Goal: Information Seeking & Learning: Learn about a topic

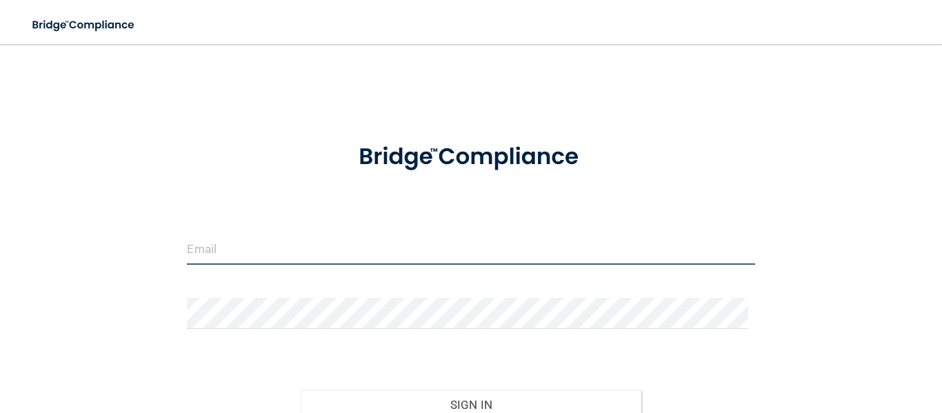
click at [469, 239] on input "email" at bounding box center [470, 249] width 567 height 31
type input "[PERSON_NAME][EMAIL_ADDRESS][DOMAIN_NAME]"
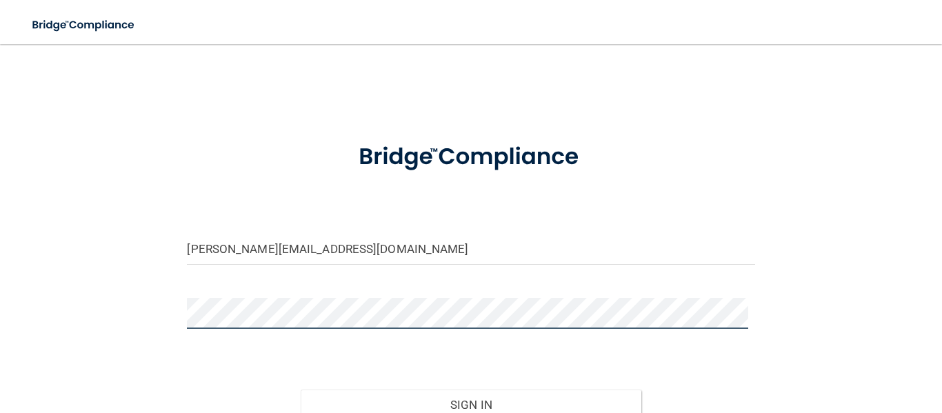
click at [301, 389] on button "Sign In" at bounding box center [471, 404] width 340 height 30
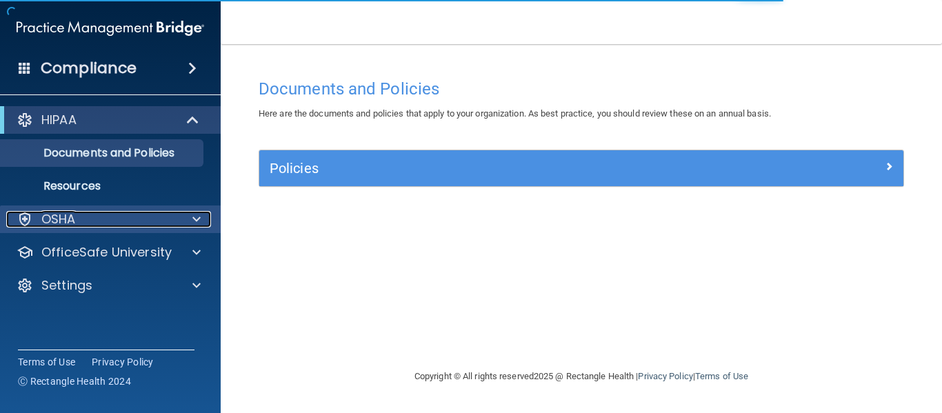
click at [194, 220] on span at bounding box center [196, 219] width 8 height 17
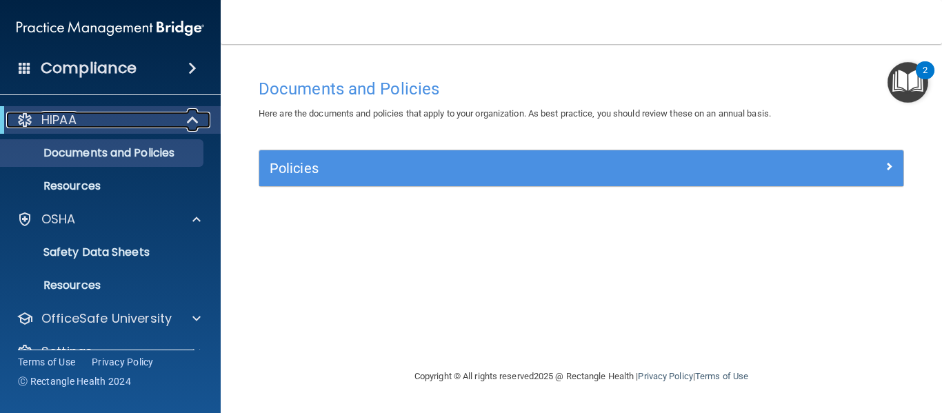
click at [82, 114] on div "HIPAA" at bounding box center [91, 120] width 170 height 17
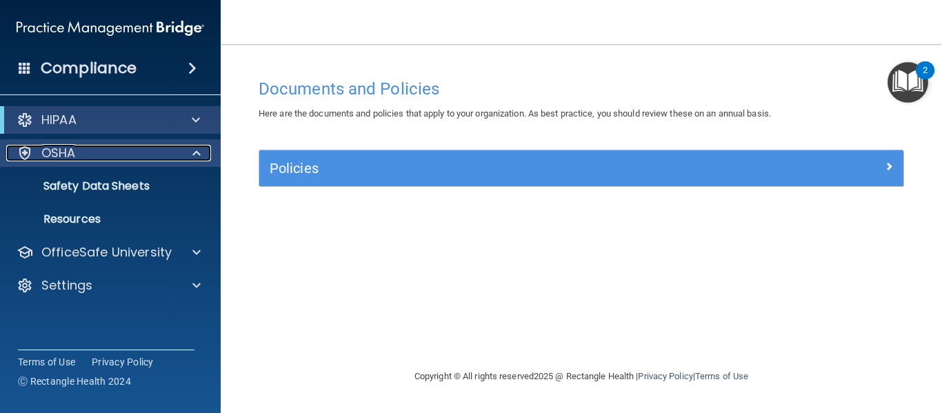
click at [203, 152] on div at bounding box center [194, 153] width 34 height 17
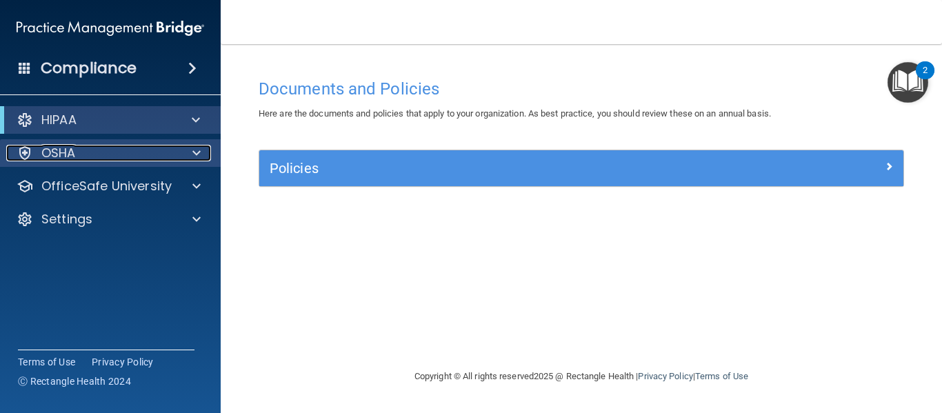
click at [203, 152] on div at bounding box center [194, 153] width 34 height 17
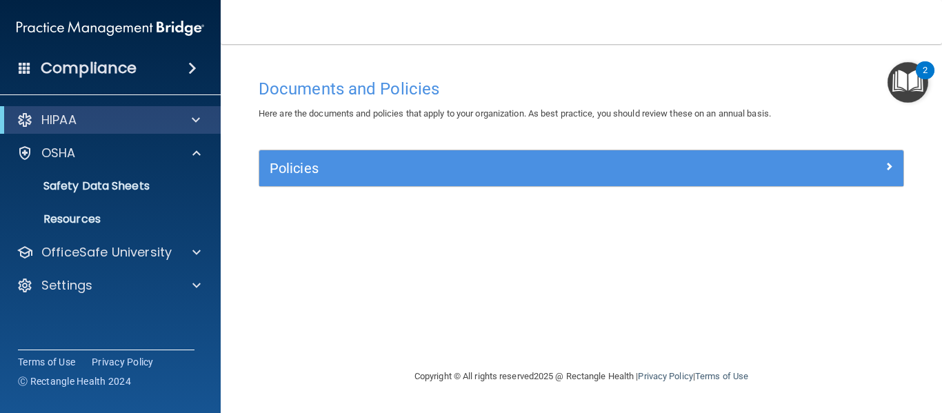
click at [188, 62] on span at bounding box center [192, 68] width 8 height 17
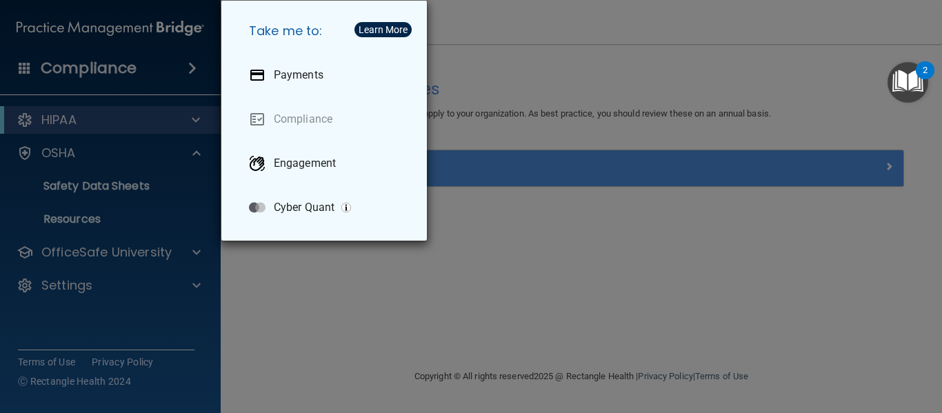
click at [228, 311] on div "Take me to: Payments Compliance Engagement Cyber Quant" at bounding box center [471, 206] width 942 height 413
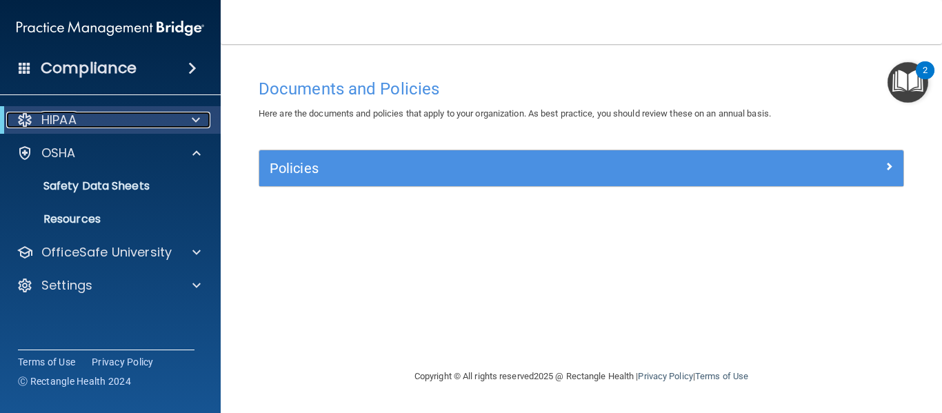
click at [193, 116] on span at bounding box center [196, 120] width 8 height 17
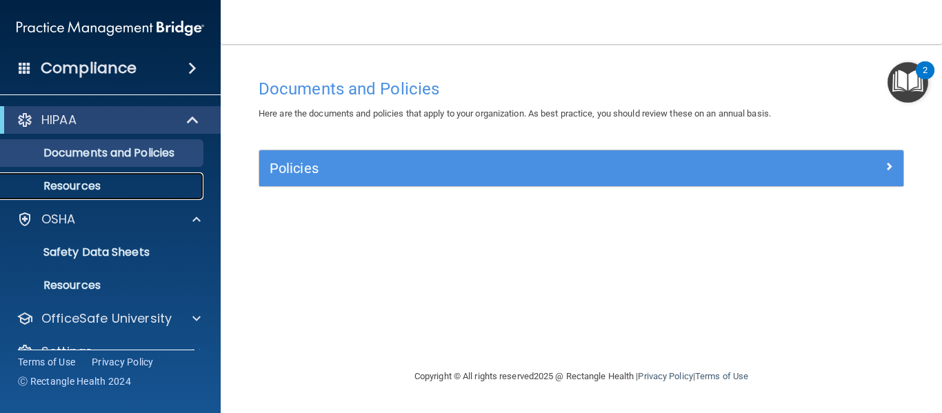
click at [93, 182] on p "Resources" at bounding box center [103, 186] width 188 height 14
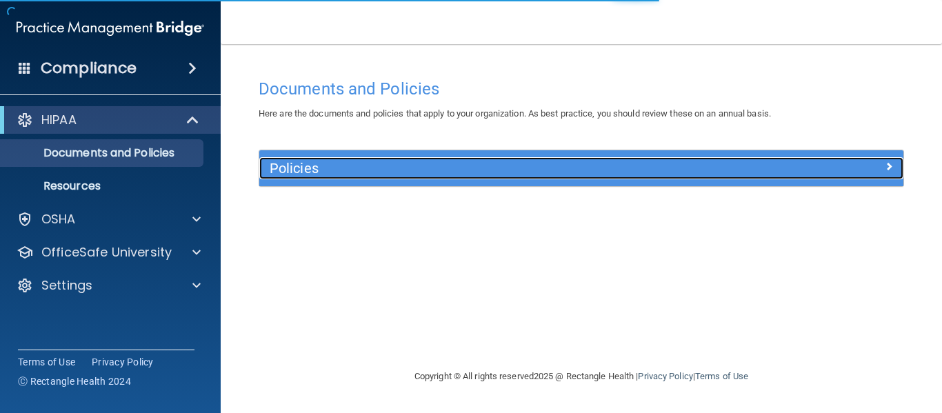
click at [400, 175] on h5 "Policies" at bounding box center [500, 168] width 462 height 15
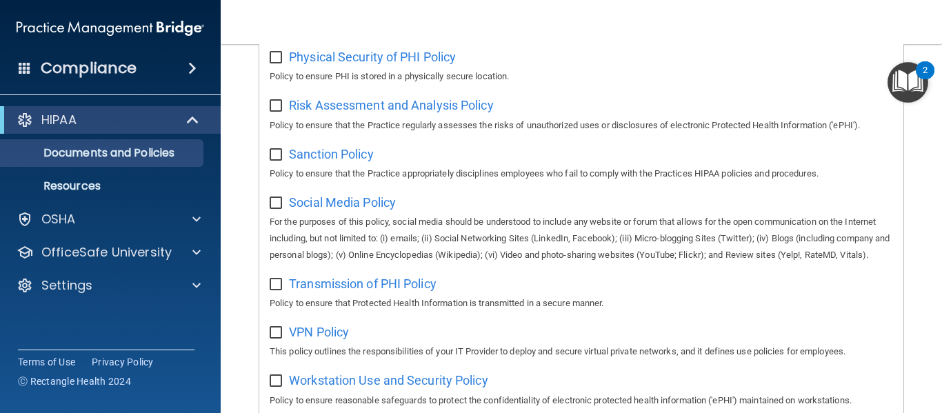
scroll to position [951, 0]
click at [195, 112] on span at bounding box center [194, 120] width 12 height 17
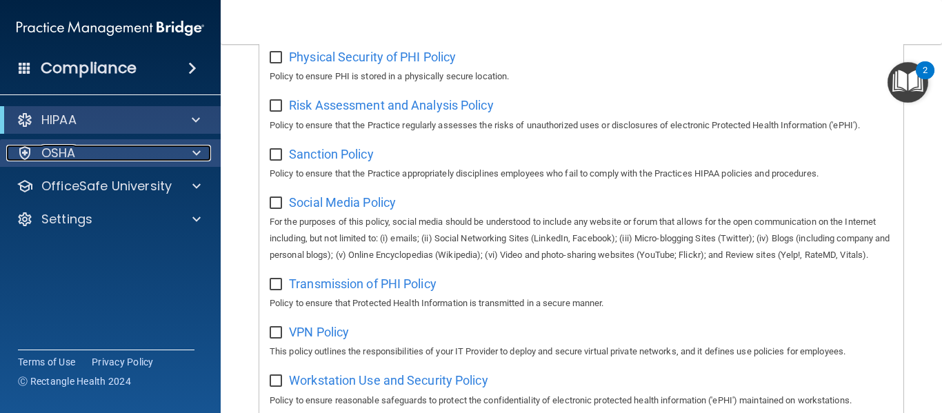
click at [189, 148] on div at bounding box center [194, 153] width 34 height 17
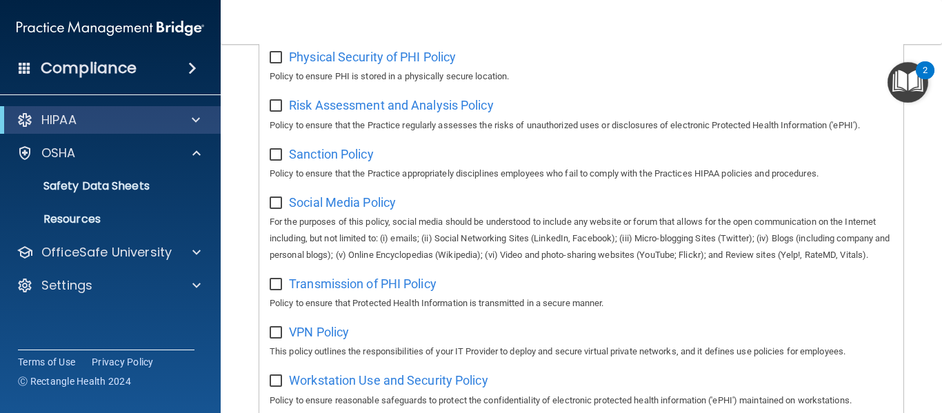
click at [190, 69] on span at bounding box center [192, 68] width 8 height 17
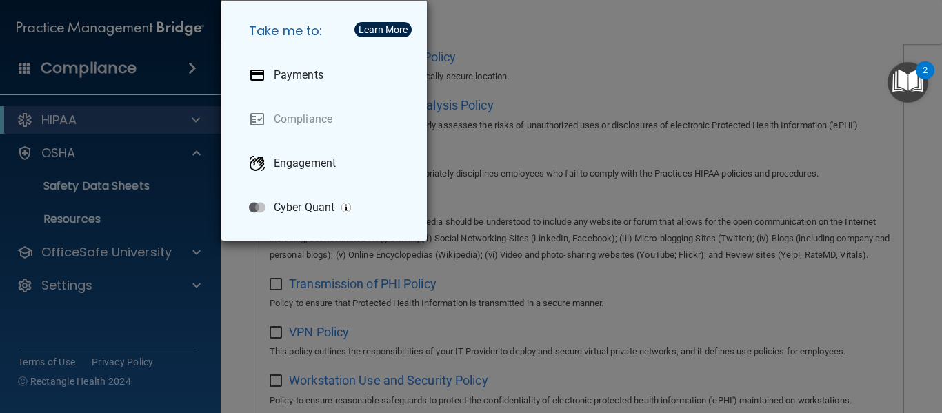
click at [398, 23] on button "Learn More" at bounding box center [382, 29] width 57 height 15
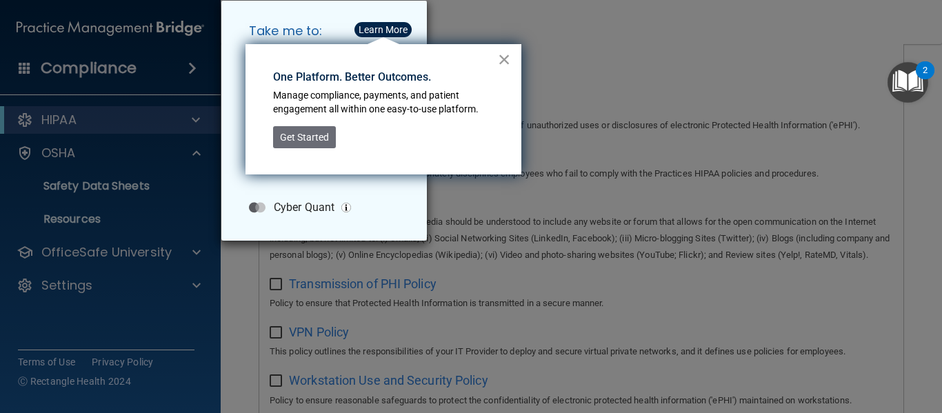
click at [509, 50] on button "×" at bounding box center [504, 59] width 13 height 22
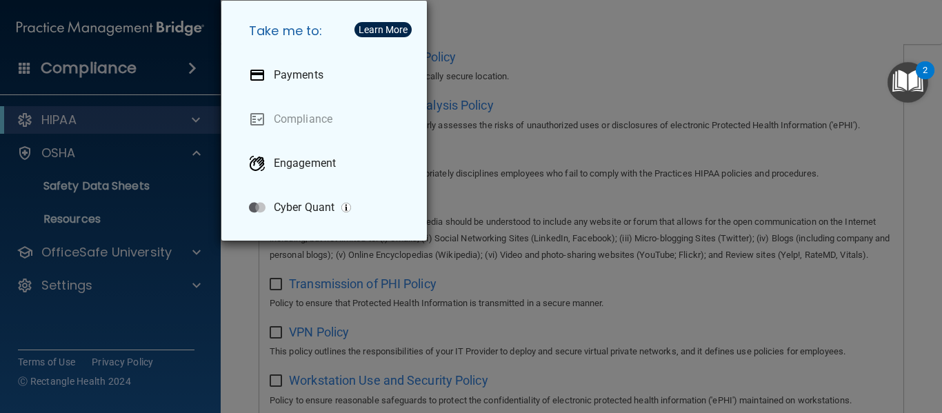
click at [154, 52] on div "Take me to: Payments Compliance Engagement Cyber Quant" at bounding box center [471, 206] width 942 height 413
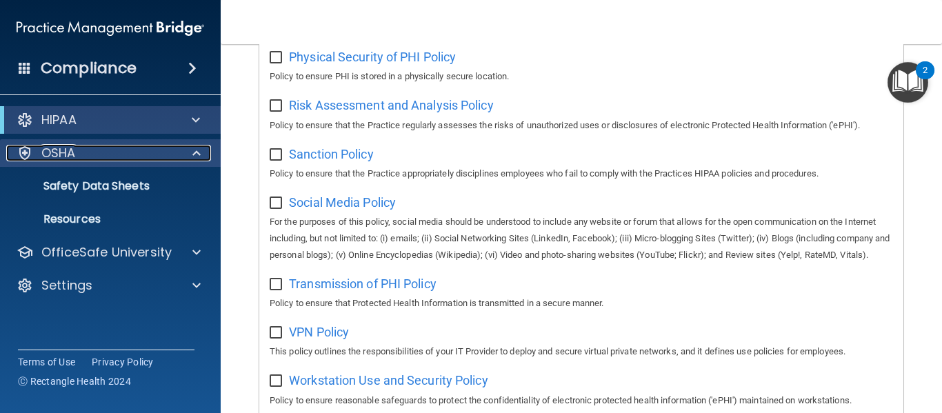
click at [160, 152] on div "OSHA" at bounding box center [91, 153] width 171 height 17
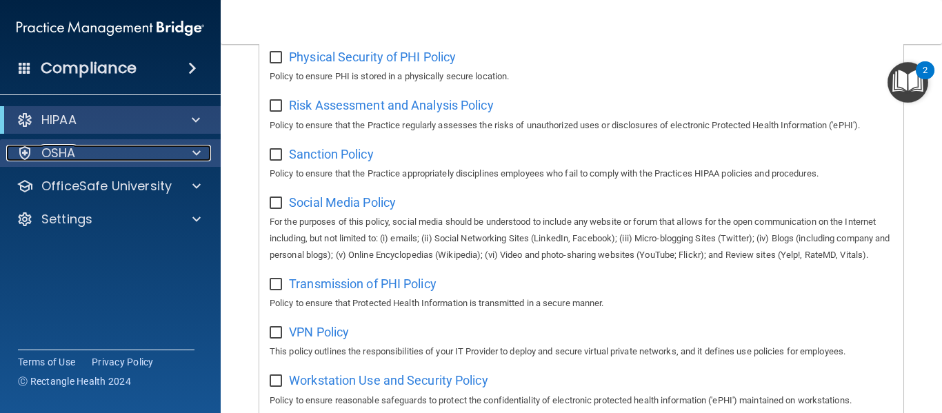
click at [160, 152] on div "OSHA" at bounding box center [91, 153] width 171 height 17
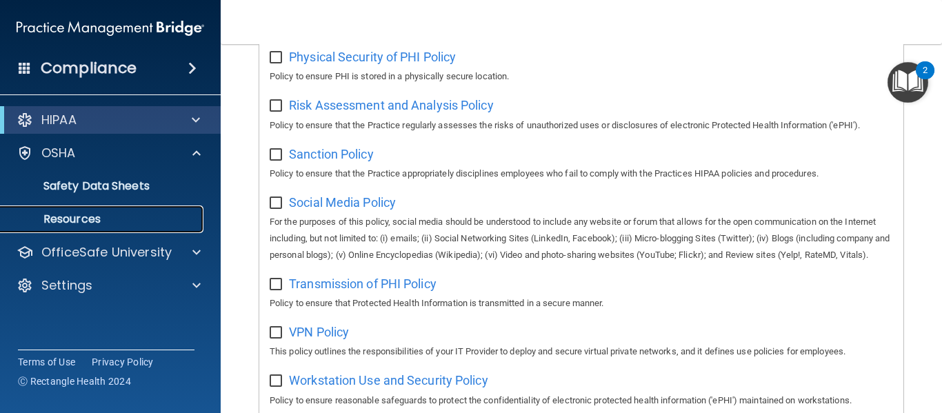
click at [110, 229] on link "Resources" at bounding box center [94, 219] width 217 height 28
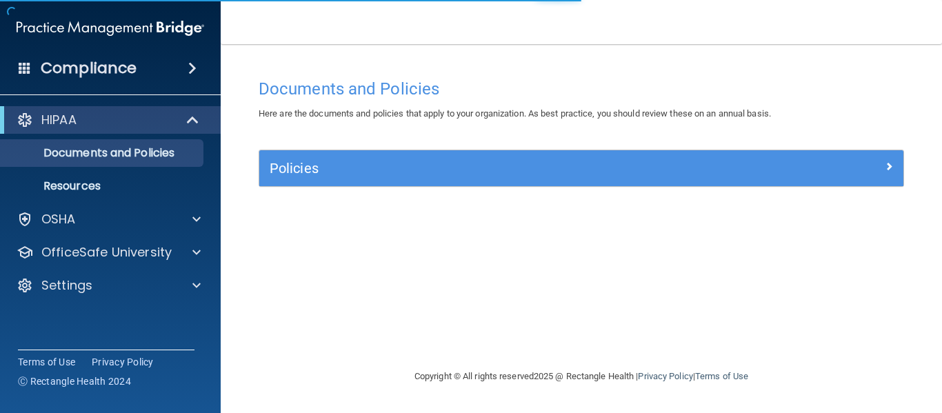
click at [338, 183] on div "Policies" at bounding box center [581, 168] width 644 height 36
click at [844, 154] on div "Policies" at bounding box center [581, 168] width 644 height 36
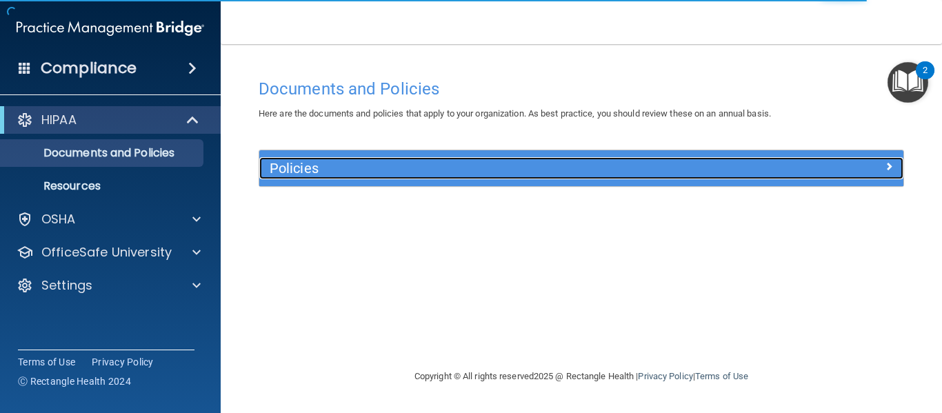
click at [889, 170] on span at bounding box center [888, 166] width 8 height 17
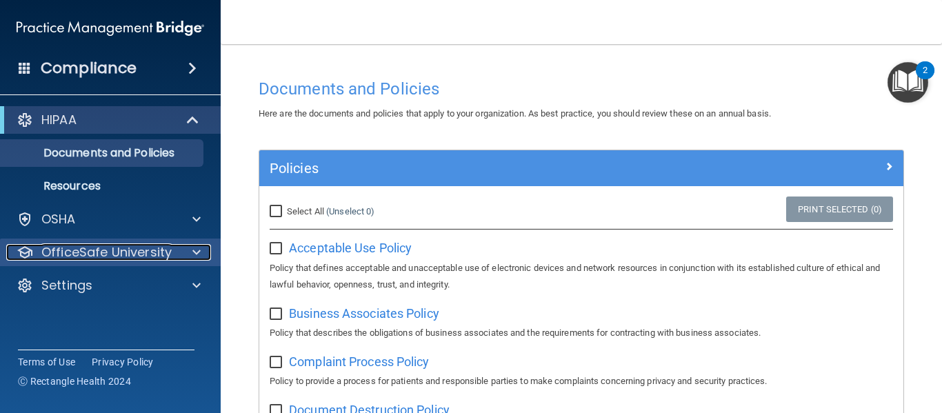
click at [167, 251] on p "OfficeSafe University" at bounding box center [106, 252] width 130 height 17
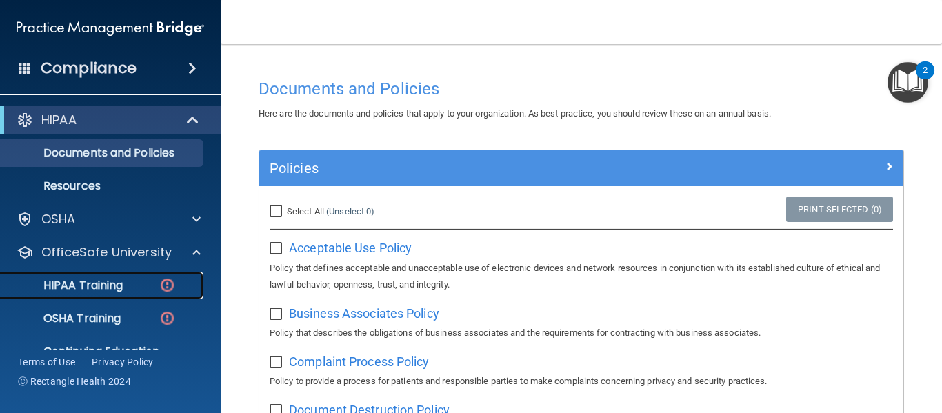
click at [160, 281] on img at bounding box center [167, 284] width 17 height 17
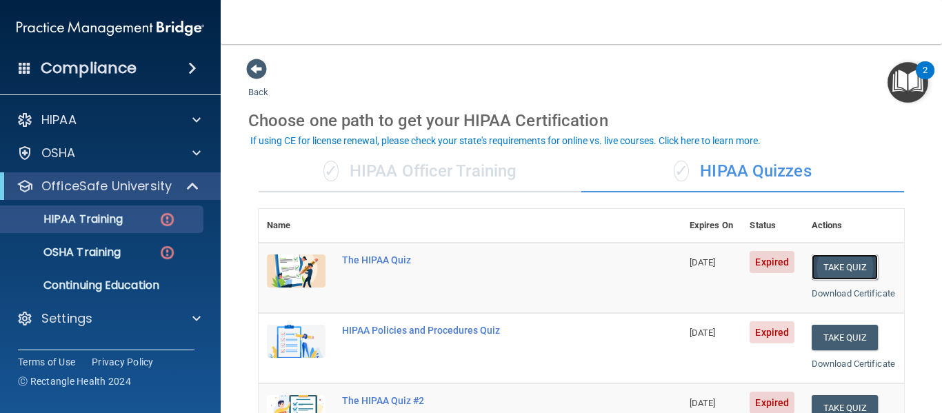
click at [828, 267] on button "Take Quiz" at bounding box center [844, 267] width 66 height 26
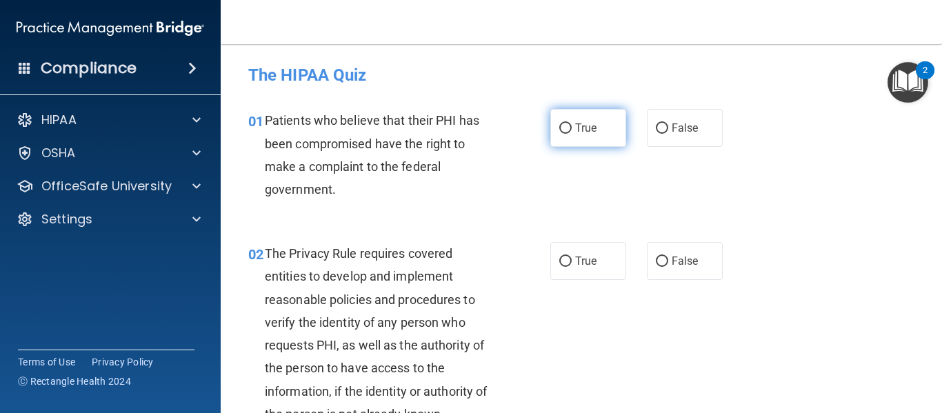
click at [567, 130] on label "True" at bounding box center [588, 128] width 76 height 38
click at [567, 130] on input "True" at bounding box center [565, 128] width 12 height 10
radio input "true"
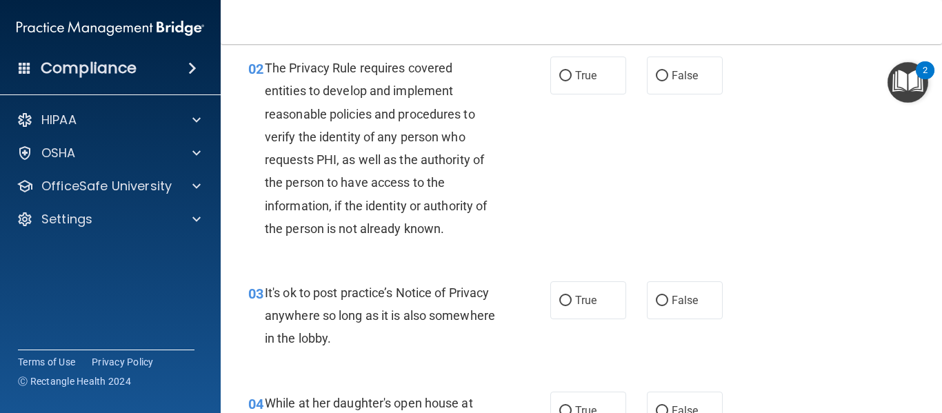
scroll to position [190, 0]
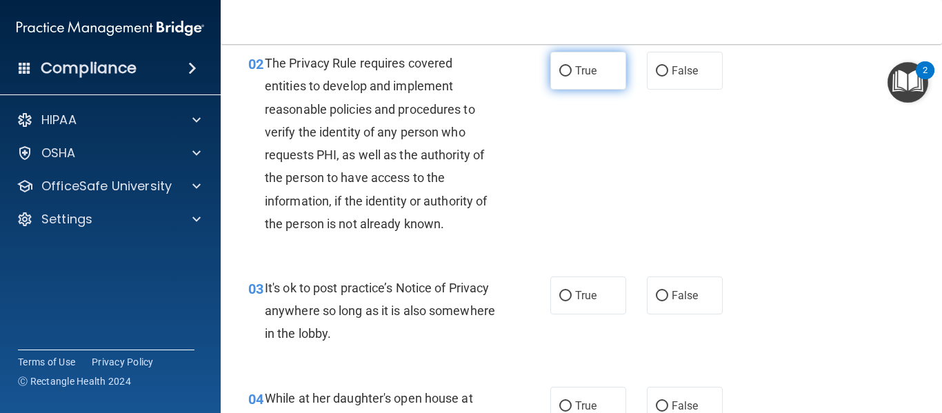
click at [562, 74] on input "True" at bounding box center [565, 71] width 12 height 10
radio input "true"
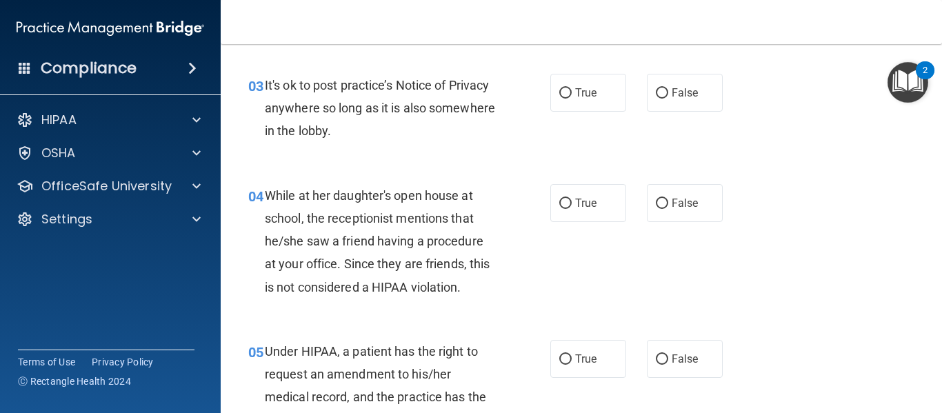
scroll to position [394, 0]
click at [569, 96] on label "True" at bounding box center [588, 92] width 76 height 38
click at [569, 96] on input "True" at bounding box center [565, 93] width 12 height 10
radio input "true"
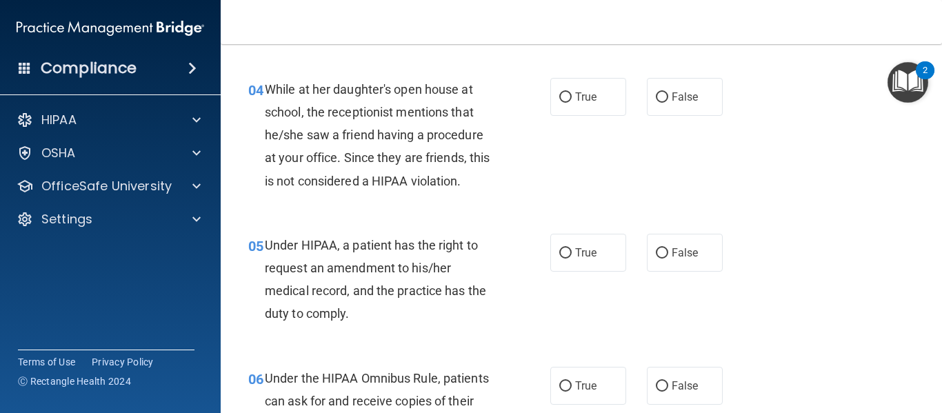
scroll to position [502, 0]
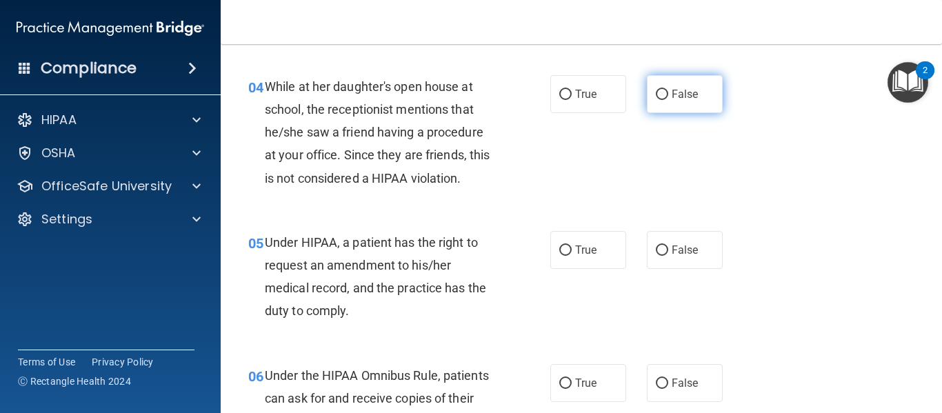
click at [671, 100] on span "False" at bounding box center [684, 94] width 27 height 13
click at [668, 100] on input "False" at bounding box center [661, 95] width 12 height 10
radio input "true"
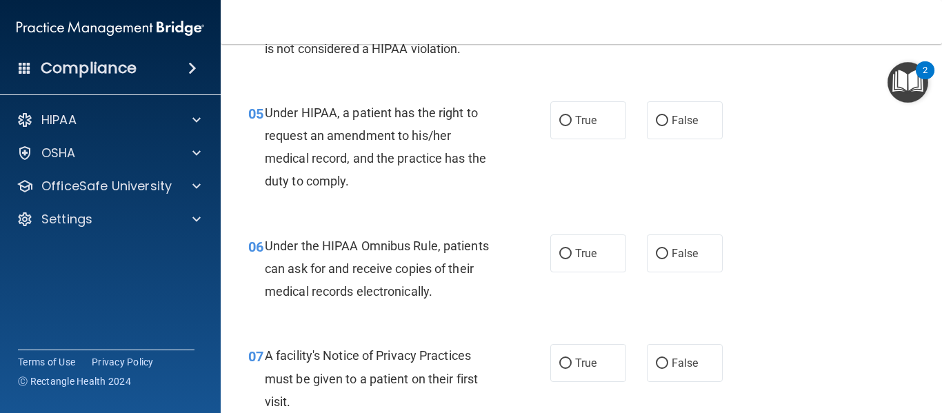
scroll to position [632, 0]
click at [569, 117] on label "True" at bounding box center [588, 120] width 76 height 38
click at [569, 117] on input "True" at bounding box center [565, 120] width 12 height 10
radio input "true"
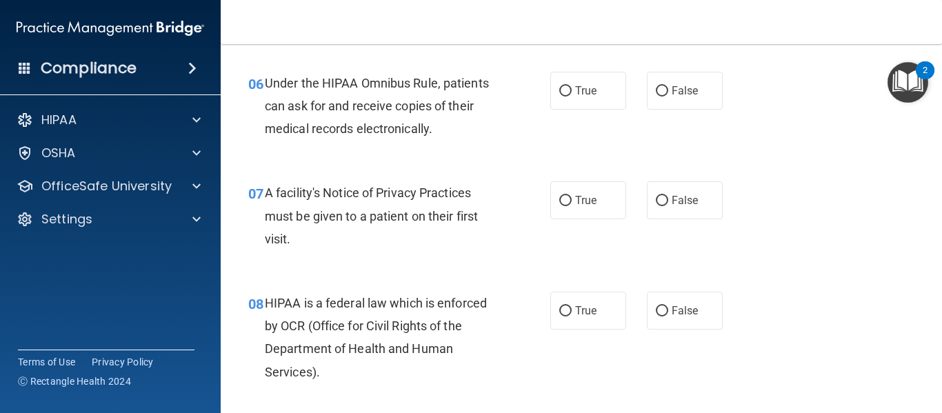
scroll to position [795, 0]
click at [562, 94] on input "True" at bounding box center [565, 90] width 12 height 10
radio input "true"
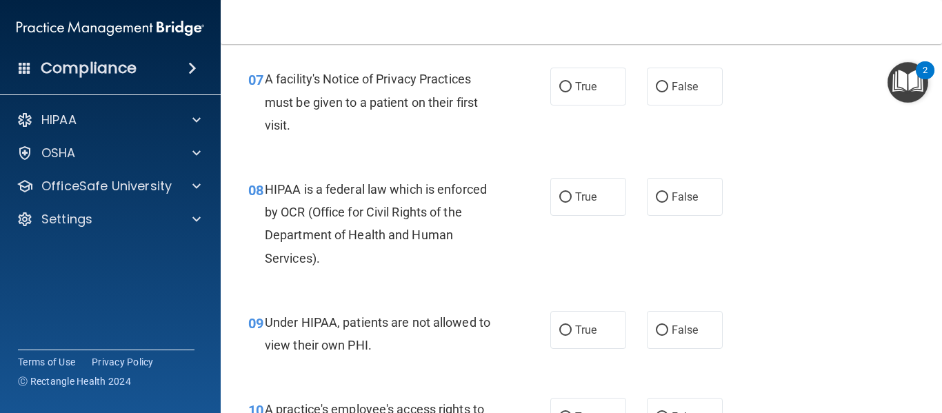
scroll to position [909, 0]
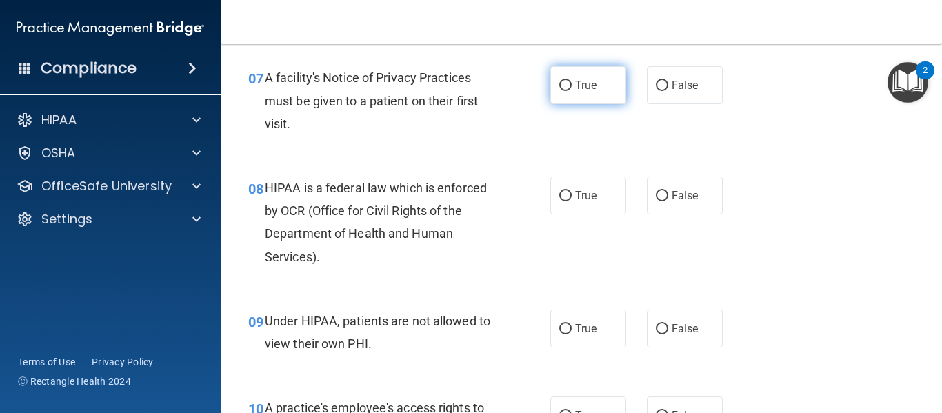
click at [571, 98] on label "True" at bounding box center [588, 85] width 76 height 38
click at [571, 91] on input "True" at bounding box center [565, 86] width 12 height 10
radio input "true"
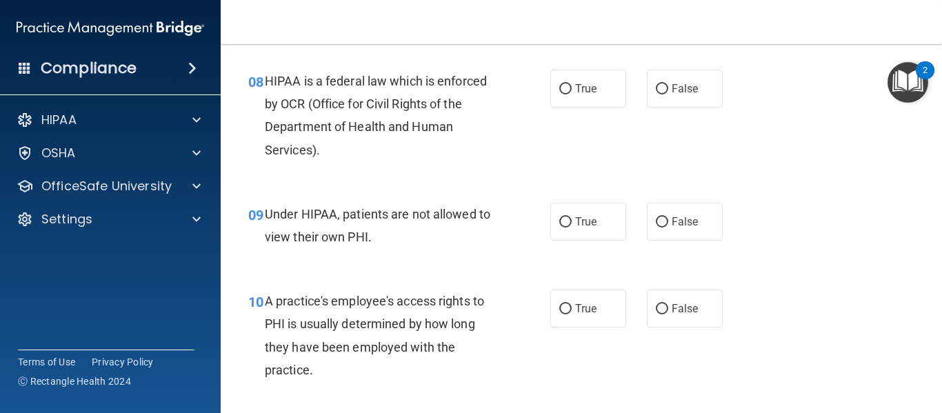
scroll to position [1017, 0]
click at [564, 92] on input "True" at bounding box center [565, 88] width 12 height 10
radio input "true"
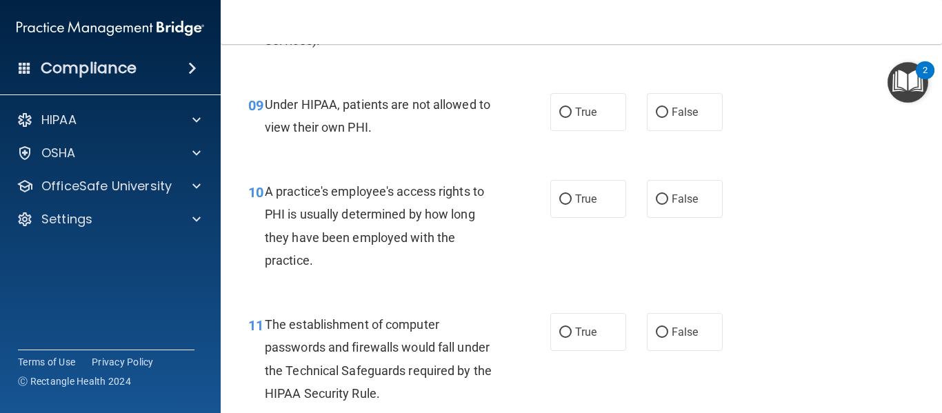
scroll to position [1127, 0]
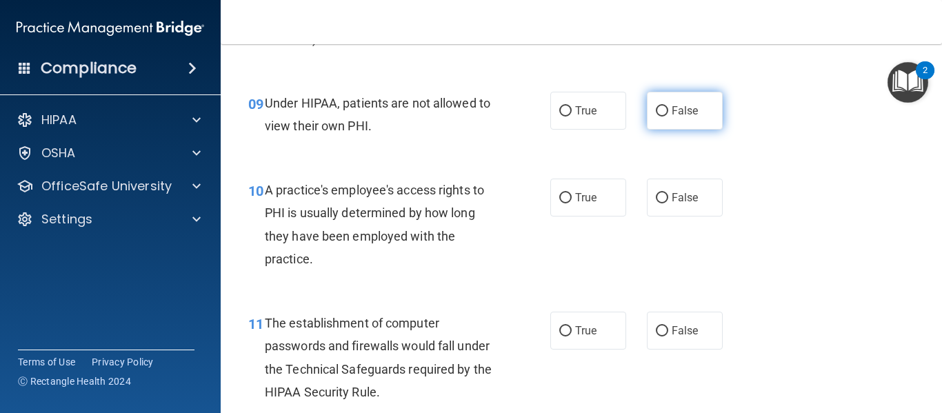
click at [693, 118] on label "False" at bounding box center [685, 111] width 76 height 38
click at [668, 116] on input "False" at bounding box center [661, 111] width 12 height 10
radio input "true"
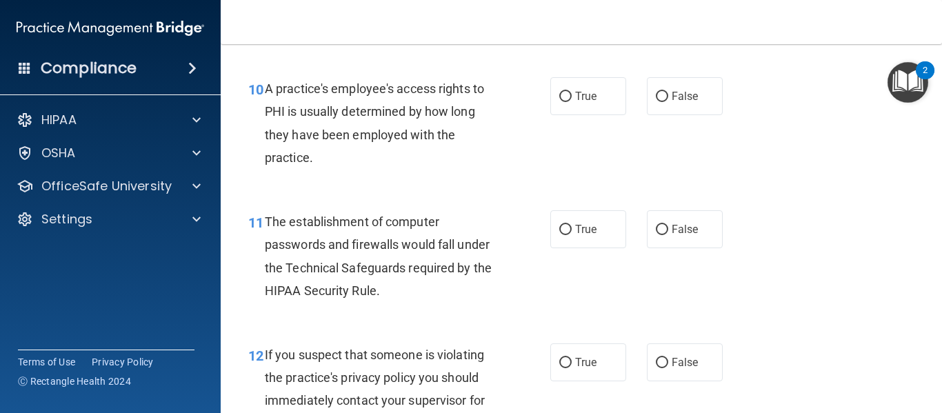
scroll to position [1229, 0]
click at [671, 95] on span "False" at bounding box center [684, 95] width 27 height 13
click at [668, 95] on input "False" at bounding box center [661, 96] width 12 height 10
radio input "true"
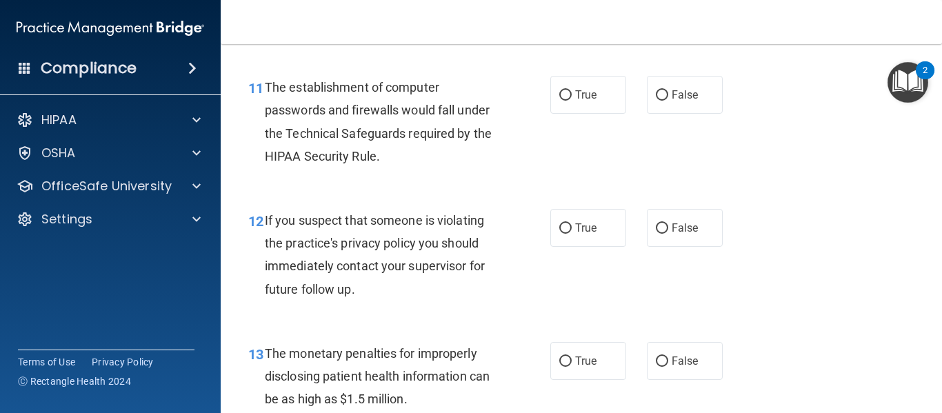
scroll to position [1363, 0]
click at [575, 88] on span "True" at bounding box center [585, 94] width 21 height 13
click at [571, 90] on input "True" at bounding box center [565, 95] width 12 height 10
radio input "true"
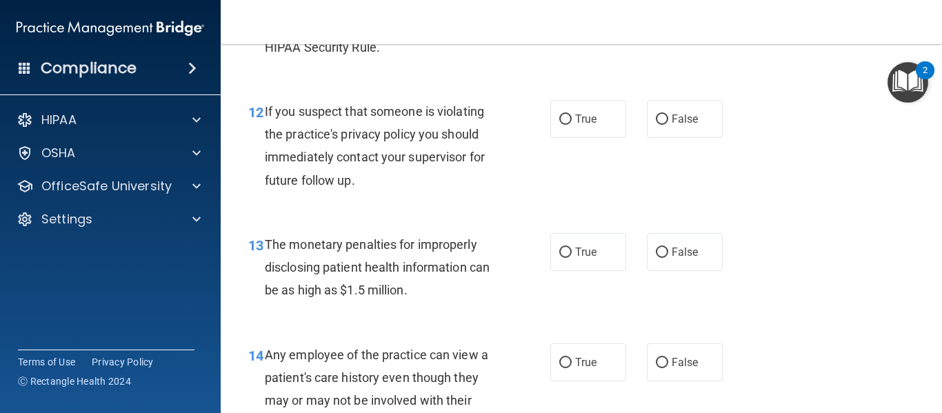
scroll to position [1472, 0]
click at [583, 119] on span "True" at bounding box center [585, 118] width 21 height 13
click at [571, 119] on input "True" at bounding box center [565, 119] width 12 height 10
radio input "true"
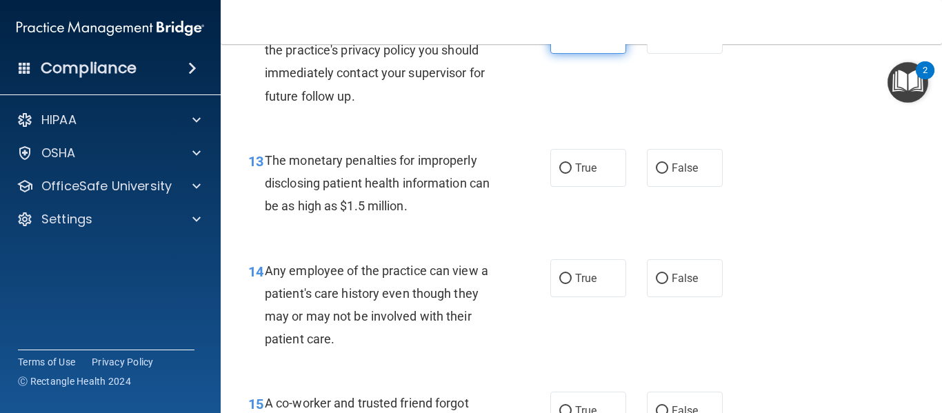
scroll to position [1567, 0]
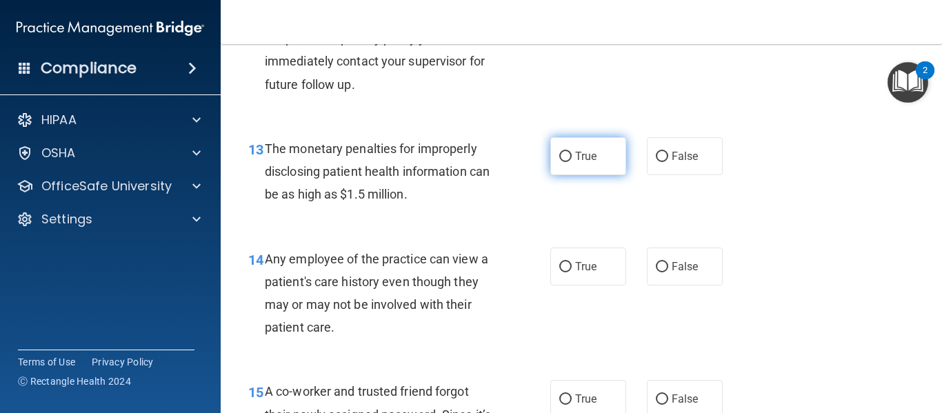
click at [586, 157] on span "True" at bounding box center [585, 156] width 21 height 13
click at [571, 157] on input "True" at bounding box center [565, 157] width 12 height 10
radio input "true"
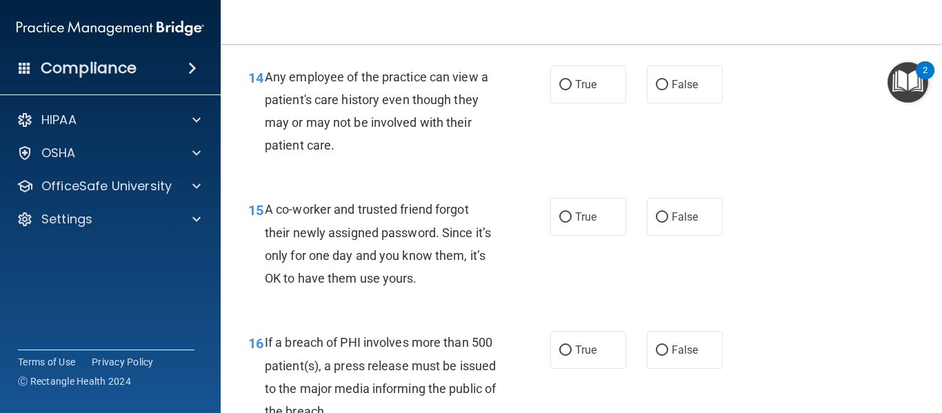
scroll to position [1751, 0]
click at [680, 69] on label "False" at bounding box center [685, 83] width 76 height 38
click at [668, 79] on input "False" at bounding box center [661, 84] width 12 height 10
radio input "true"
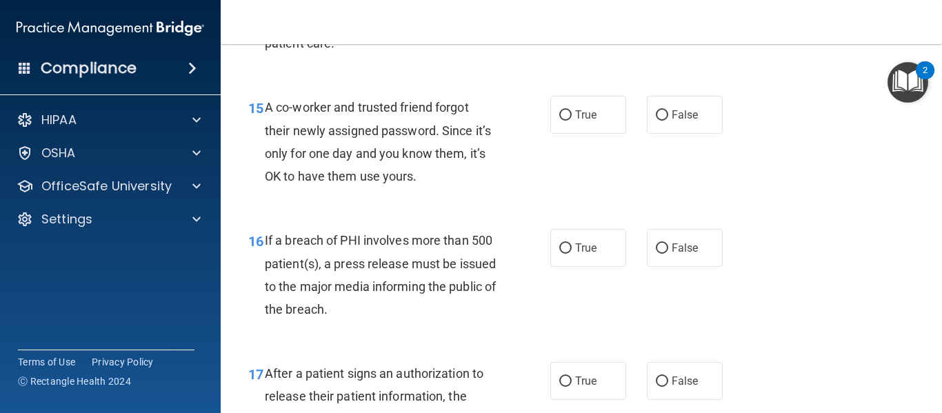
scroll to position [1852, 0]
click at [673, 116] on span "False" at bounding box center [684, 114] width 27 height 13
click at [668, 116] on input "False" at bounding box center [661, 115] width 12 height 10
radio input "true"
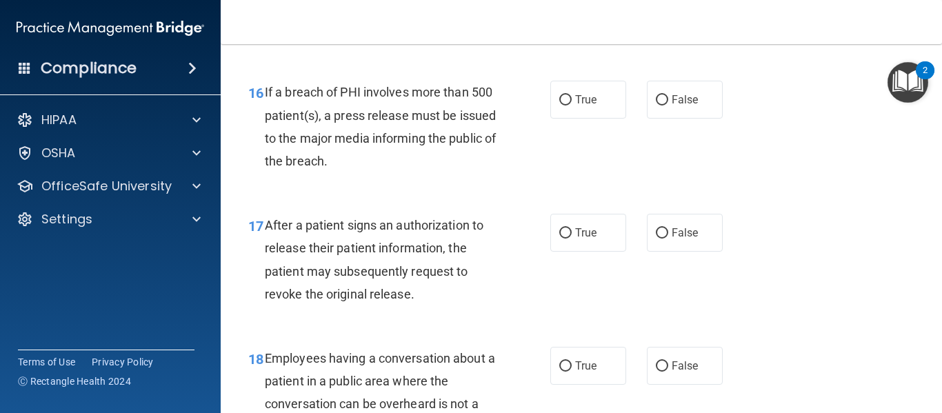
scroll to position [2015, 0]
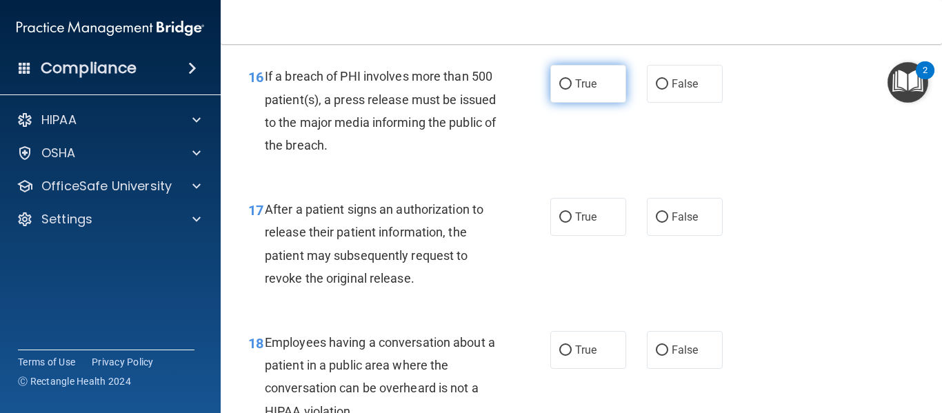
click at [586, 81] on span "True" at bounding box center [585, 83] width 21 height 13
click at [571, 81] on input "True" at bounding box center [565, 84] width 12 height 10
radio input "true"
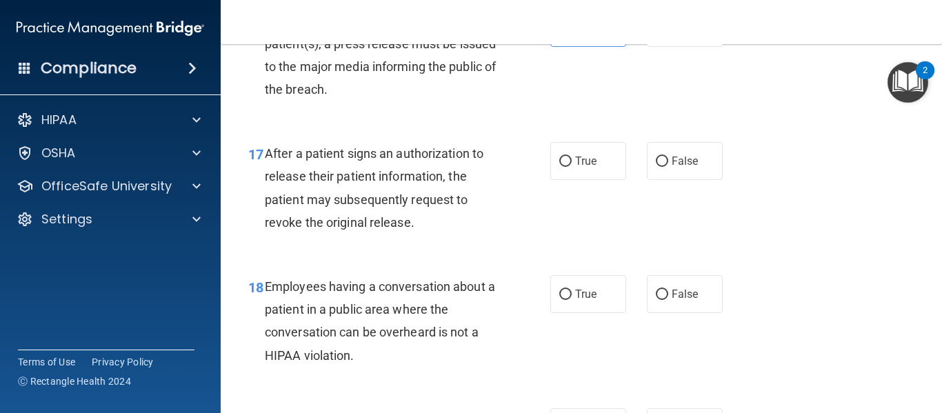
scroll to position [2146, 0]
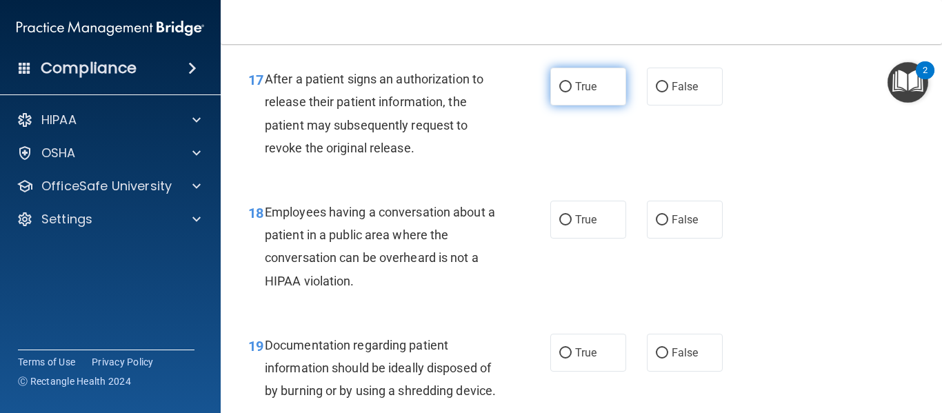
click at [569, 89] on label "True" at bounding box center [588, 87] width 76 height 38
click at [569, 89] on input "True" at bounding box center [565, 87] width 12 height 10
radio input "true"
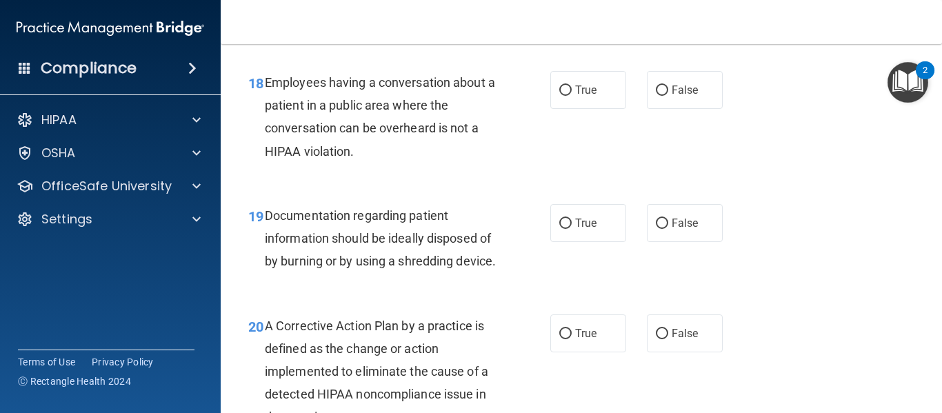
scroll to position [2276, 0]
click at [647, 108] on label "False" at bounding box center [685, 89] width 76 height 38
click at [655, 95] on input "False" at bounding box center [661, 90] width 12 height 10
radio input "true"
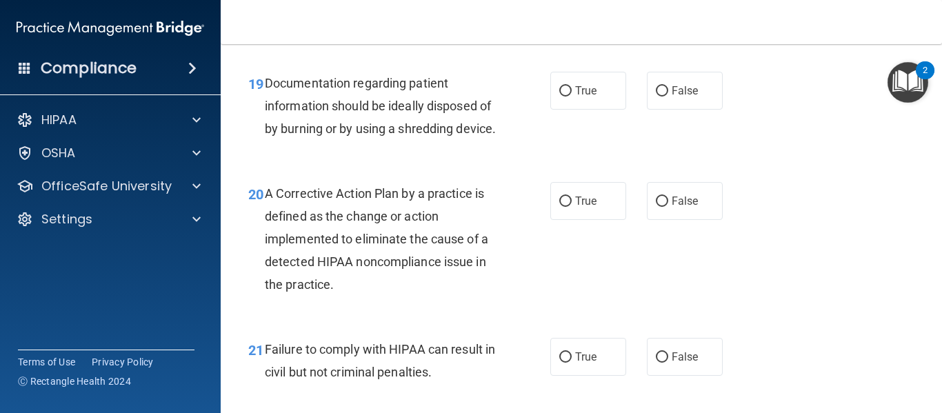
scroll to position [2408, 0]
click at [573, 82] on label "True" at bounding box center [588, 90] width 76 height 38
click at [571, 85] on input "True" at bounding box center [565, 90] width 12 height 10
radio input "true"
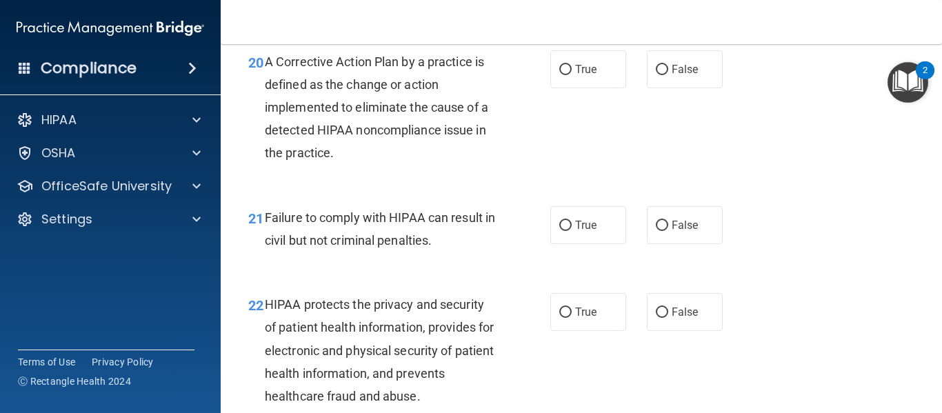
scroll to position [2543, 0]
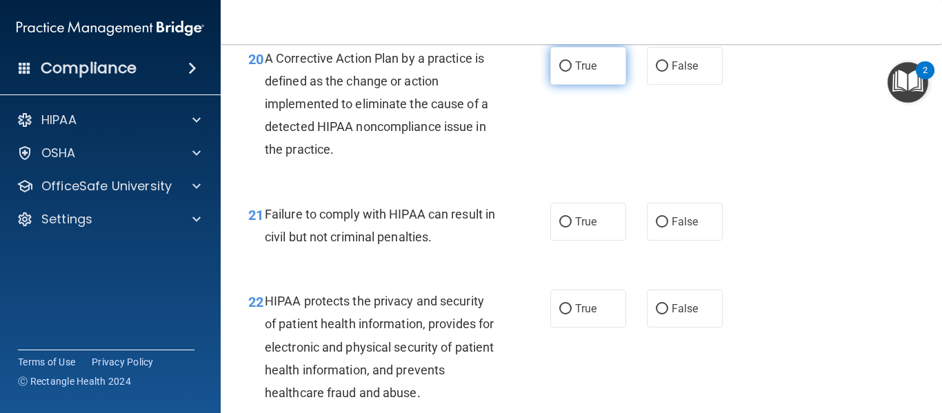
click at [566, 80] on label "True" at bounding box center [588, 66] width 76 height 38
click at [566, 72] on input "True" at bounding box center [565, 66] width 12 height 10
radio input "true"
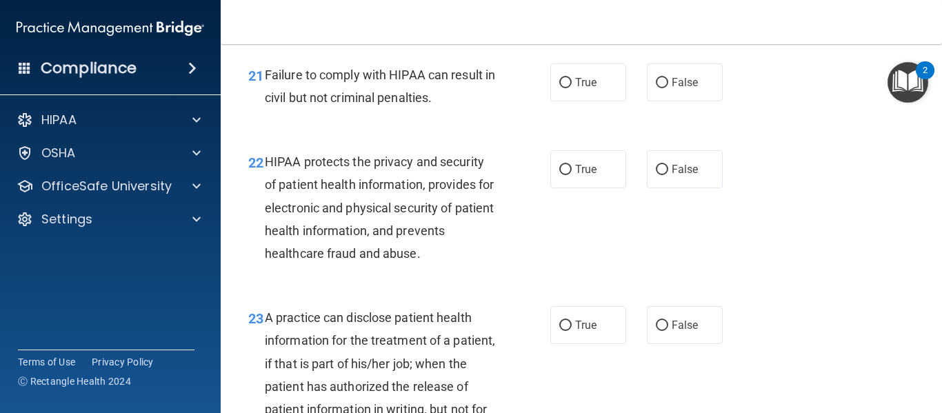
scroll to position [2683, 0]
click at [579, 101] on label "True" at bounding box center [588, 82] width 76 height 38
click at [571, 88] on input "True" at bounding box center [565, 82] width 12 height 10
radio input "true"
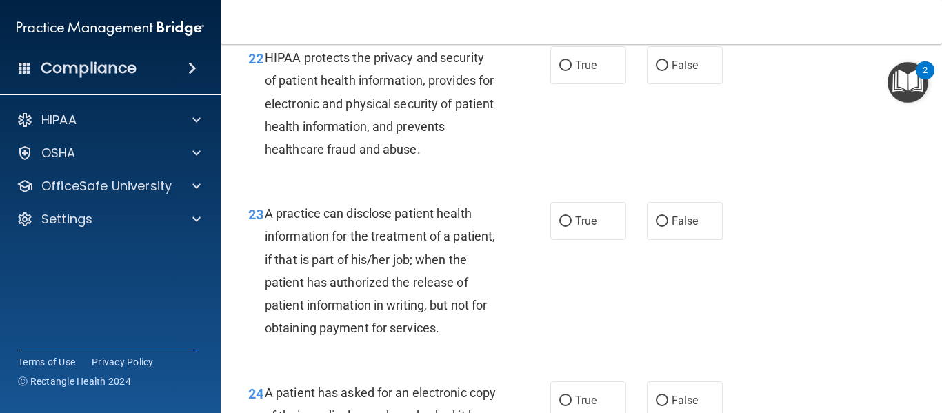
scroll to position [2787, 0]
click at [569, 83] on label "True" at bounding box center [588, 64] width 76 height 38
click at [569, 70] on input "True" at bounding box center [565, 65] width 12 height 10
radio input "true"
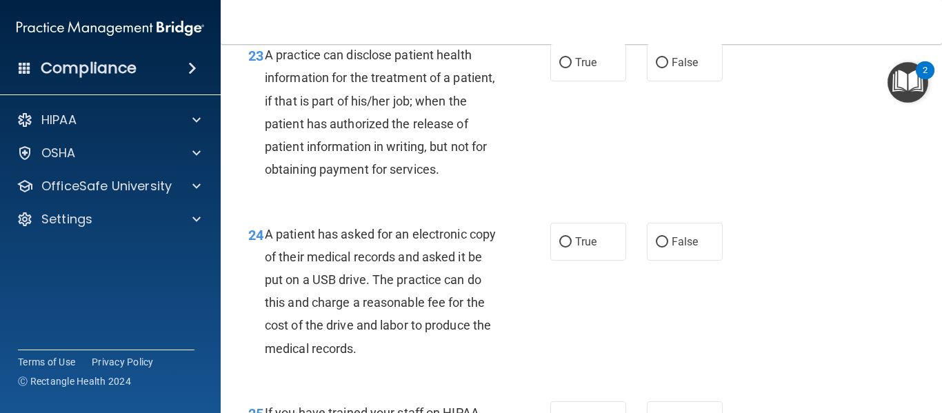
scroll to position [2945, 0]
drag, startPoint x: 580, startPoint y: 80, endPoint x: 558, endPoint y: 93, distance: 25.1
drag, startPoint x: 558, startPoint y: 93, endPoint x: 558, endPoint y: 81, distance: 12.4
click at [559, 68] on input "True" at bounding box center [565, 62] width 12 height 10
radio input "true"
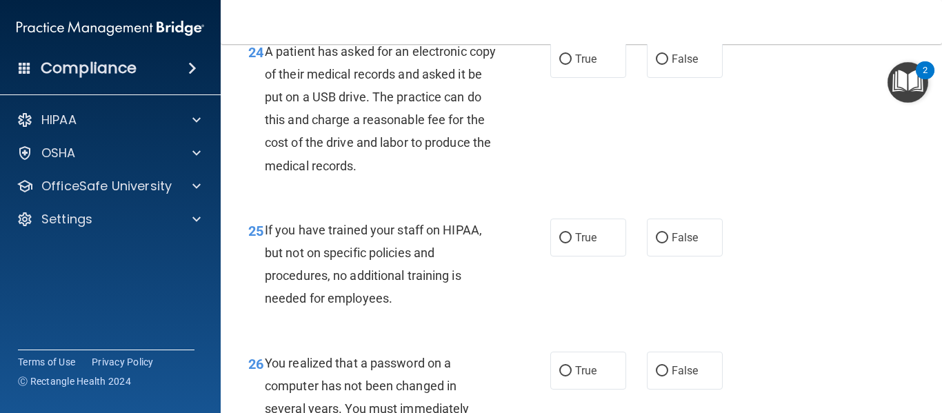
scroll to position [3129, 0]
click at [591, 77] on label "True" at bounding box center [588, 58] width 76 height 38
click at [571, 63] on input "True" at bounding box center [565, 58] width 12 height 10
radio input "true"
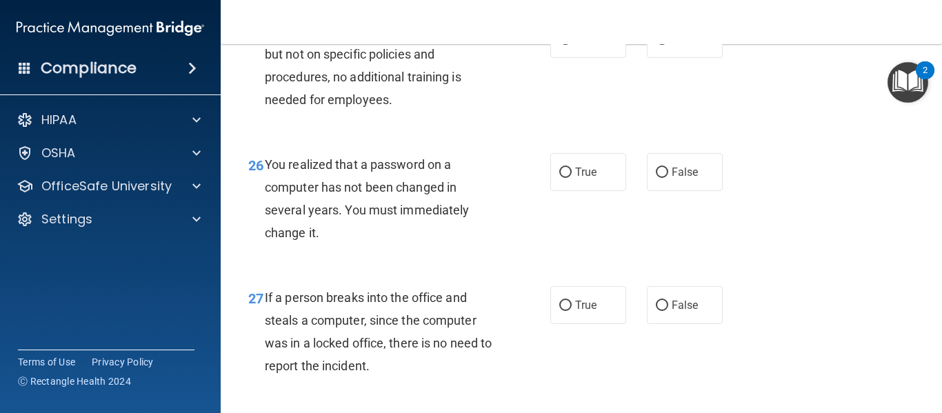
scroll to position [3326, 0]
click at [698, 57] on label "False" at bounding box center [685, 38] width 76 height 38
click at [668, 44] on input "False" at bounding box center [661, 39] width 12 height 10
radio input "true"
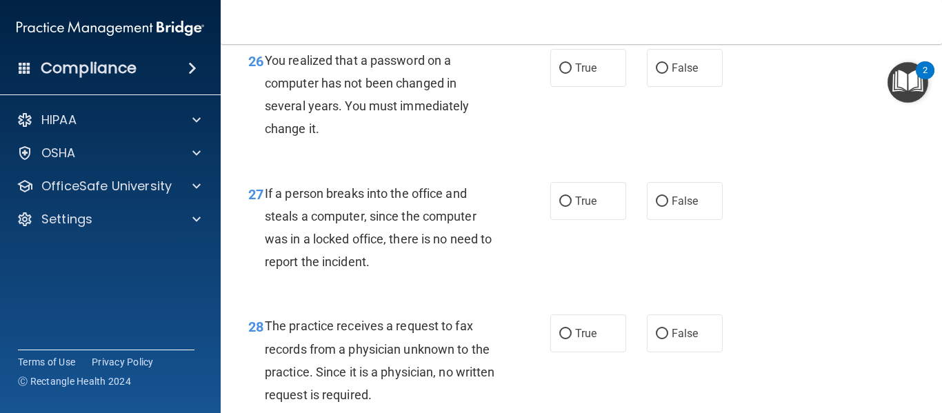
scroll to position [3486, 0]
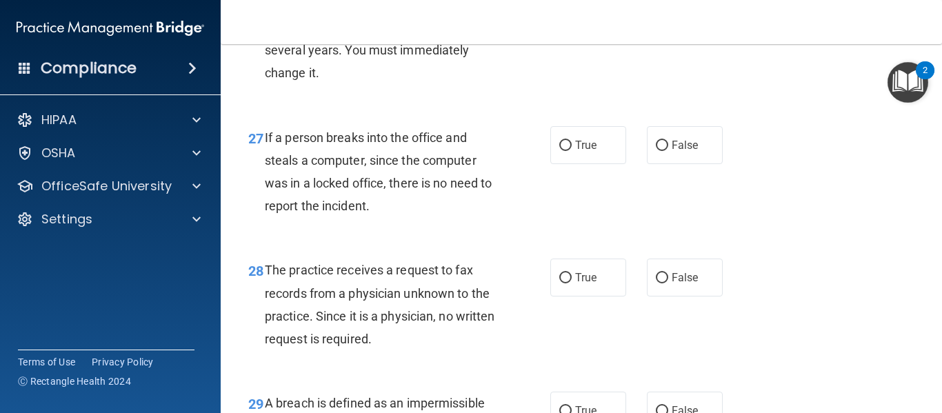
click at [582, 31] on label "True" at bounding box center [588, 12] width 76 height 38
click at [571, 18] on input "True" at bounding box center [565, 13] width 12 height 10
radio input "true"
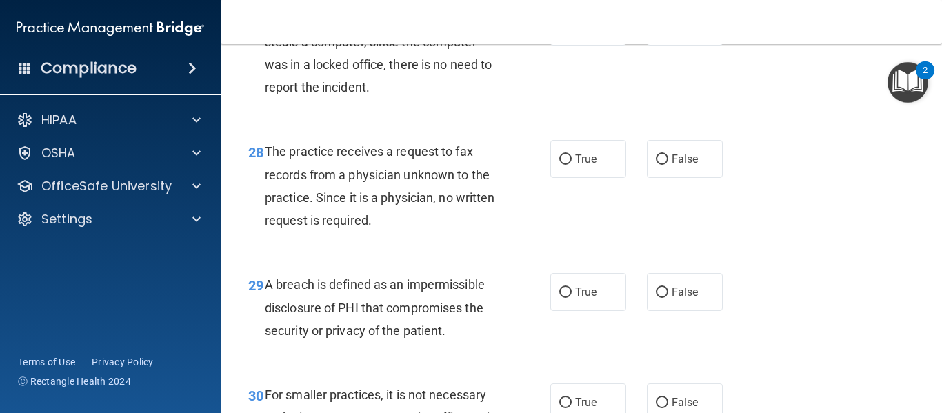
scroll to position [3605, 0]
click at [697, 45] on label "False" at bounding box center [685, 26] width 76 height 38
click at [668, 32] on input "False" at bounding box center [661, 26] width 12 height 10
radio input "true"
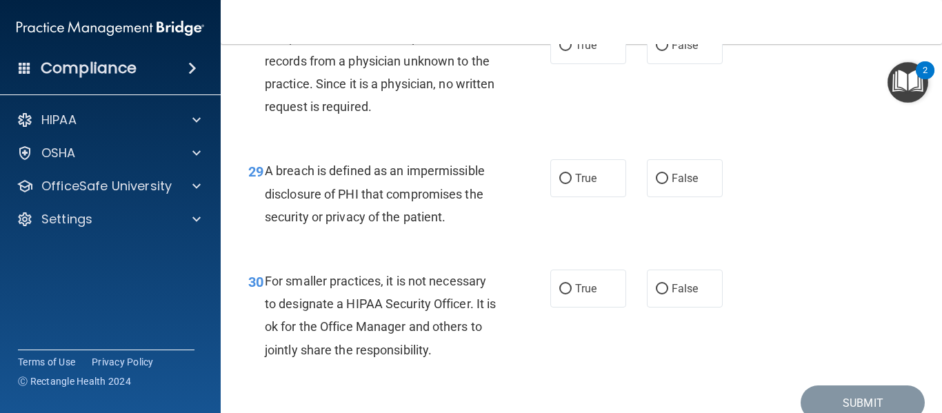
scroll to position [3719, 0]
click at [664, 63] on label "False" at bounding box center [685, 45] width 76 height 38
click at [664, 50] on input "False" at bounding box center [661, 45] width 12 height 10
radio input "true"
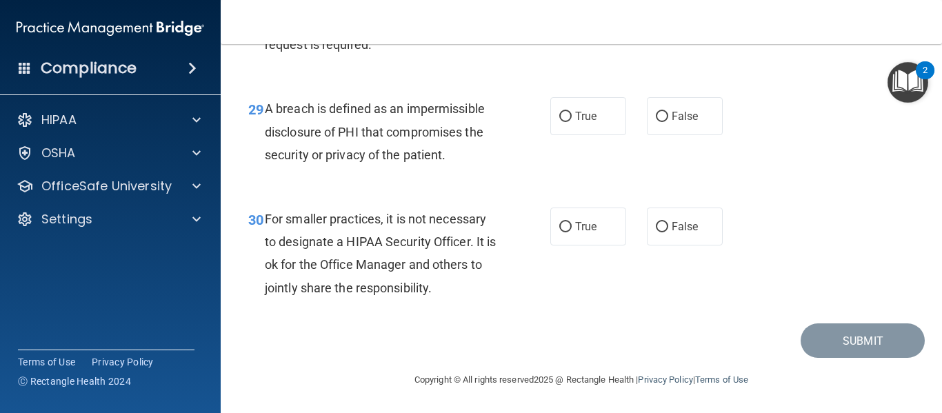
scroll to position [3826, 0]
click at [553, 123] on label "True" at bounding box center [588, 116] width 76 height 38
click at [559, 122] on input "True" at bounding box center [565, 117] width 12 height 10
radio input "true"
click at [663, 221] on label "False" at bounding box center [685, 226] width 76 height 38
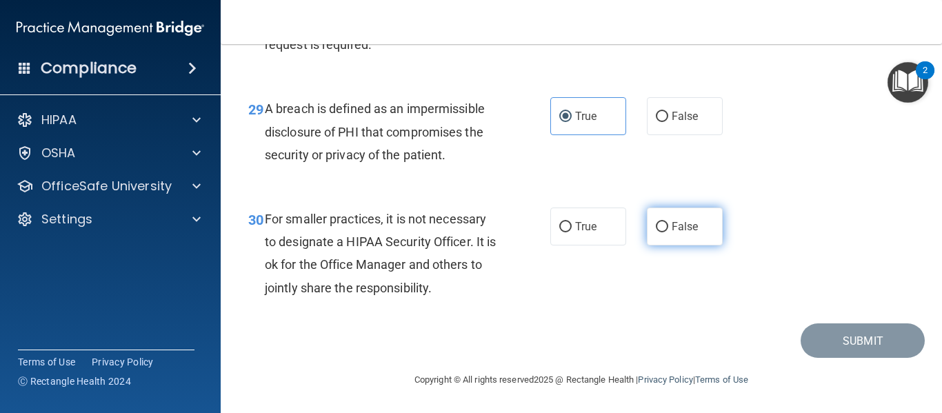
click at [663, 222] on input "False" at bounding box center [661, 227] width 12 height 10
radio input "true"
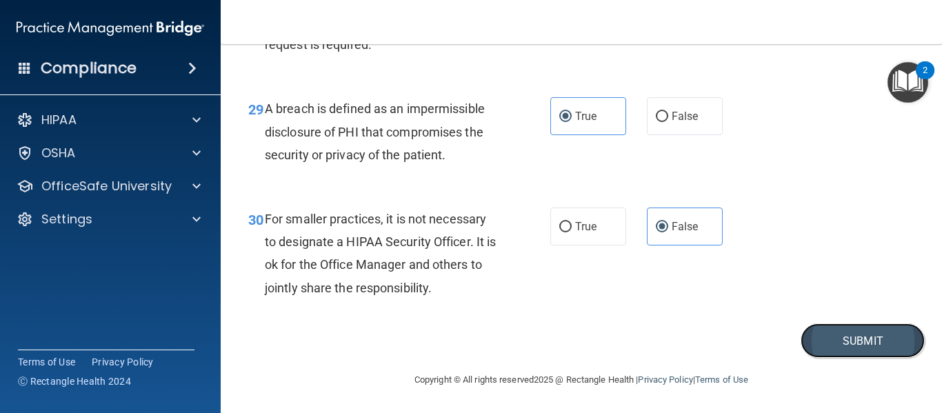
click at [822, 336] on button "Submit" at bounding box center [862, 340] width 124 height 35
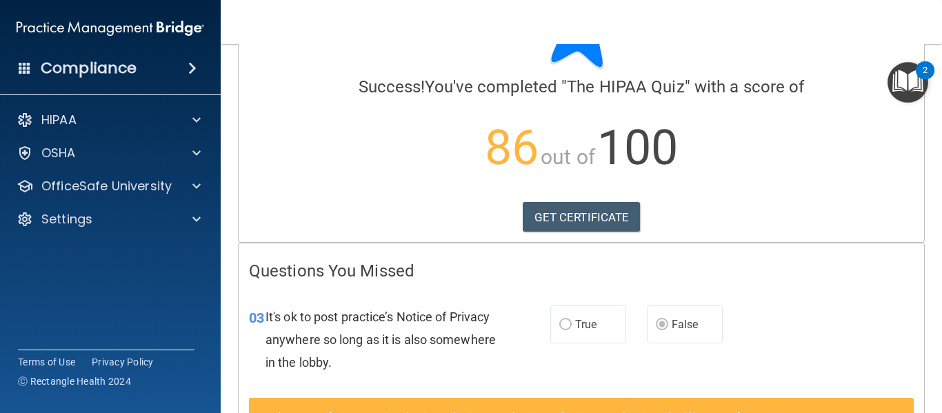
scroll to position [83, 0]
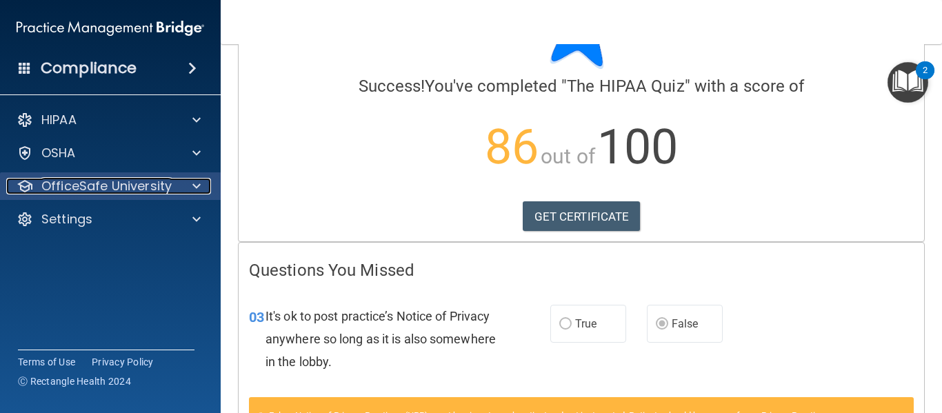
click at [187, 186] on div at bounding box center [194, 186] width 34 height 17
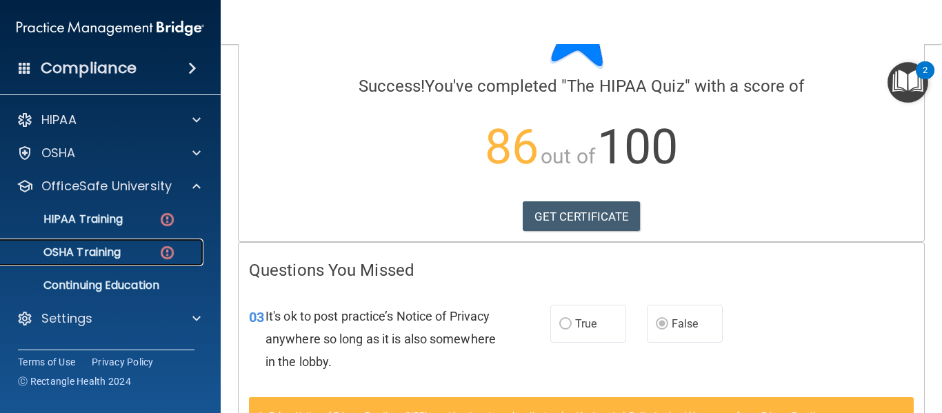
click at [121, 242] on link "OSHA Training" at bounding box center [94, 252] width 217 height 28
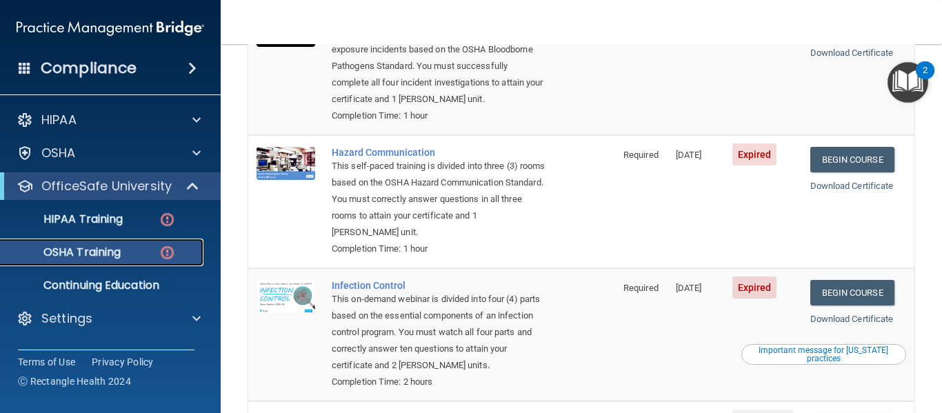
scroll to position [207, 0]
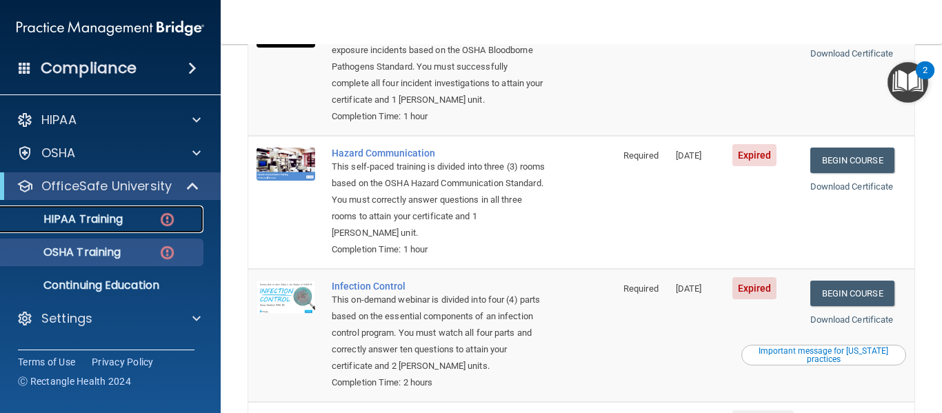
click at [126, 216] on div "HIPAA Training" at bounding box center [103, 219] width 188 height 14
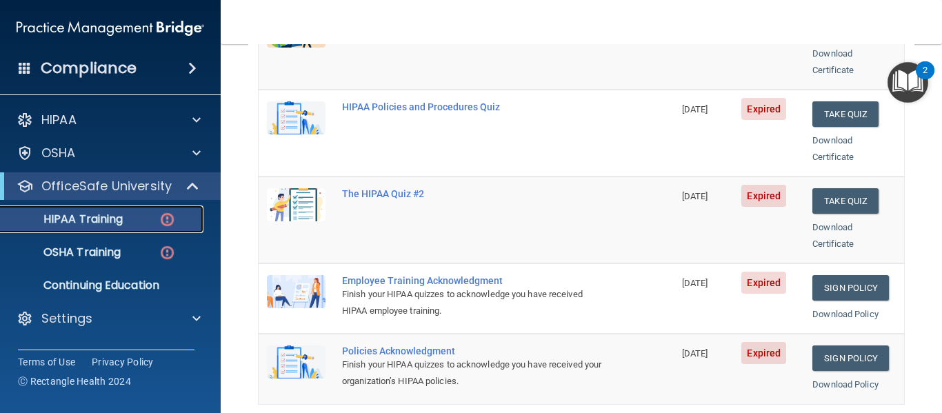
scroll to position [269, 0]
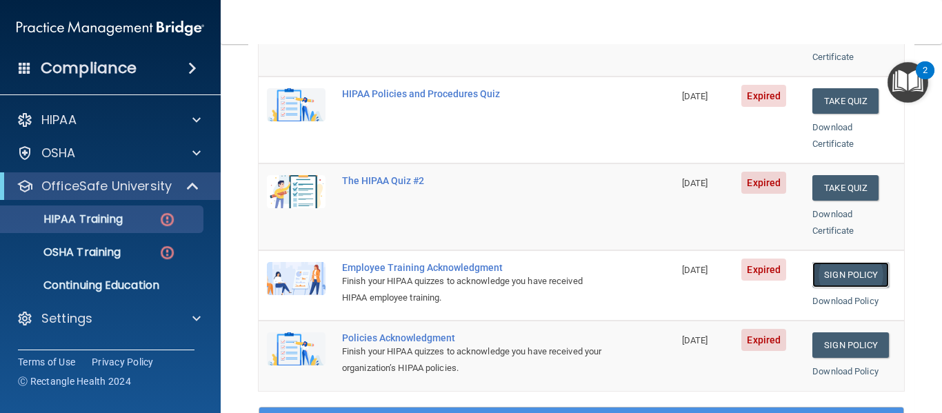
click at [848, 262] on link "Sign Policy" at bounding box center [850, 275] width 77 height 26
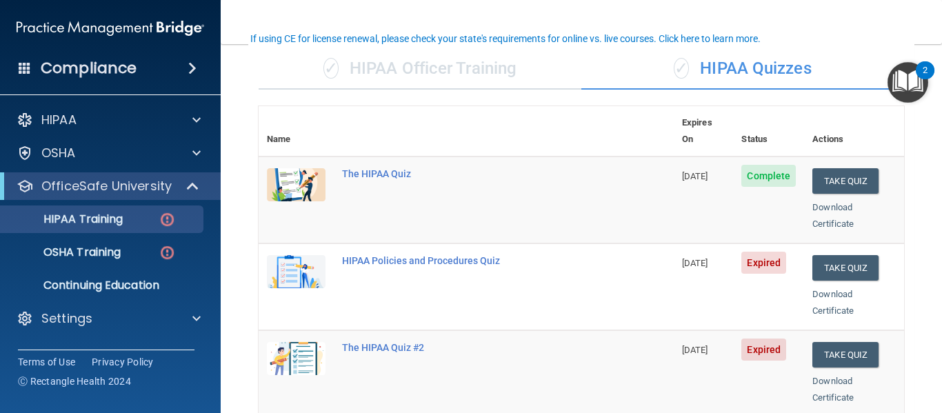
scroll to position [102, 0]
click at [836, 256] on button "Take Quiz" at bounding box center [845, 269] width 66 height 26
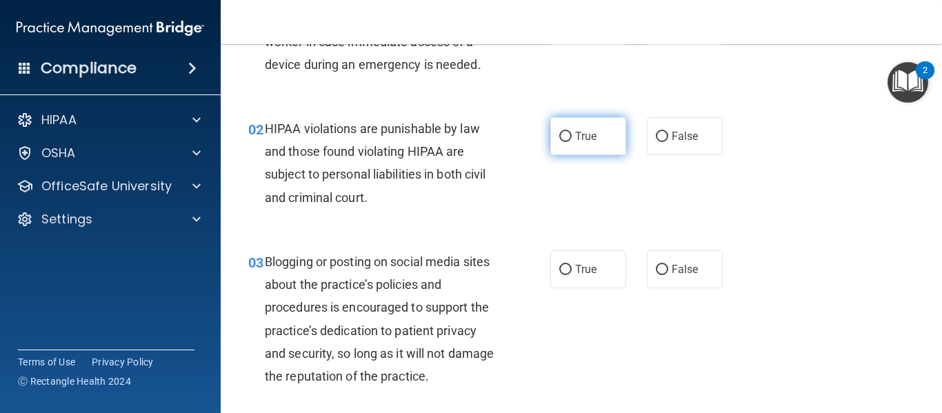
click at [578, 136] on span "True" at bounding box center [585, 136] width 21 height 13
click at [571, 136] on input "True" at bounding box center [565, 137] width 12 height 10
radio input "true"
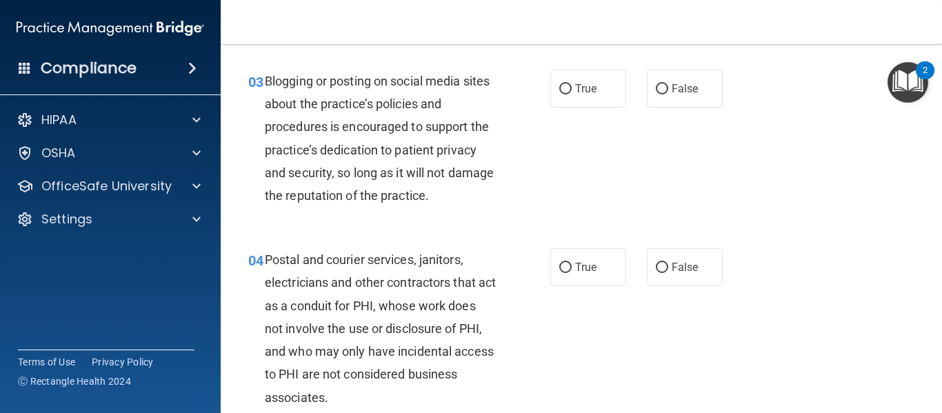
scroll to position [283, 0]
click at [673, 89] on span "False" at bounding box center [684, 87] width 27 height 13
click at [668, 89] on input "False" at bounding box center [661, 88] width 12 height 10
radio input "true"
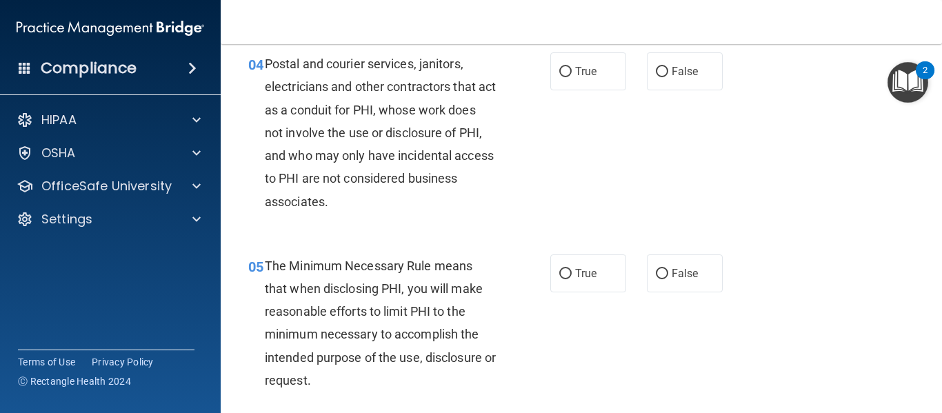
scroll to position [479, 0]
click at [664, 70] on label "False" at bounding box center [685, 71] width 76 height 38
click at [664, 70] on input "False" at bounding box center [661, 71] width 12 height 10
radio input "true"
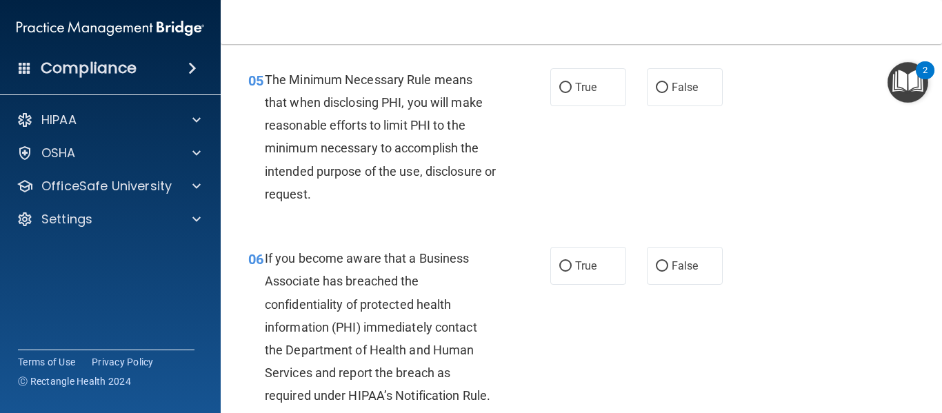
scroll to position [665, 0]
click at [578, 95] on label "True" at bounding box center [588, 87] width 76 height 38
click at [571, 92] on input "True" at bounding box center [565, 87] width 12 height 10
radio input "true"
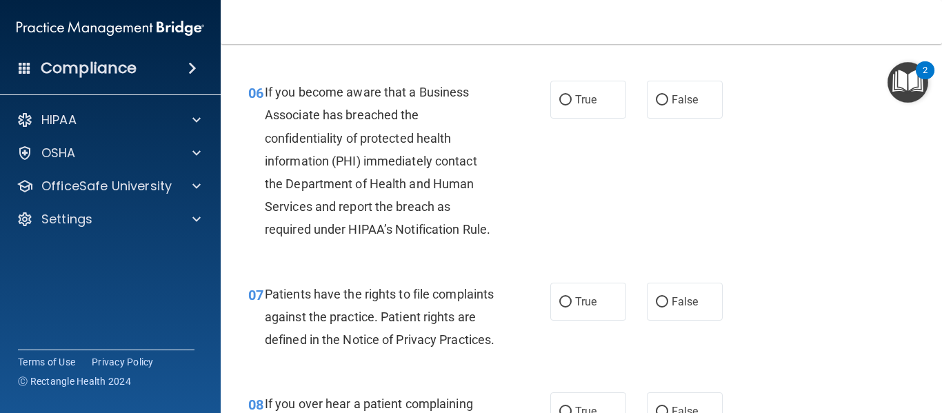
scroll to position [831, 0]
click at [575, 97] on span "True" at bounding box center [585, 98] width 21 height 13
click at [571, 97] on input "True" at bounding box center [565, 99] width 12 height 10
radio input "true"
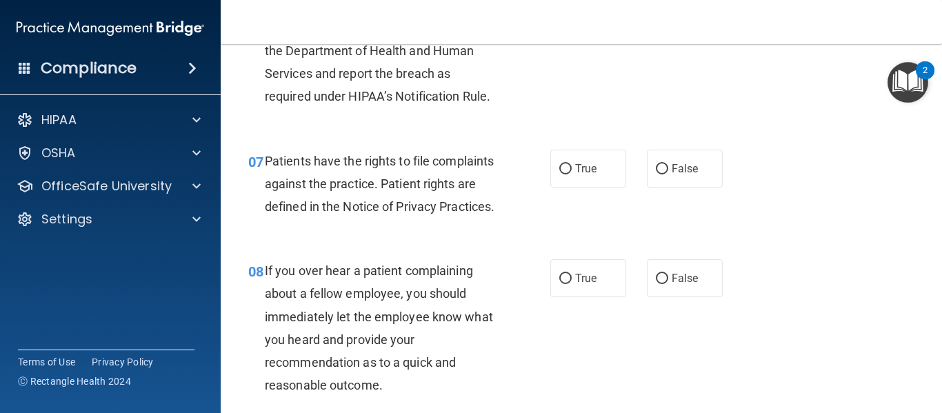
scroll to position [964, 0]
click at [560, 172] on input "True" at bounding box center [565, 168] width 12 height 10
radio input "true"
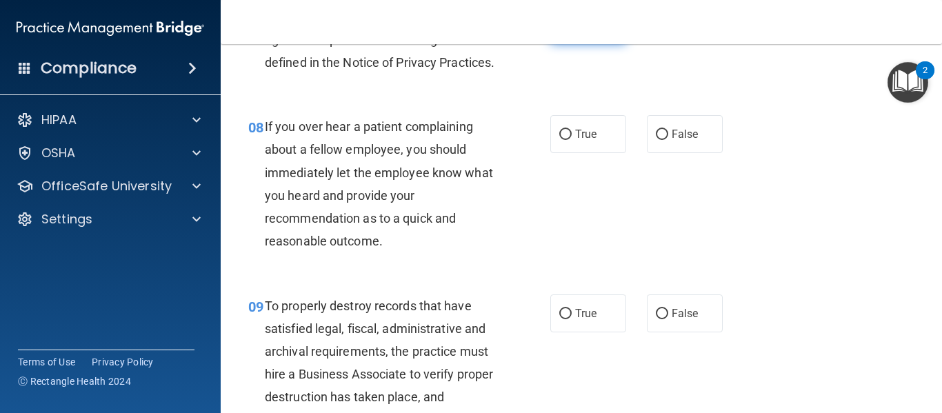
scroll to position [1111, 0]
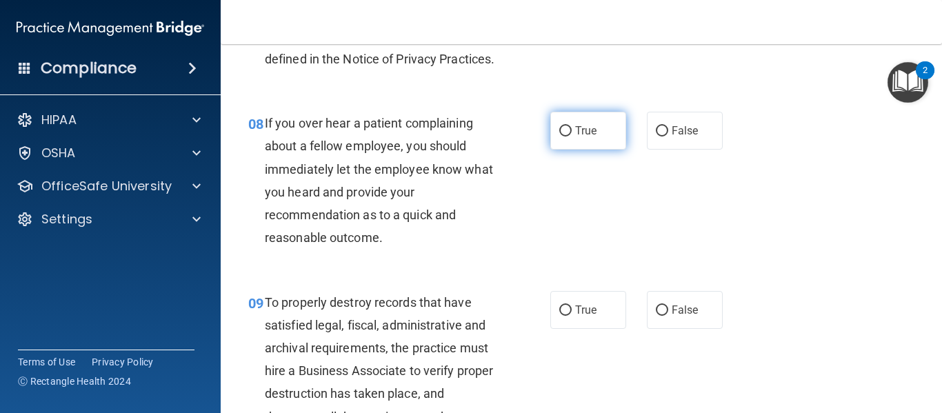
click at [567, 146] on label "True" at bounding box center [588, 131] width 76 height 38
click at [567, 136] on input "True" at bounding box center [565, 131] width 12 height 10
radio input "true"
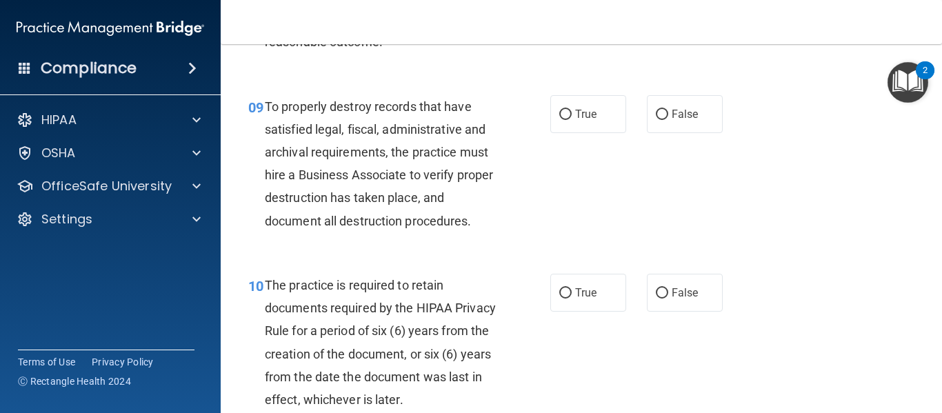
scroll to position [1308, 0]
click at [569, 132] on label "True" at bounding box center [588, 113] width 76 height 38
click at [569, 119] on input "True" at bounding box center [565, 114] width 12 height 10
radio input "true"
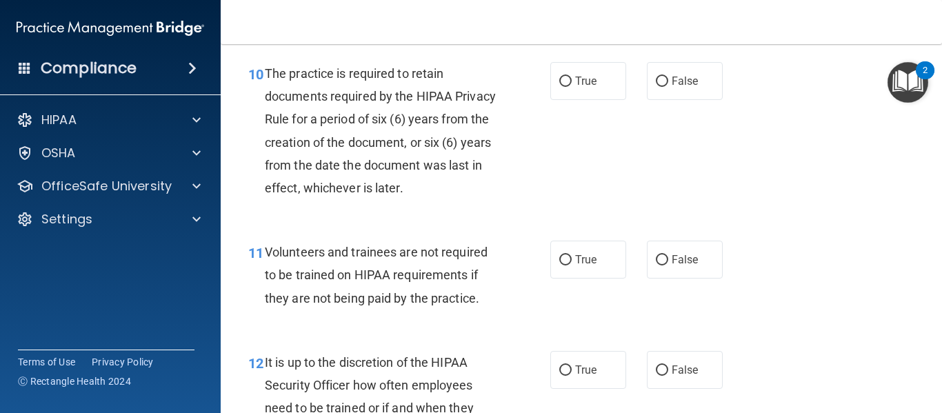
scroll to position [1519, 0]
click at [580, 91] on label "True" at bounding box center [588, 80] width 76 height 38
click at [571, 86] on input "True" at bounding box center [565, 81] width 12 height 10
radio input "true"
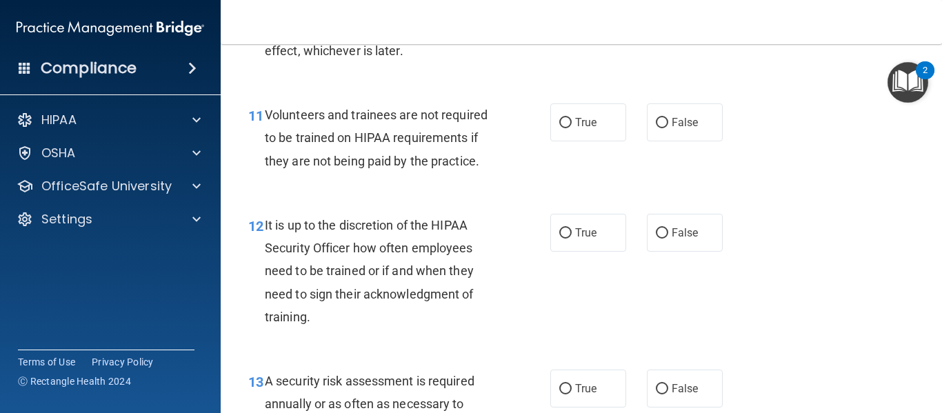
scroll to position [1676, 0]
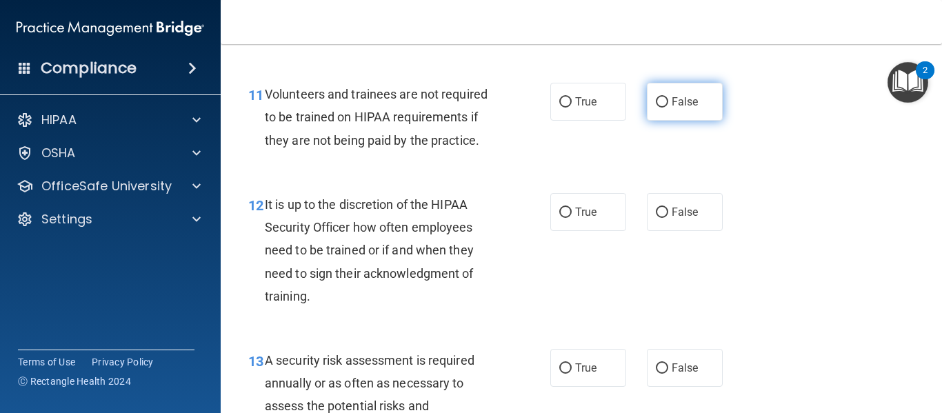
click at [671, 108] on span "False" at bounding box center [684, 101] width 27 height 13
click at [668, 108] on input "False" at bounding box center [661, 102] width 12 height 10
radio input "true"
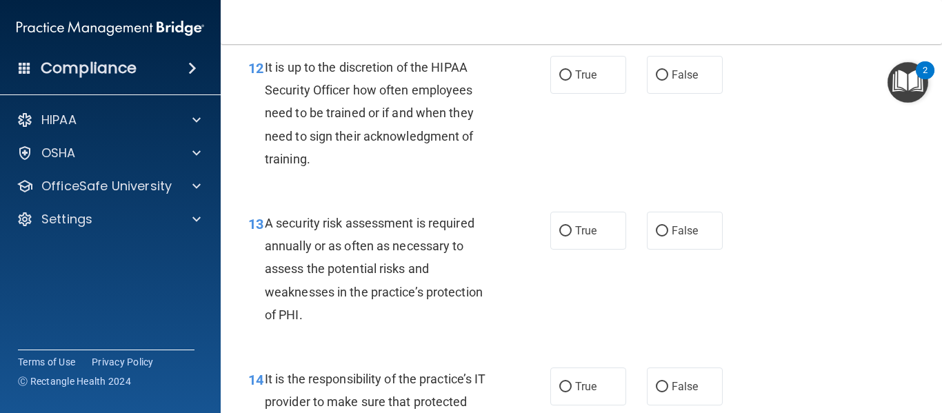
scroll to position [1814, 0]
click at [673, 81] on span "False" at bounding box center [684, 74] width 27 height 13
click at [668, 80] on input "False" at bounding box center [661, 75] width 12 height 10
radio input "true"
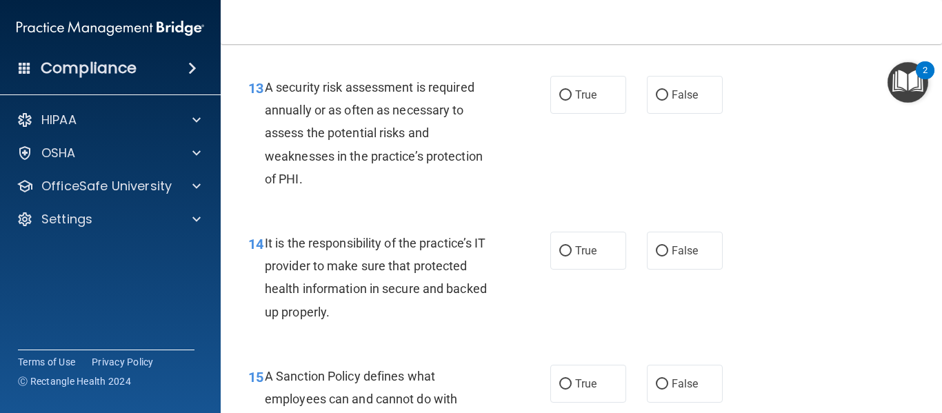
scroll to position [1952, 0]
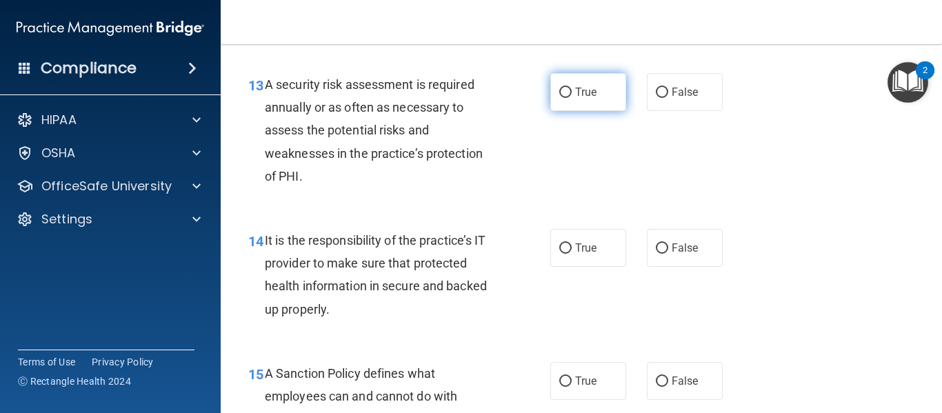
click at [567, 111] on label "True" at bounding box center [588, 92] width 76 height 38
click at [567, 98] on input "True" at bounding box center [565, 93] width 12 height 10
radio input "true"
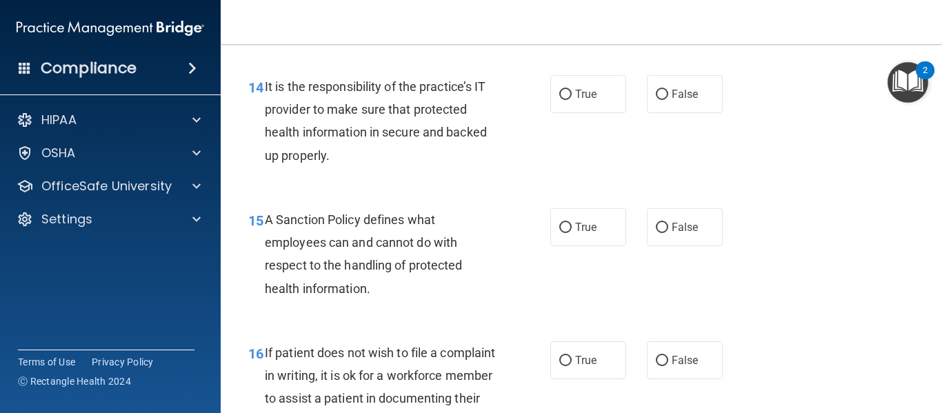
scroll to position [2106, 0]
click at [580, 101] on label "True" at bounding box center [588, 93] width 76 height 38
click at [571, 99] on input "True" at bounding box center [565, 94] width 12 height 10
radio input "true"
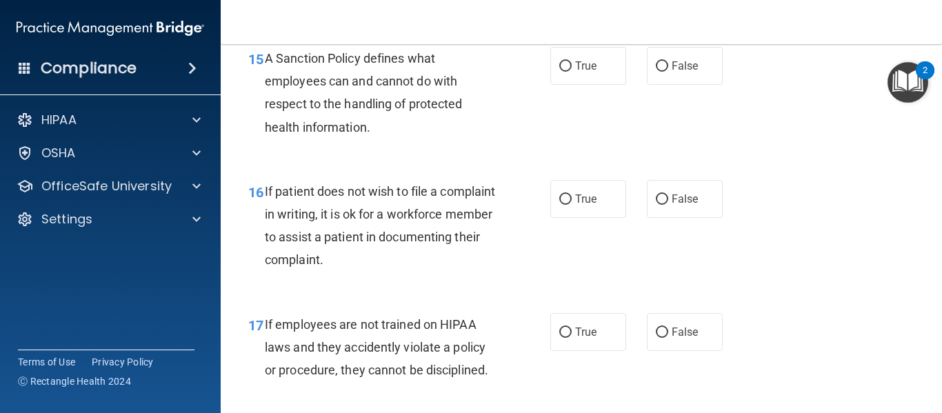
scroll to position [2268, 0]
click at [584, 72] on span "True" at bounding box center [585, 65] width 21 height 13
click at [571, 71] on input "True" at bounding box center [565, 66] width 12 height 10
radio input "true"
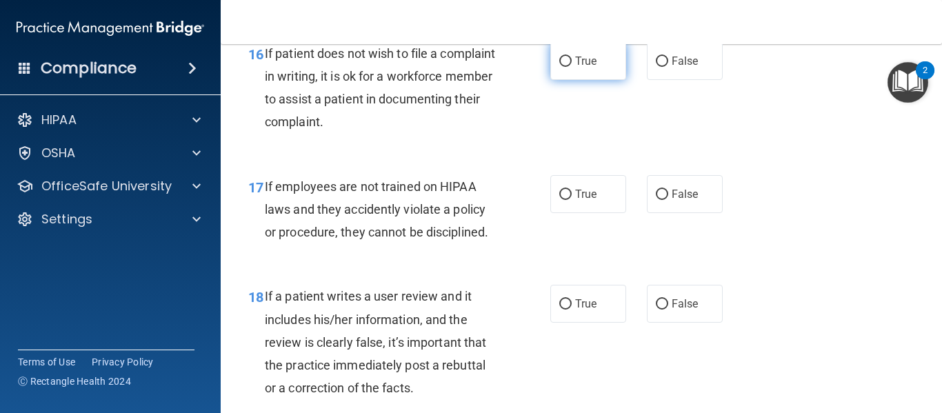
scroll to position [2406, 0]
click at [584, 120] on div "16 If patient does not wish to file a complaint in writing, it is ok for a work…" at bounding box center [581, 90] width 686 height 133
click at [578, 67] on span "True" at bounding box center [585, 60] width 21 height 13
click at [571, 66] on input "True" at bounding box center [565, 61] width 12 height 10
radio input "true"
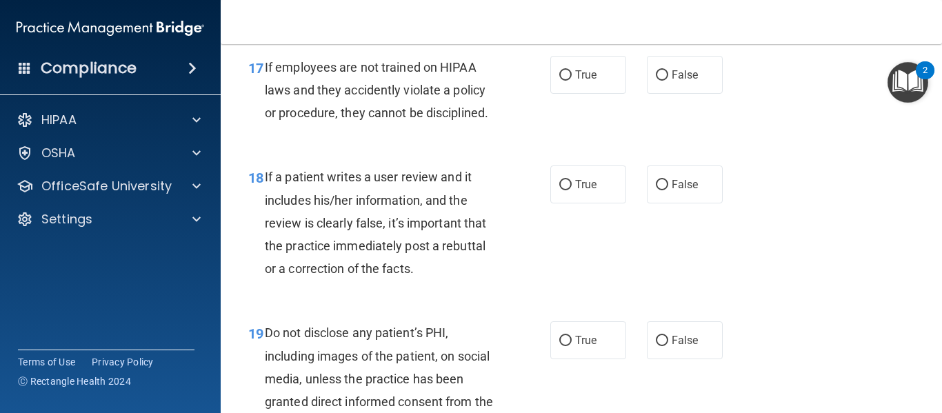
scroll to position [2525, 0]
click at [669, 88] on label "False" at bounding box center [685, 73] width 76 height 38
click at [668, 79] on input "False" at bounding box center [661, 74] width 12 height 10
radio input "true"
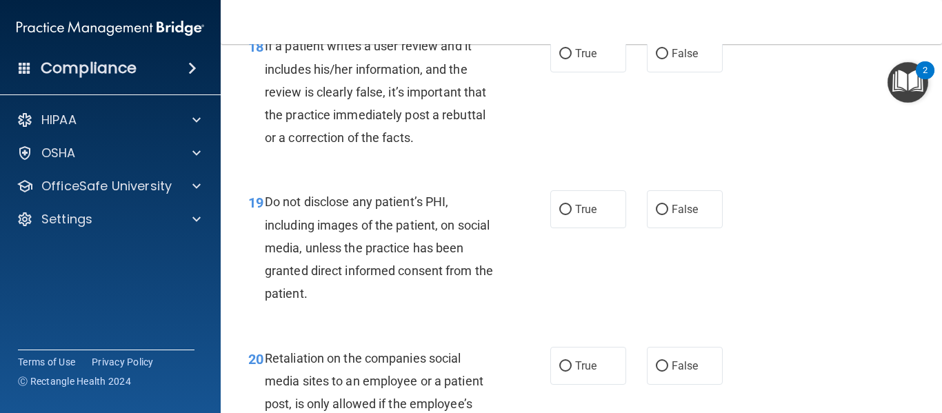
scroll to position [2656, 0]
click at [568, 72] on label "True" at bounding box center [588, 53] width 76 height 38
click at [568, 59] on input "True" at bounding box center [565, 53] width 12 height 10
radio input "true"
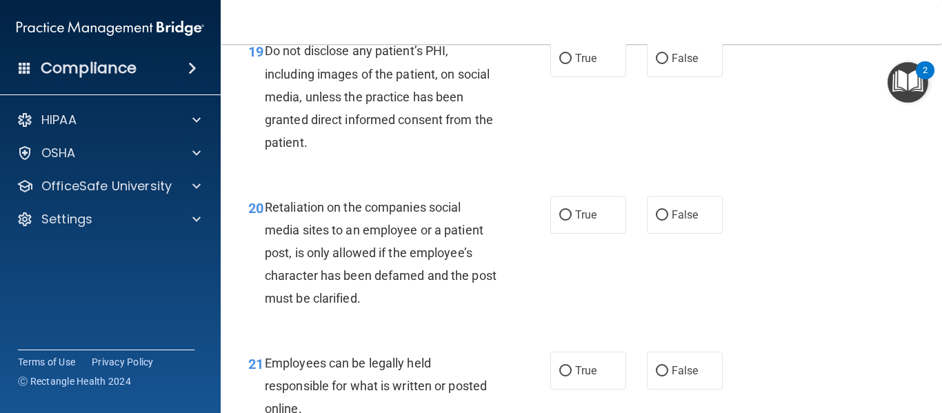
scroll to position [2807, 0]
click at [575, 64] on span "True" at bounding box center [585, 57] width 21 height 13
click at [571, 63] on input "True" at bounding box center [565, 58] width 12 height 10
radio input "true"
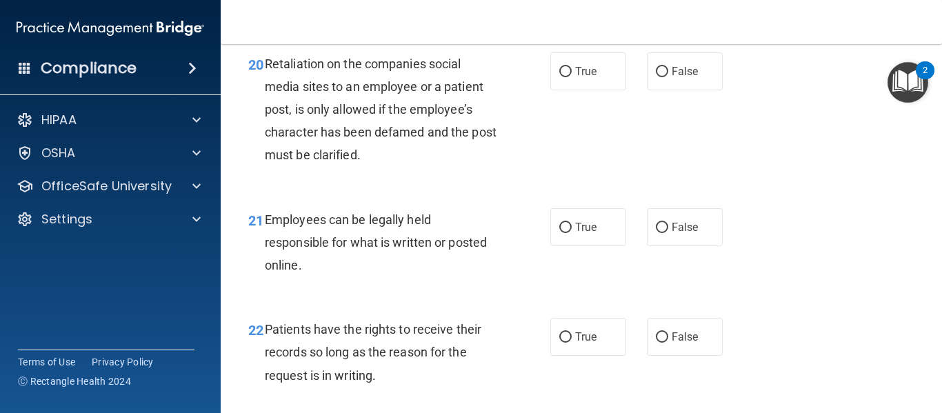
scroll to position [2951, 0]
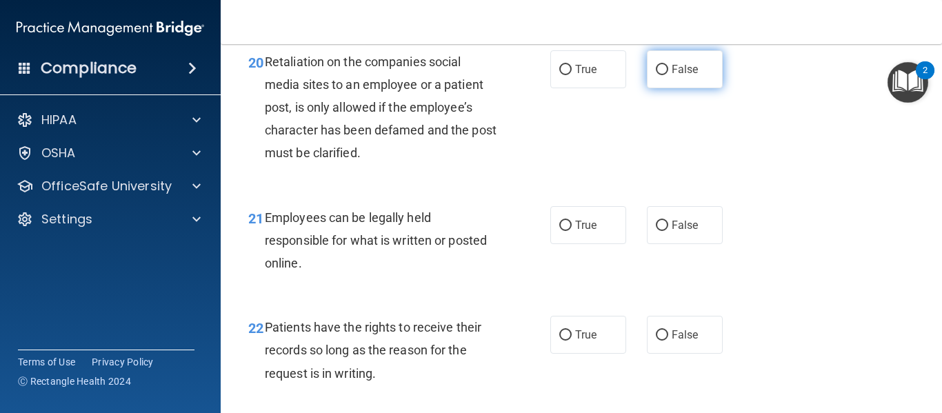
click at [673, 88] on label "False" at bounding box center [685, 69] width 76 height 38
click at [668, 75] on input "False" at bounding box center [661, 70] width 12 height 10
radio input "true"
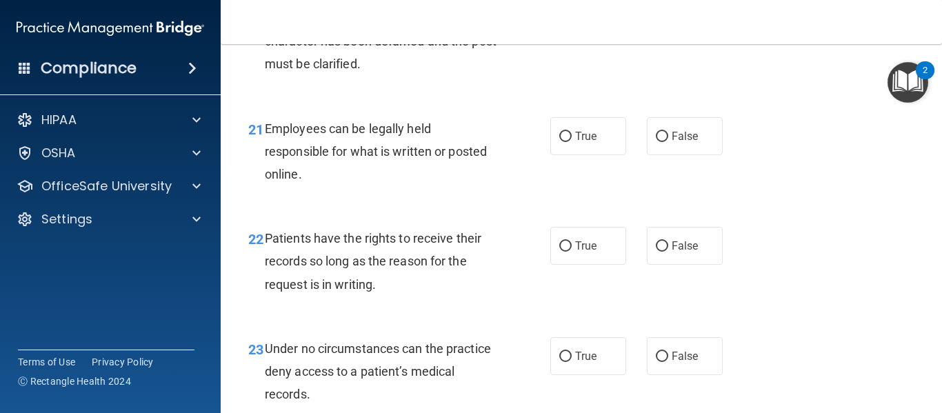
scroll to position [3041, 0]
click at [578, 142] on span "True" at bounding box center [585, 135] width 21 height 13
click at [571, 141] on input "True" at bounding box center [565, 136] width 12 height 10
radio input "true"
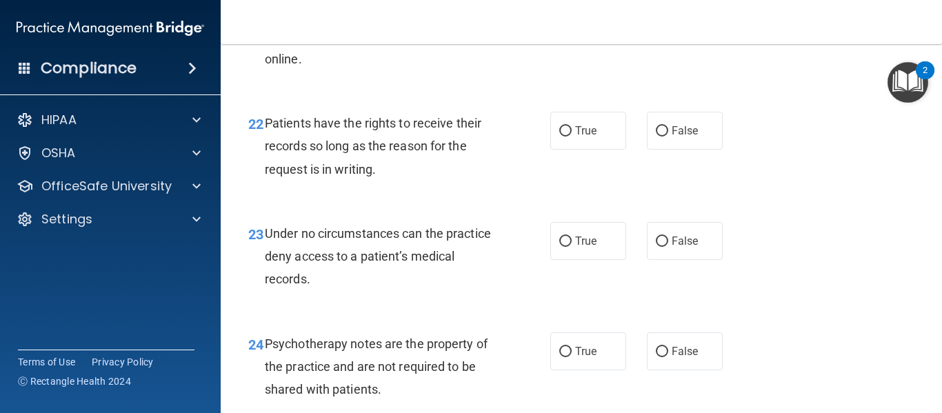
scroll to position [3156, 0]
click at [583, 145] on label "True" at bounding box center [588, 130] width 76 height 38
click at [571, 136] on input "True" at bounding box center [565, 130] width 12 height 10
radio input "true"
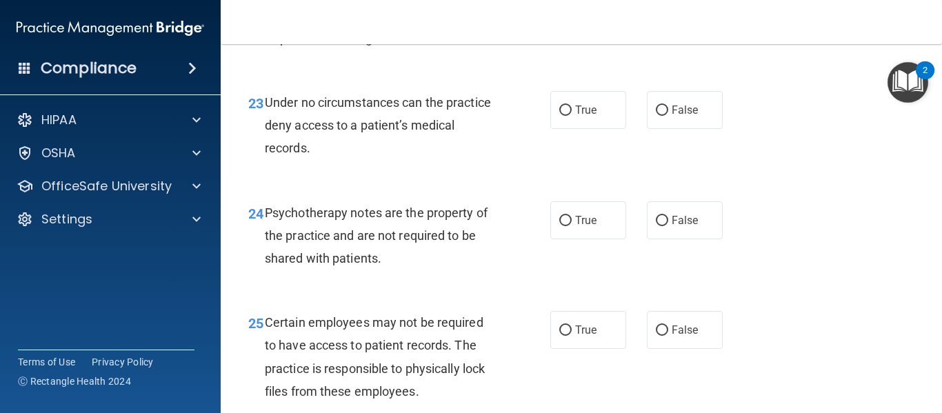
scroll to position [3287, 0]
click at [573, 128] on label "True" at bounding box center [588, 109] width 76 height 38
click at [571, 115] on input "True" at bounding box center [565, 110] width 12 height 10
radio input "true"
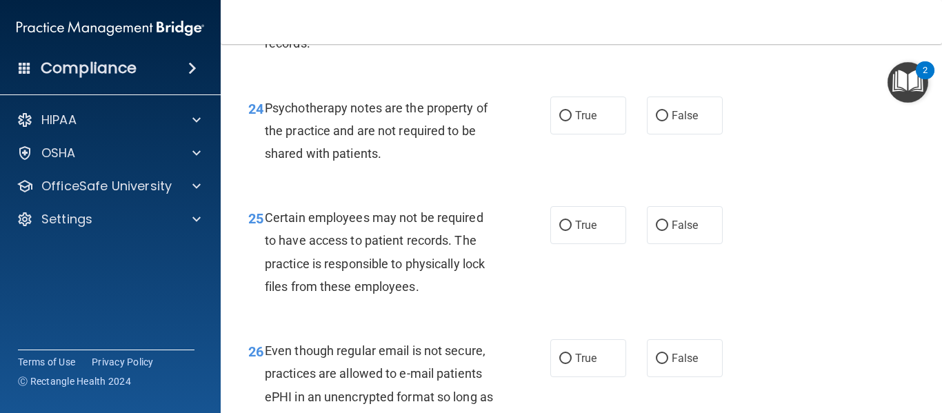
scroll to position [3392, 0]
click at [680, 121] on span "False" at bounding box center [684, 114] width 27 height 13
click at [668, 121] on input "False" at bounding box center [661, 115] width 12 height 10
radio input "true"
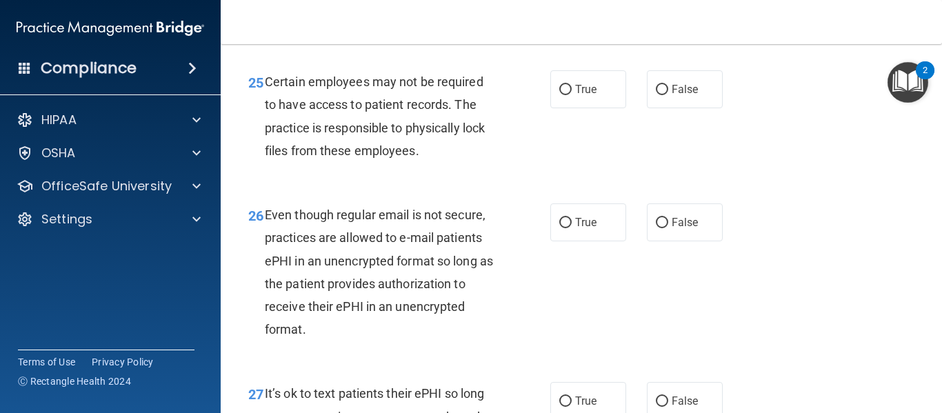
scroll to position [3534, 0]
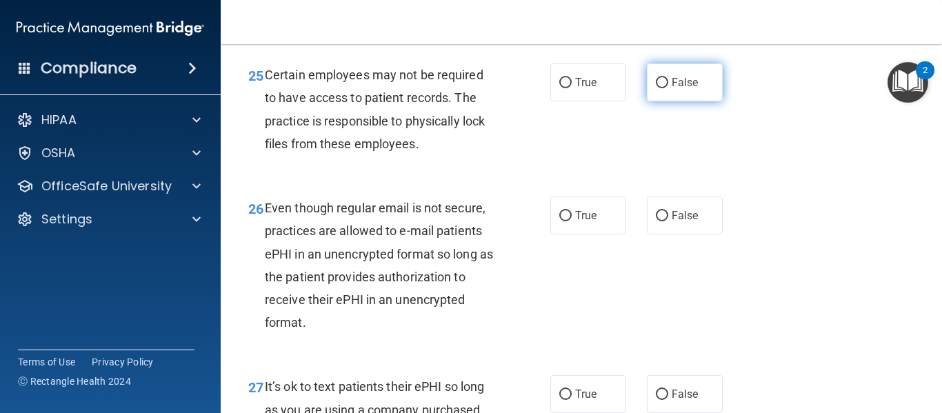
click at [671, 101] on label "False" at bounding box center [685, 82] width 76 height 38
click at [668, 88] on input "False" at bounding box center [661, 83] width 12 height 10
radio input "true"
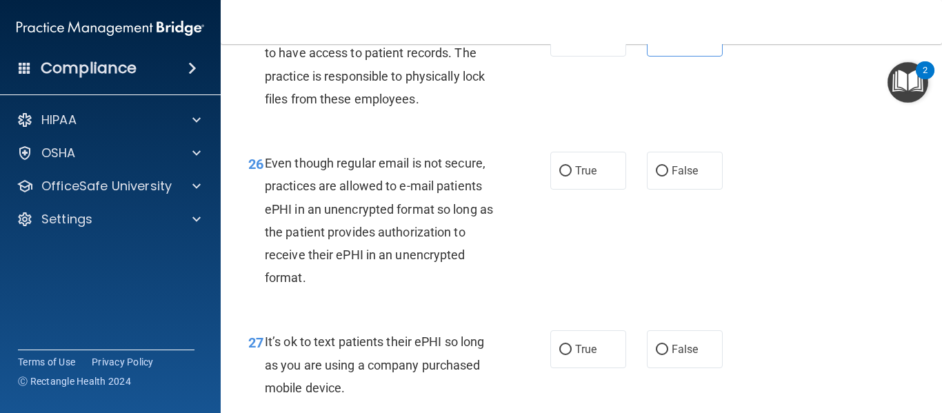
scroll to position [3579, 0]
click at [569, 57] on label "True" at bounding box center [588, 38] width 76 height 38
click at [569, 43] on input "True" at bounding box center [565, 38] width 12 height 10
radio input "true"
radio input "false"
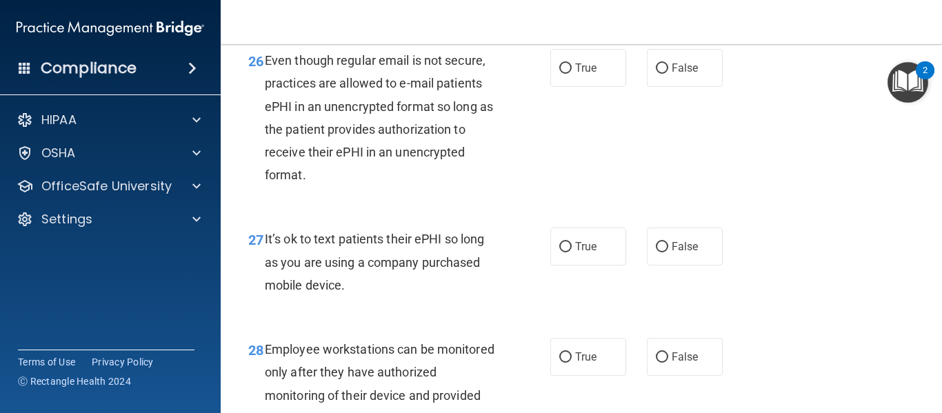
scroll to position [3681, 0]
click at [679, 81] on label "False" at bounding box center [685, 69] width 76 height 38
click at [668, 74] on input "False" at bounding box center [661, 69] width 12 height 10
radio input "true"
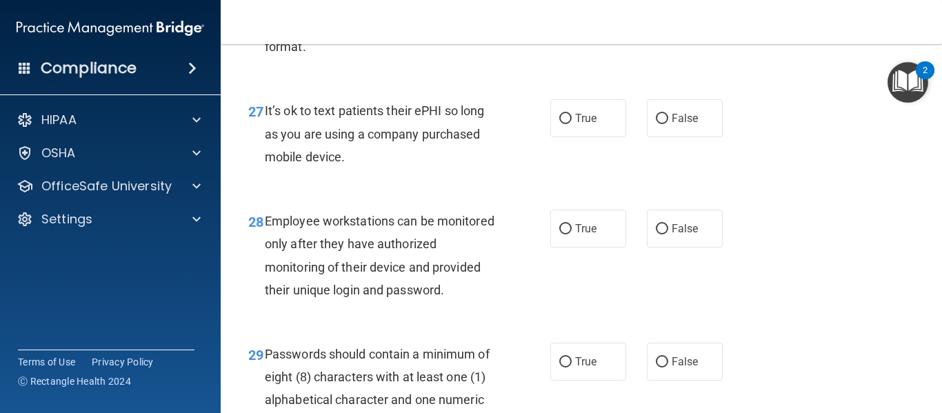
scroll to position [3810, 0]
click at [664, 136] on label "False" at bounding box center [685, 118] width 76 height 38
click at [664, 123] on input "False" at bounding box center [661, 118] width 12 height 10
radio input "true"
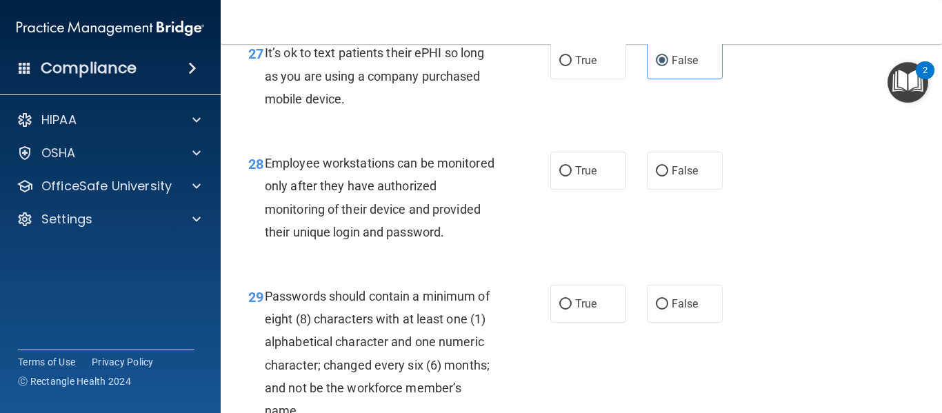
scroll to position [3869, 0]
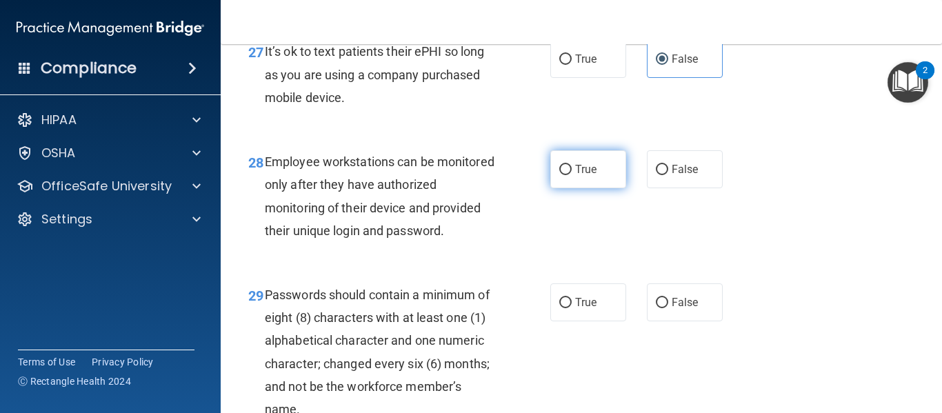
click at [569, 188] on label "True" at bounding box center [588, 169] width 76 height 38
click at [569, 175] on input "True" at bounding box center [565, 170] width 12 height 10
radio input "true"
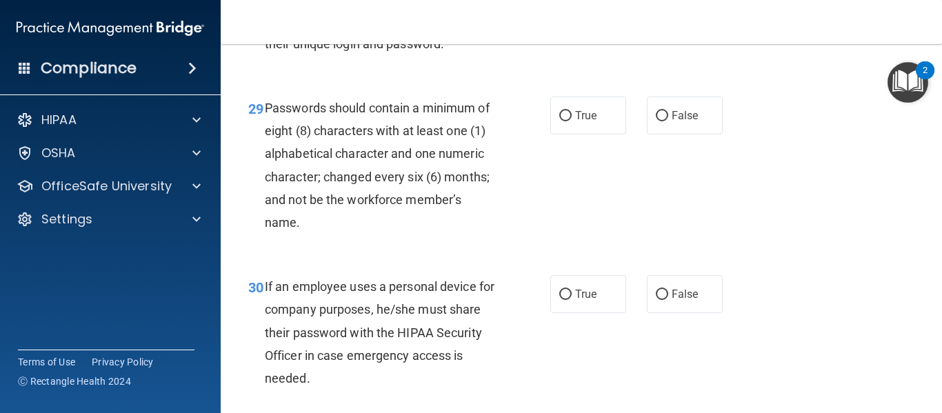
scroll to position [4082, 0]
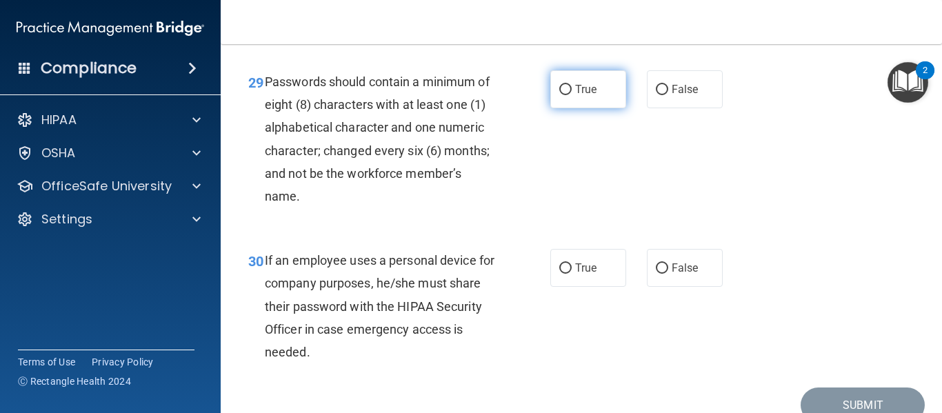
click at [565, 108] on label "True" at bounding box center [588, 89] width 76 height 38
click at [565, 95] on input "True" at bounding box center [565, 90] width 12 height 10
radio input "true"
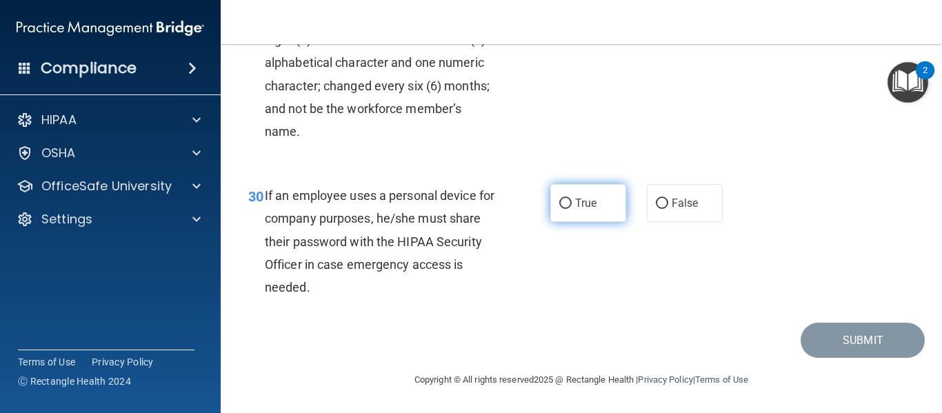
click at [563, 207] on input "True" at bounding box center [565, 204] width 12 height 10
radio input "true"
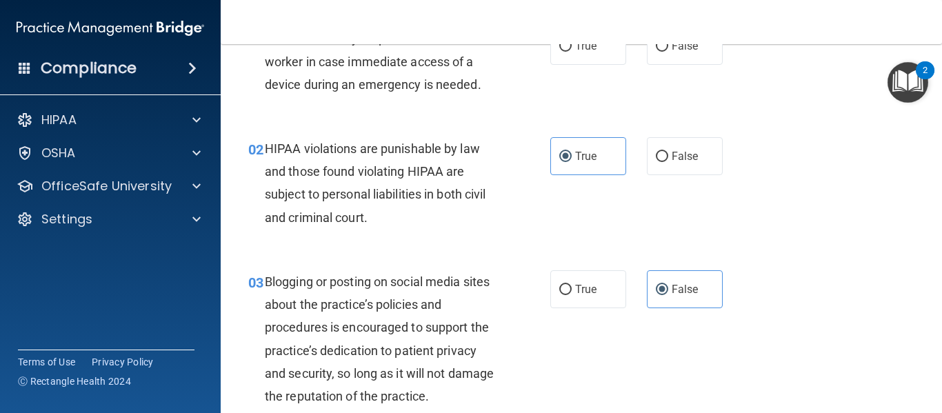
scroll to position [0, 0]
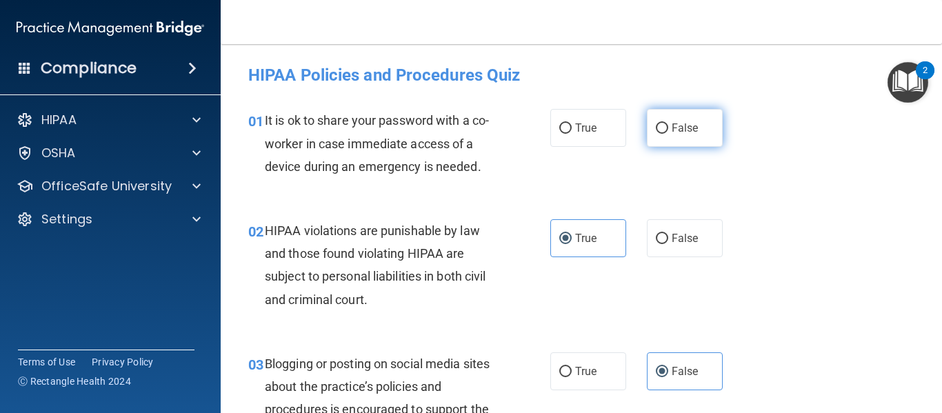
click at [655, 128] on input "False" at bounding box center [661, 128] width 12 height 10
radio input "true"
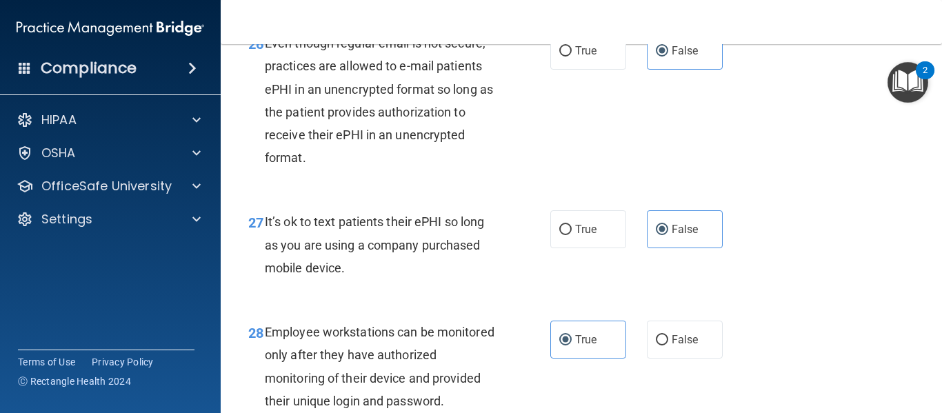
scroll to position [4192, 0]
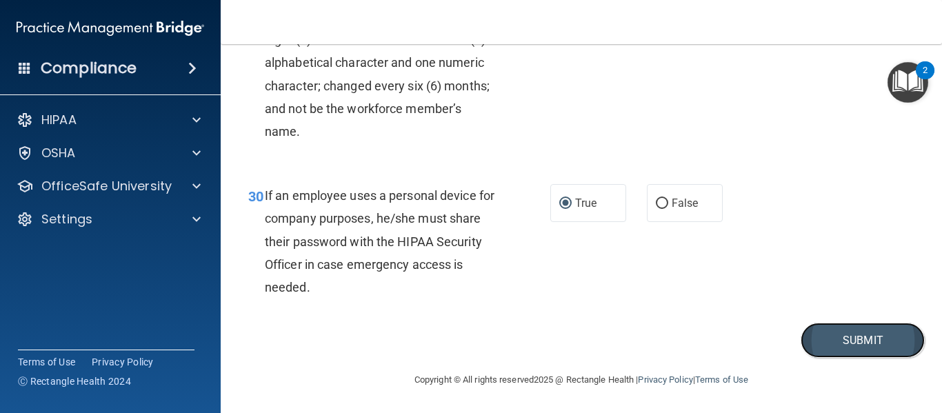
click at [862, 340] on button "Submit" at bounding box center [862, 340] width 124 height 35
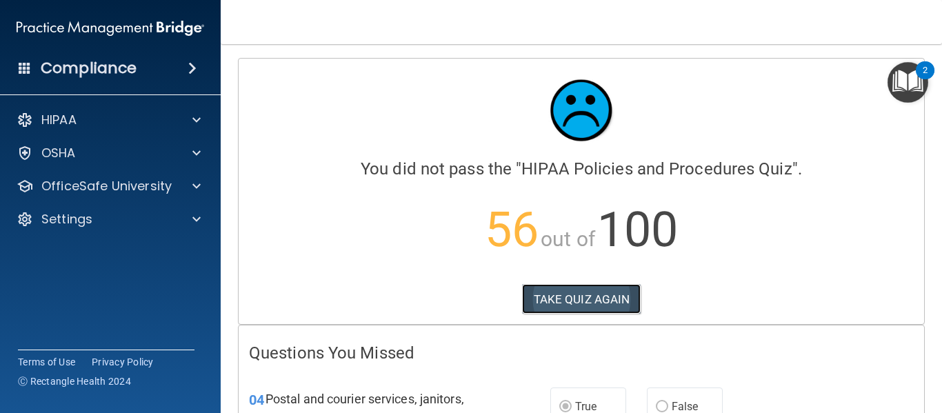
click at [576, 299] on button "TAKE QUIZ AGAIN" at bounding box center [581, 299] width 119 height 30
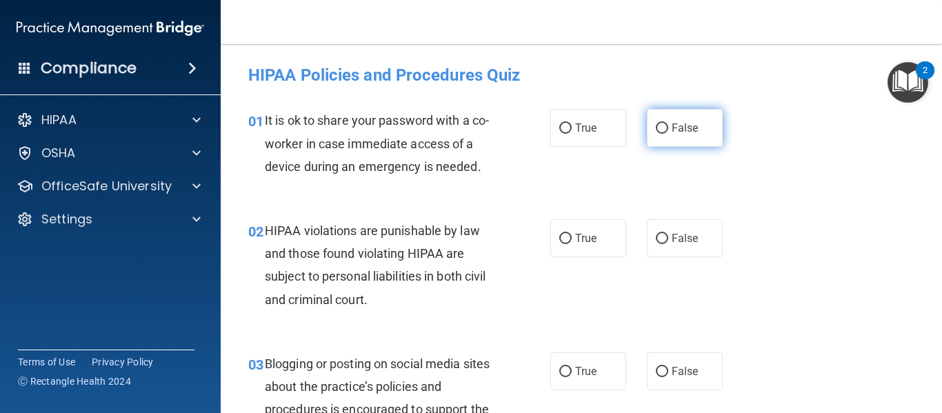
click at [655, 131] on input "False" at bounding box center [661, 128] width 12 height 10
radio input "true"
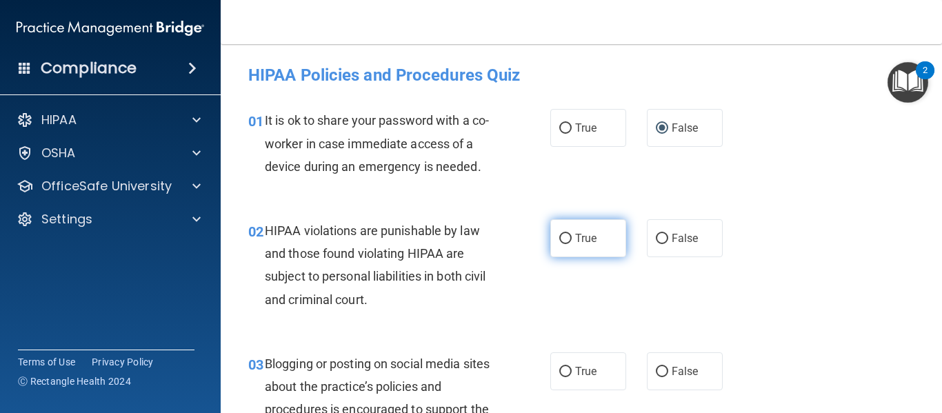
click at [583, 243] on span "True" at bounding box center [585, 238] width 21 height 13
click at [571, 243] on input "True" at bounding box center [565, 239] width 12 height 10
radio input "true"
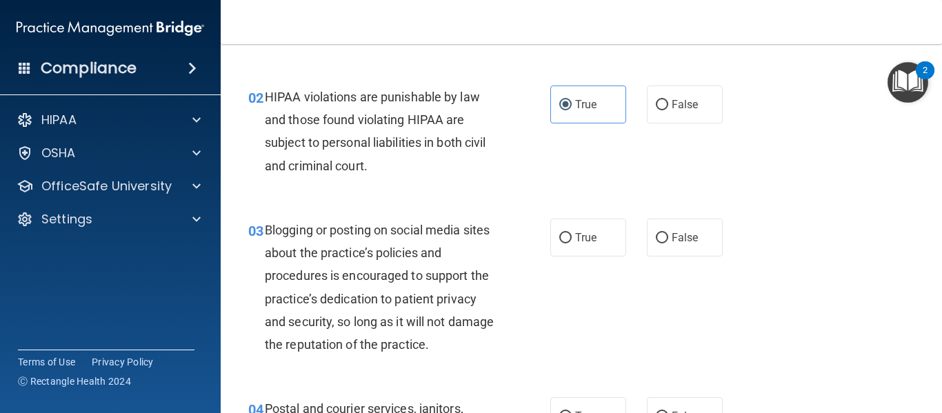
scroll to position [135, 0]
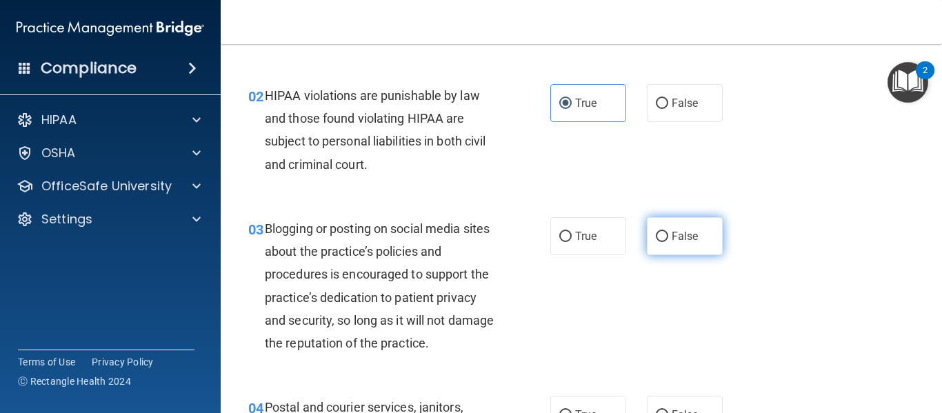
click at [662, 233] on label "False" at bounding box center [685, 236] width 76 height 38
click at [662, 233] on input "False" at bounding box center [661, 237] width 12 height 10
radio input "true"
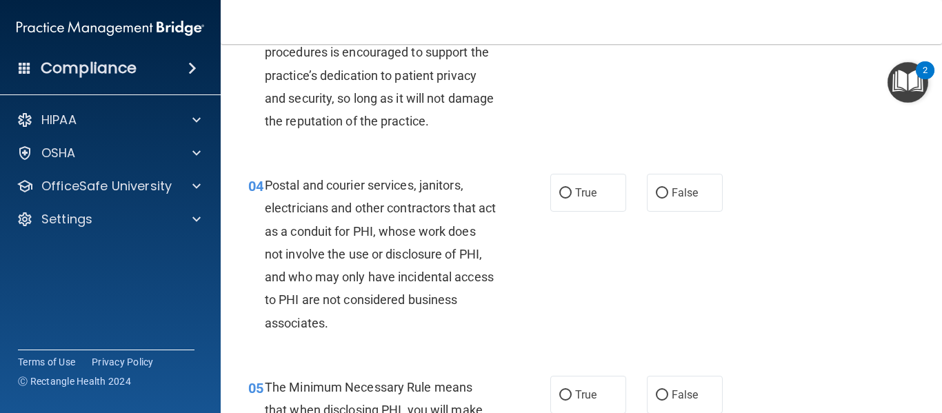
scroll to position [358, 0]
click at [565, 194] on input "True" at bounding box center [565, 192] width 12 height 10
radio input "true"
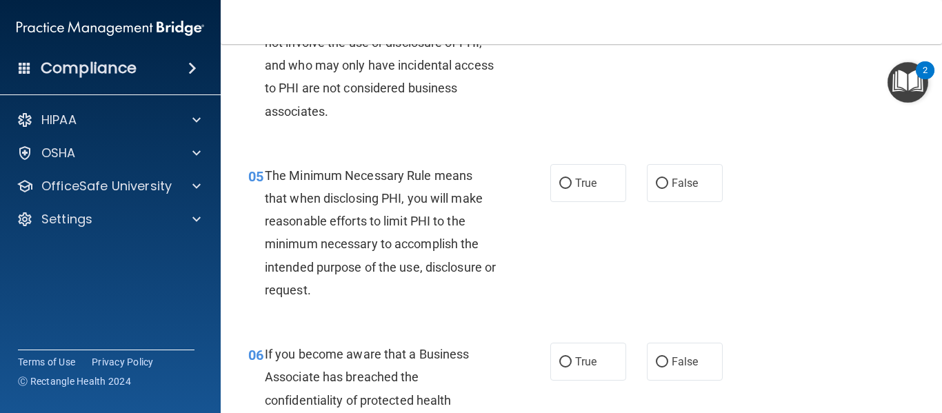
scroll to position [569, 0]
click at [577, 181] on span "True" at bounding box center [585, 182] width 21 height 13
click at [571, 181] on input "True" at bounding box center [565, 183] width 12 height 10
radio input "true"
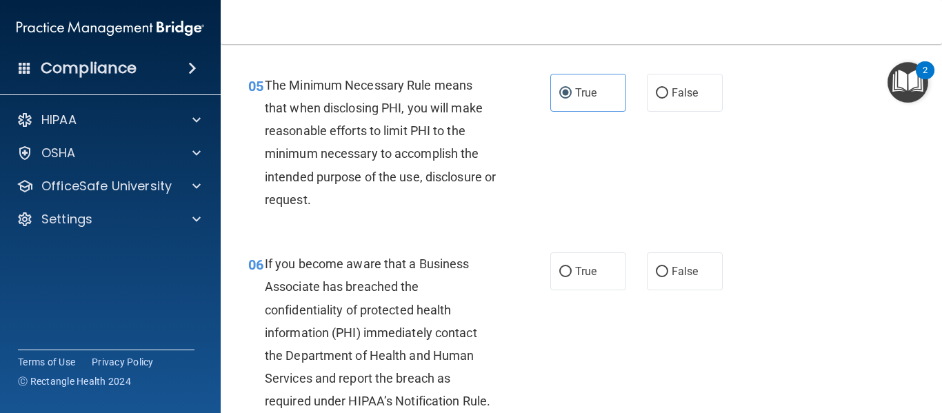
scroll to position [661, 0]
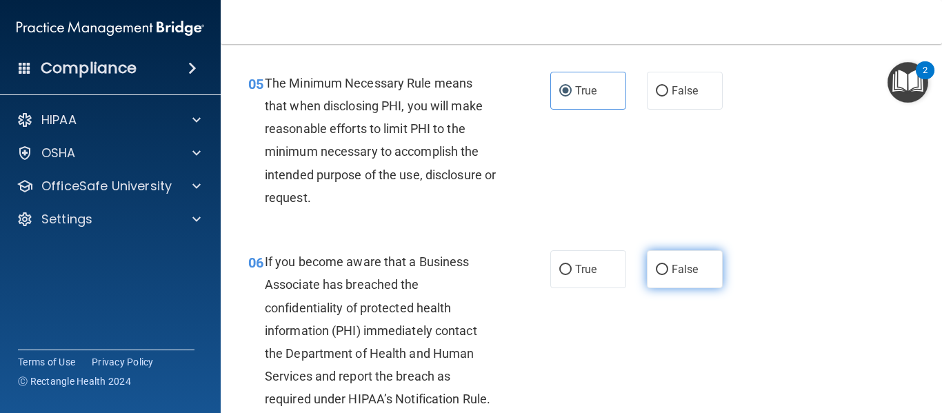
click at [689, 276] on label "False" at bounding box center [685, 269] width 76 height 38
click at [668, 275] on input "False" at bounding box center [661, 270] width 12 height 10
radio input "true"
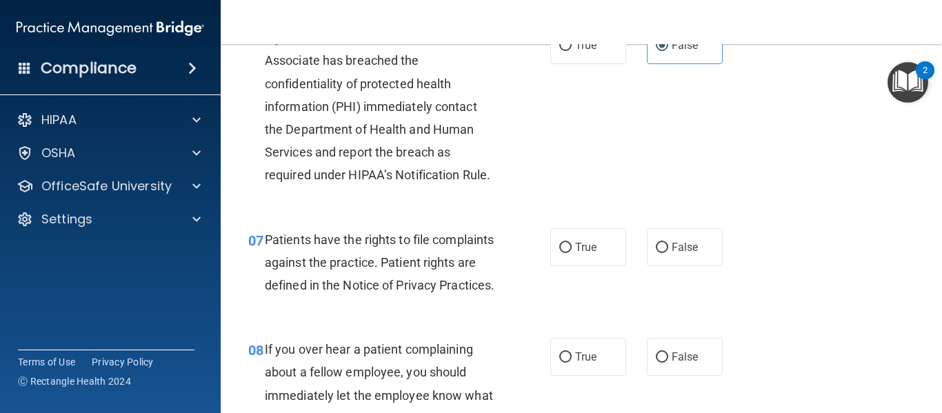
scroll to position [886, 0]
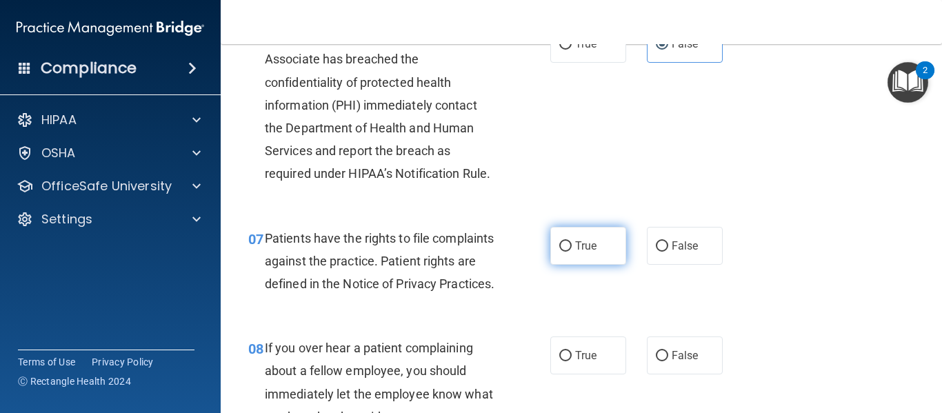
click at [577, 245] on span "True" at bounding box center [585, 245] width 21 height 13
click at [571, 245] on input "True" at bounding box center [565, 246] width 12 height 10
radio input "true"
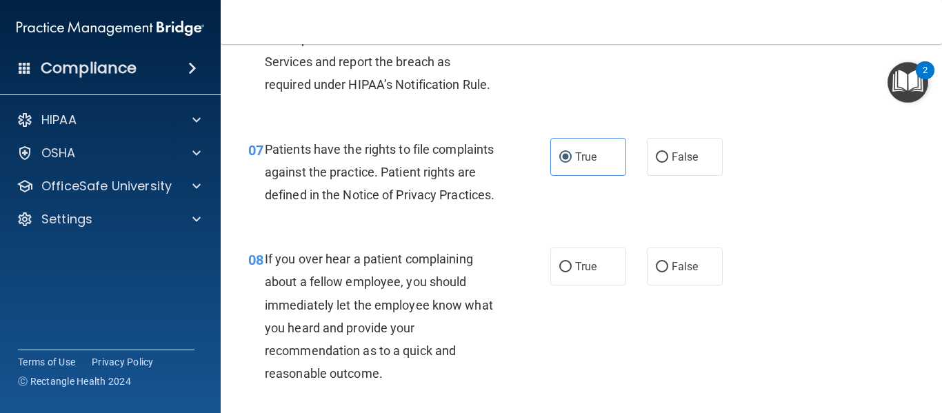
scroll to position [976, 0]
click at [671, 272] on span "False" at bounding box center [684, 265] width 27 height 13
click at [668, 272] on input "False" at bounding box center [661, 266] width 12 height 10
radio input "true"
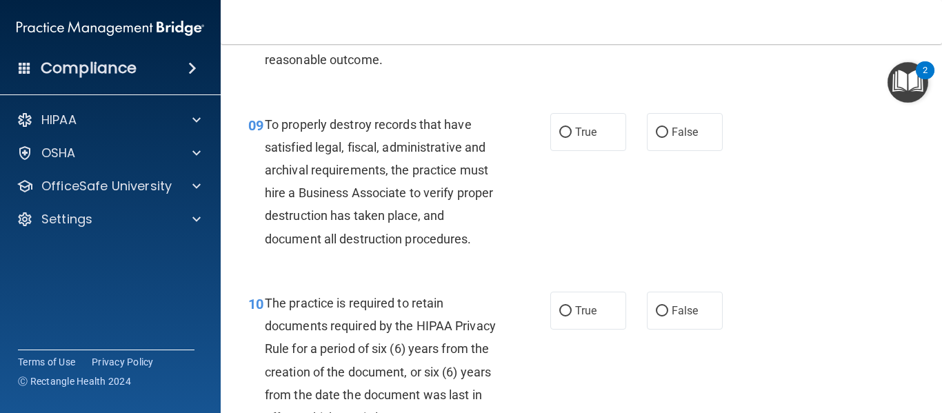
scroll to position [1291, 0]
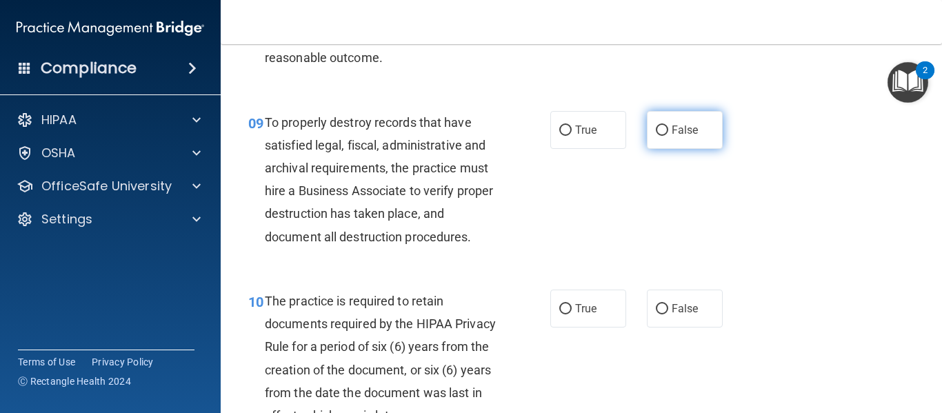
click at [678, 136] on span "False" at bounding box center [684, 129] width 27 height 13
click at [668, 136] on input "False" at bounding box center [661, 130] width 12 height 10
radio input "true"
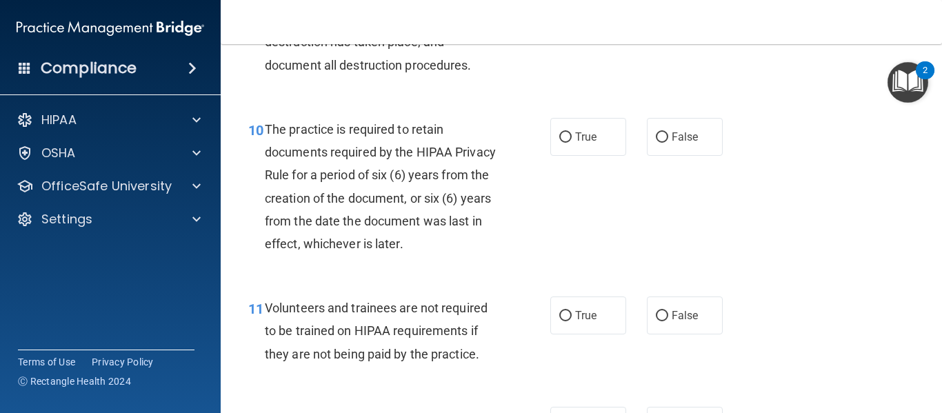
scroll to position [1463, 0]
click at [552, 155] on label "True" at bounding box center [588, 136] width 76 height 38
click at [559, 142] on input "True" at bounding box center [565, 137] width 12 height 10
radio input "true"
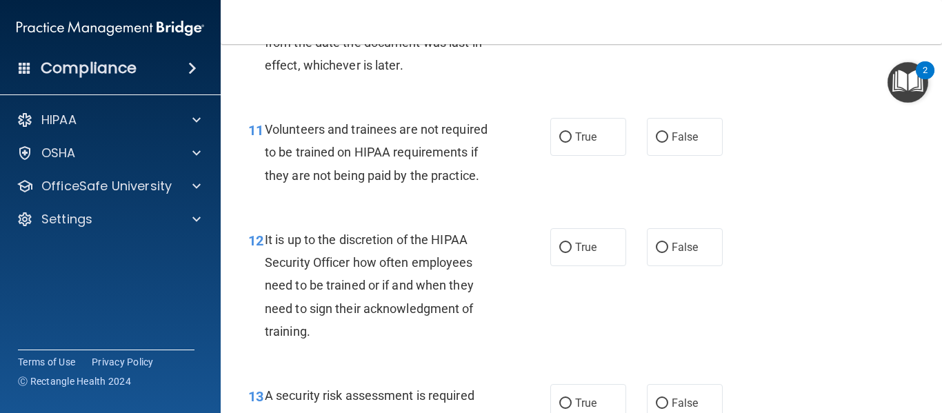
scroll to position [1642, 0]
click at [575, 143] on span "True" at bounding box center [585, 136] width 21 height 13
click at [571, 142] on input "True" at bounding box center [565, 137] width 12 height 10
radio input "true"
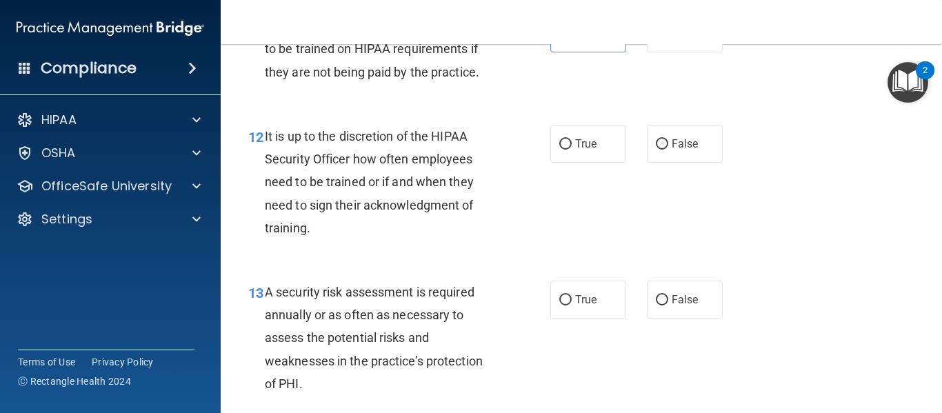
scroll to position [1745, 0]
click at [674, 155] on label "False" at bounding box center [685, 143] width 76 height 38
click at [668, 149] on input "False" at bounding box center [661, 144] width 12 height 10
radio input "true"
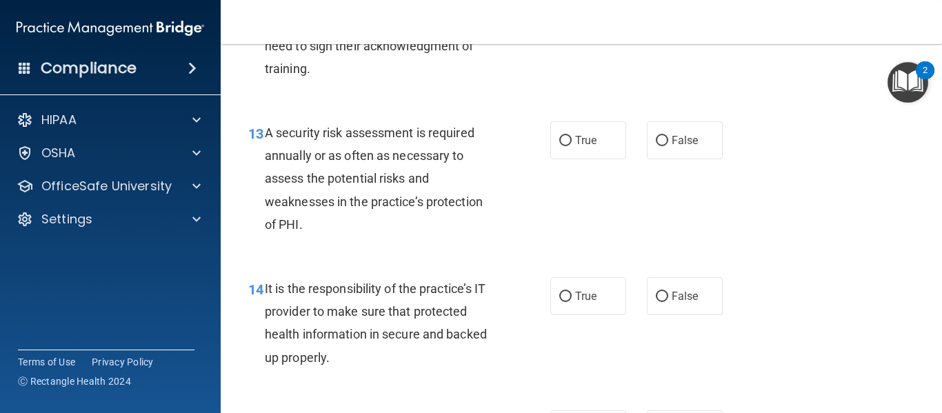
scroll to position [1904, 0]
click at [582, 152] on label "True" at bounding box center [588, 140] width 76 height 38
click at [571, 146] on input "True" at bounding box center [565, 141] width 12 height 10
radio input "true"
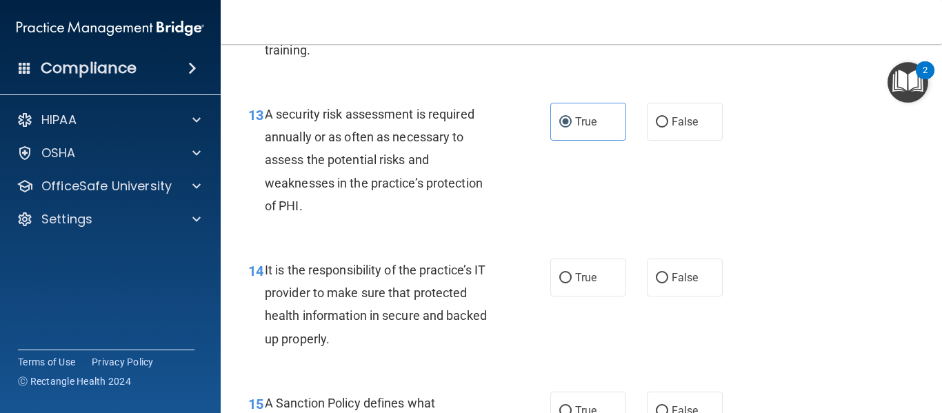
scroll to position [1923, 0]
click at [691, 296] on label "False" at bounding box center [685, 277] width 76 height 38
click at [668, 283] on input "False" at bounding box center [661, 277] width 12 height 10
radio input "true"
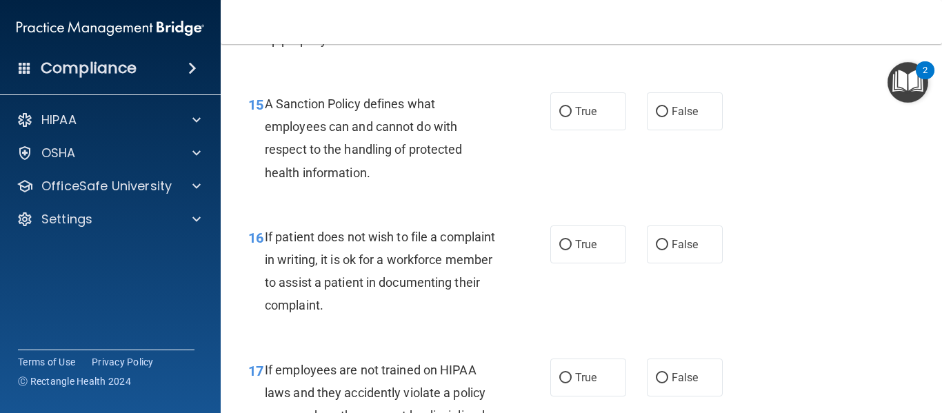
scroll to position [2232, 0]
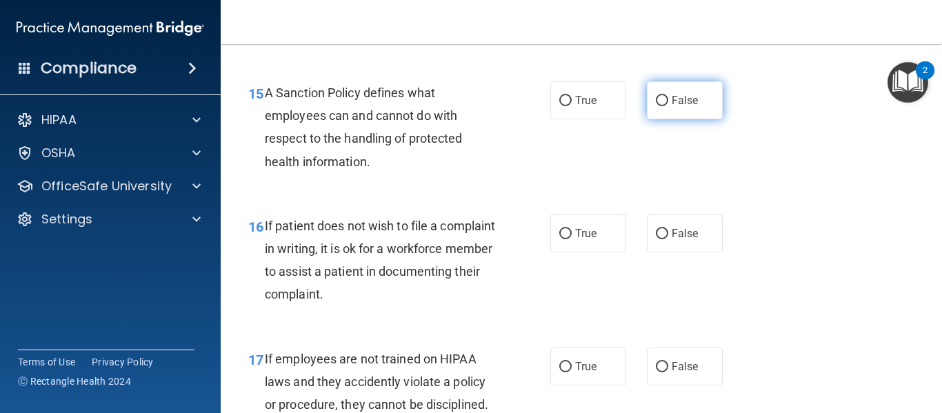
click at [678, 107] on span "False" at bounding box center [684, 100] width 27 height 13
click at [668, 106] on input "False" at bounding box center [661, 101] width 12 height 10
radio input "true"
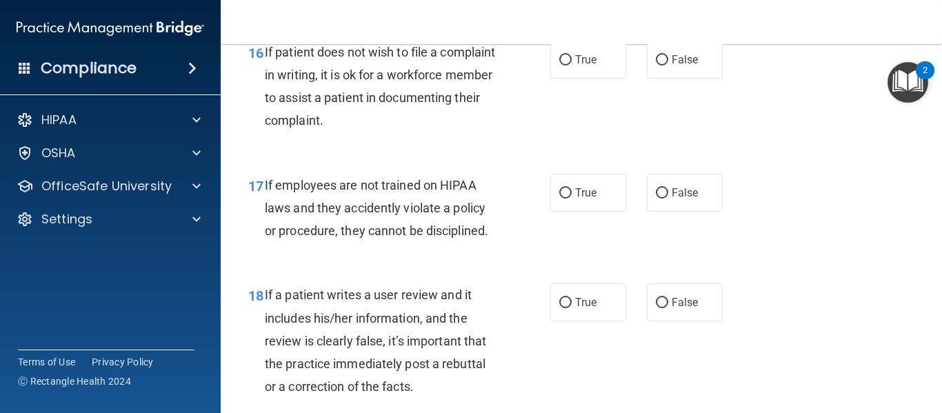
scroll to position [2407, 0]
click at [655, 307] on input "False" at bounding box center [661, 302] width 12 height 10
radio input "true"
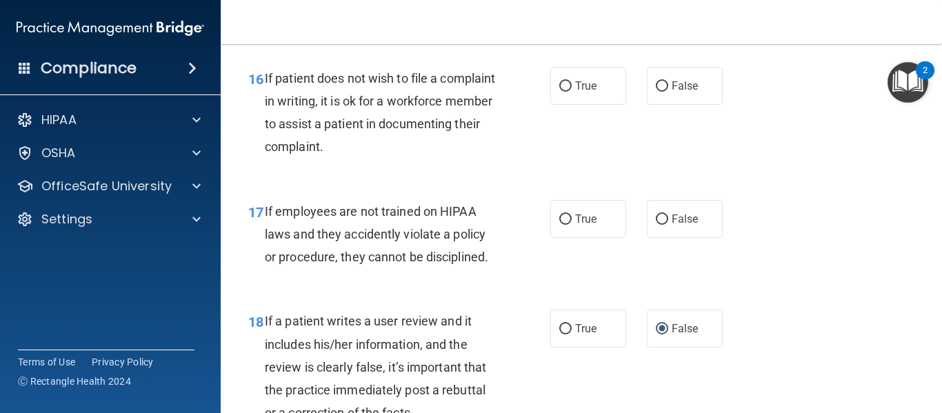
scroll to position [2381, 0]
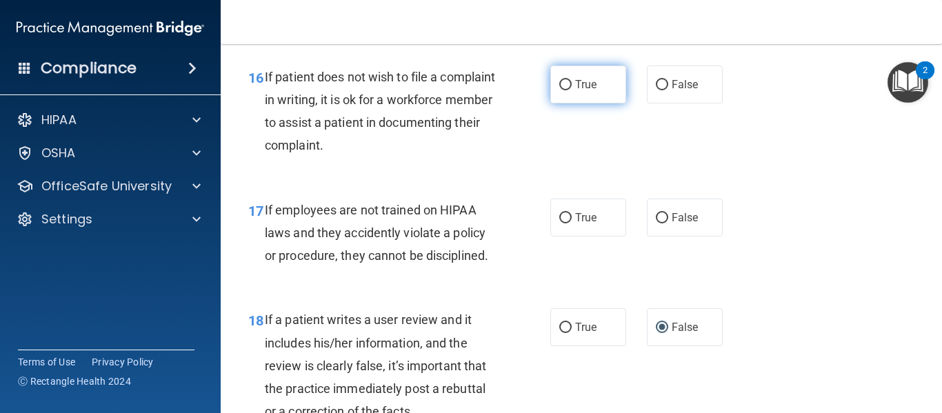
click at [574, 103] on label "True" at bounding box center [588, 84] width 76 height 38
click at [571, 90] on input "True" at bounding box center [565, 85] width 12 height 10
radio input "true"
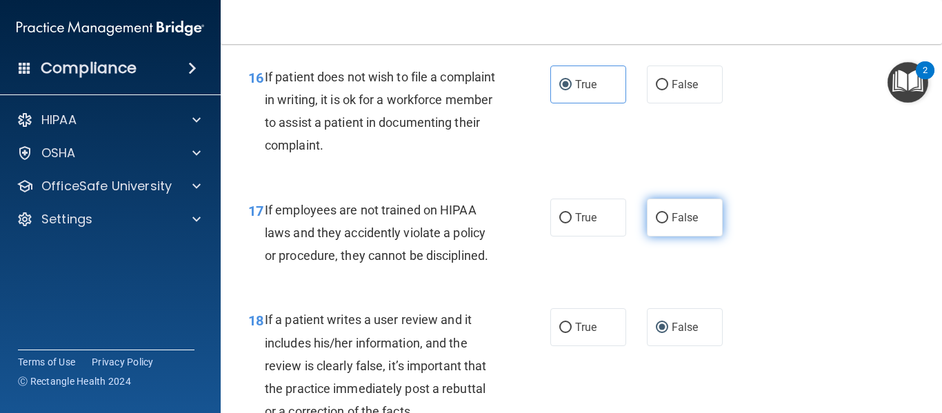
click at [684, 224] on span "False" at bounding box center [684, 217] width 27 height 13
click at [668, 223] on input "False" at bounding box center [661, 218] width 12 height 10
radio input "true"
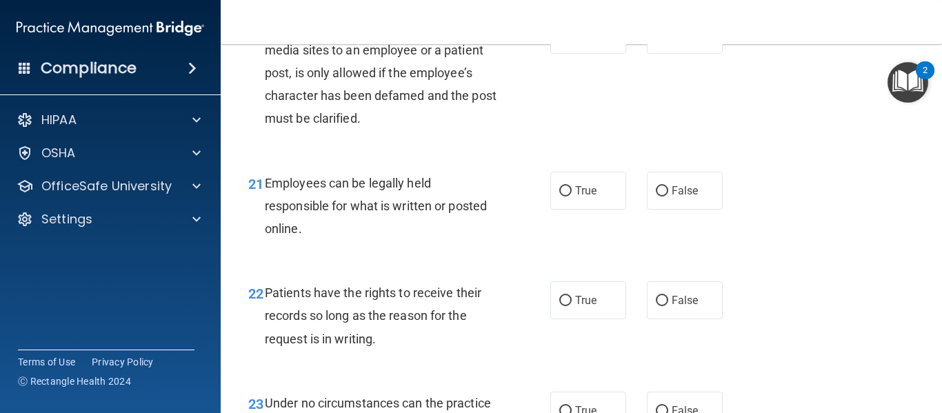
scroll to position [2989, 0]
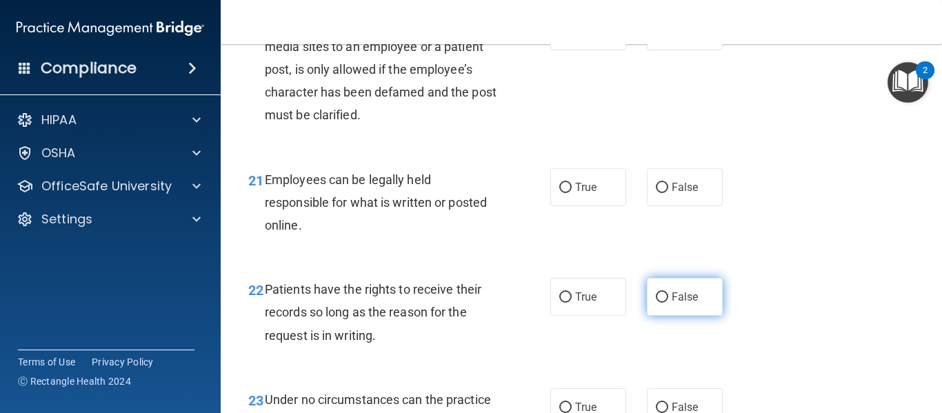
click at [653, 307] on label "False" at bounding box center [685, 297] width 76 height 38
click at [655, 303] on input "False" at bounding box center [661, 297] width 12 height 10
radio input "true"
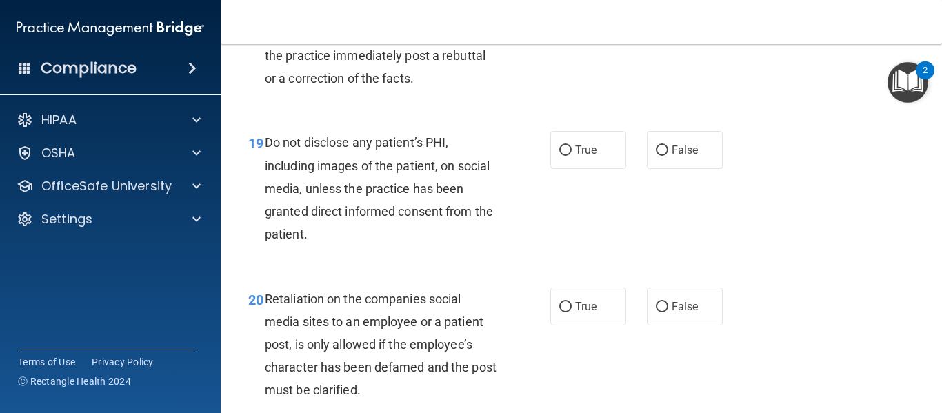
scroll to position [2714, 0]
click at [559, 156] on input "True" at bounding box center [565, 150] width 12 height 10
radio input "true"
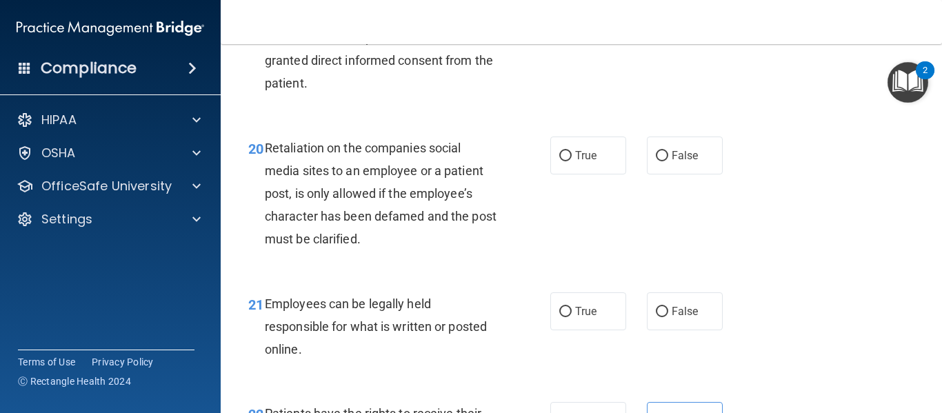
scroll to position [2865, 0]
click at [690, 162] on span "False" at bounding box center [684, 155] width 27 height 13
click at [668, 161] on input "False" at bounding box center [661, 156] width 12 height 10
radio input "true"
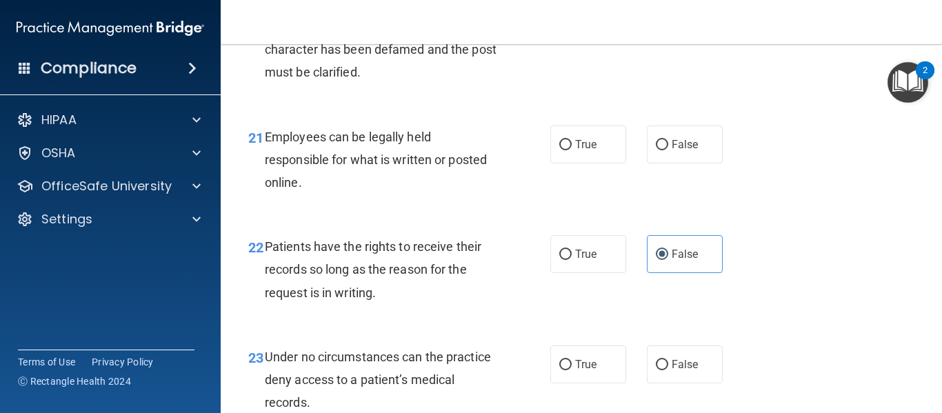
scroll to position [3033, 0]
click at [587, 150] on span "True" at bounding box center [585, 143] width 21 height 13
click at [571, 150] on input "True" at bounding box center [565, 144] width 12 height 10
radio input "true"
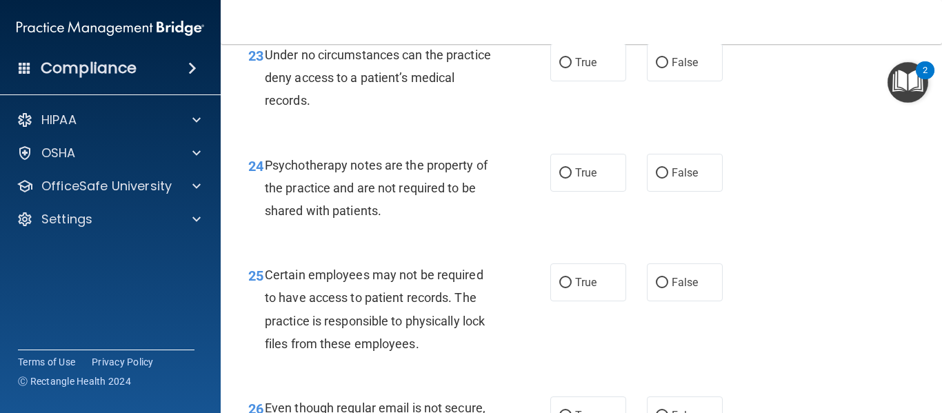
scroll to position [3334, 0]
click at [564, 81] on label "True" at bounding box center [588, 62] width 76 height 38
click at [564, 68] on input "True" at bounding box center [565, 63] width 12 height 10
radio input "true"
click at [678, 81] on label "False" at bounding box center [685, 62] width 76 height 38
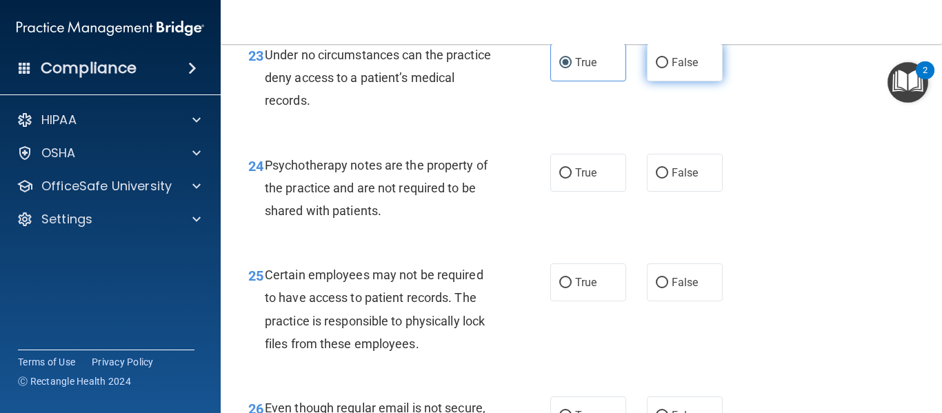
click at [668, 68] on input "False" at bounding box center [661, 63] width 12 height 10
radio input "true"
radio input "false"
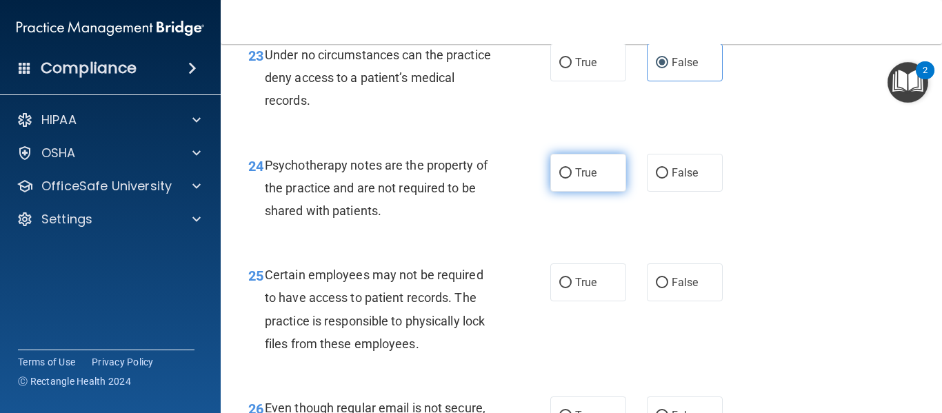
click at [592, 192] on label "True" at bounding box center [588, 173] width 76 height 38
click at [571, 179] on input "True" at bounding box center [565, 173] width 12 height 10
radio input "true"
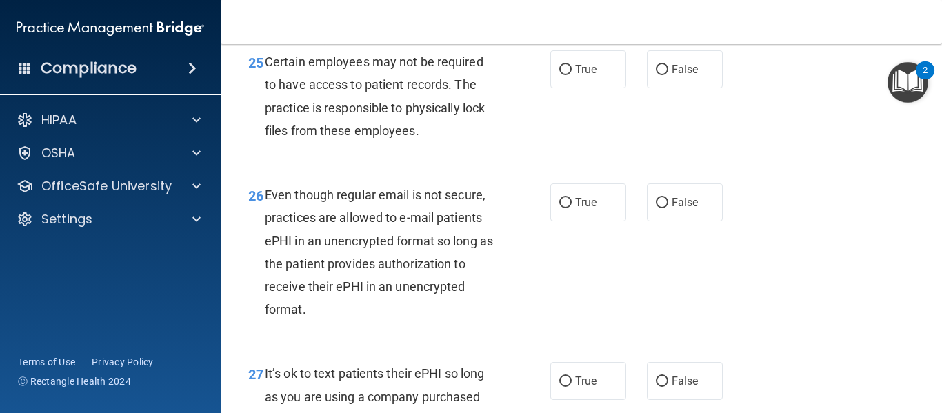
scroll to position [3548, 0]
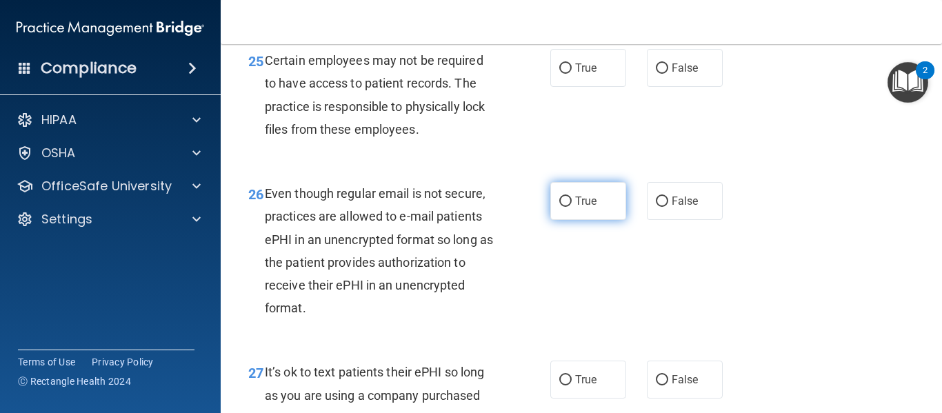
click at [578, 207] on span "True" at bounding box center [585, 200] width 21 height 13
click at [571, 207] on input "True" at bounding box center [565, 201] width 12 height 10
radio input "true"
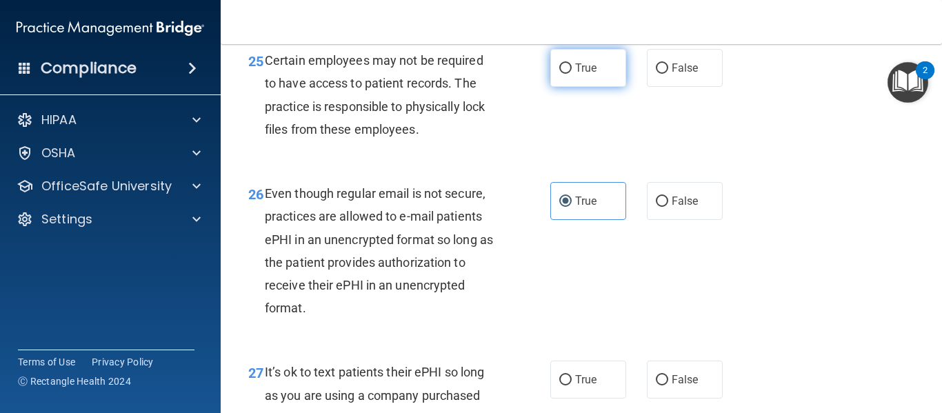
click at [564, 74] on input "True" at bounding box center [565, 68] width 12 height 10
radio input "true"
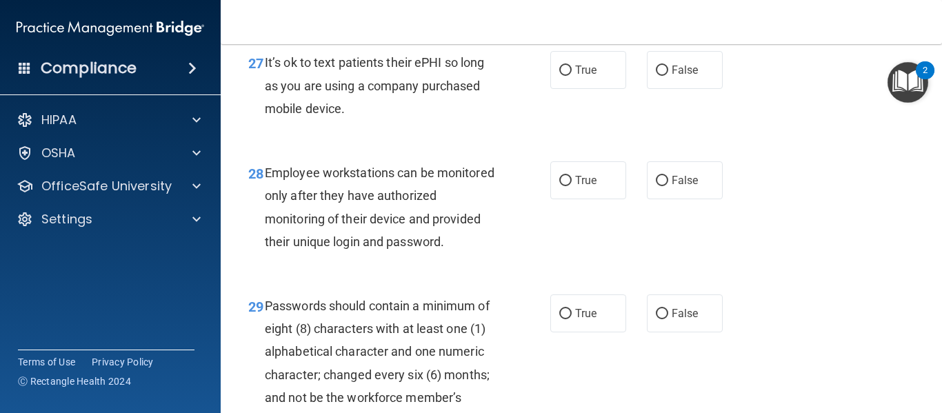
scroll to position [3859, 0]
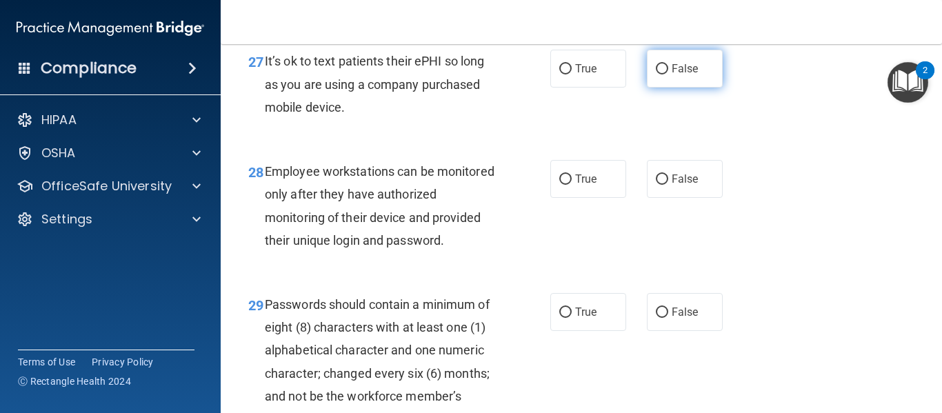
click at [671, 75] on span "False" at bounding box center [684, 68] width 27 height 13
click at [668, 74] on input "False" at bounding box center [661, 69] width 12 height 10
radio input "true"
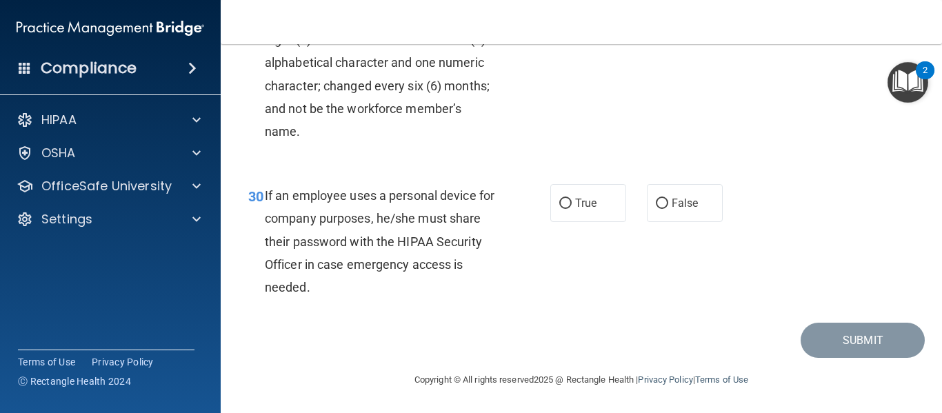
scroll to position [4192, 0]
click at [677, 201] on span "False" at bounding box center [684, 202] width 27 height 13
click at [668, 201] on input "False" at bounding box center [661, 204] width 12 height 10
radio input "true"
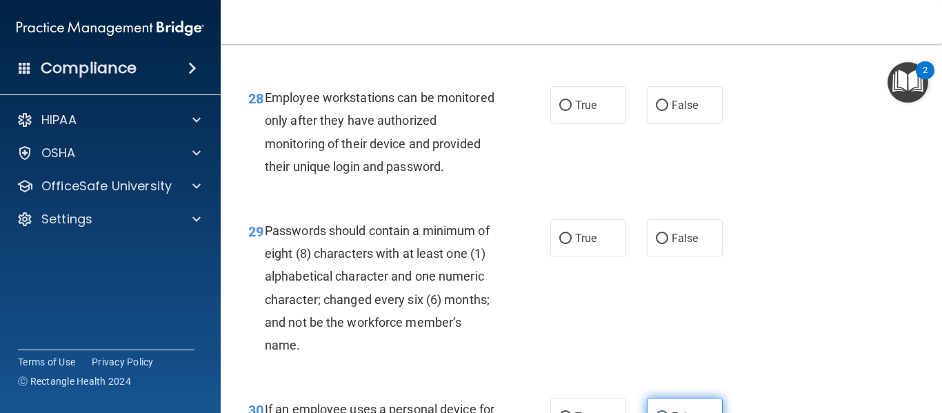
scroll to position [3936, 0]
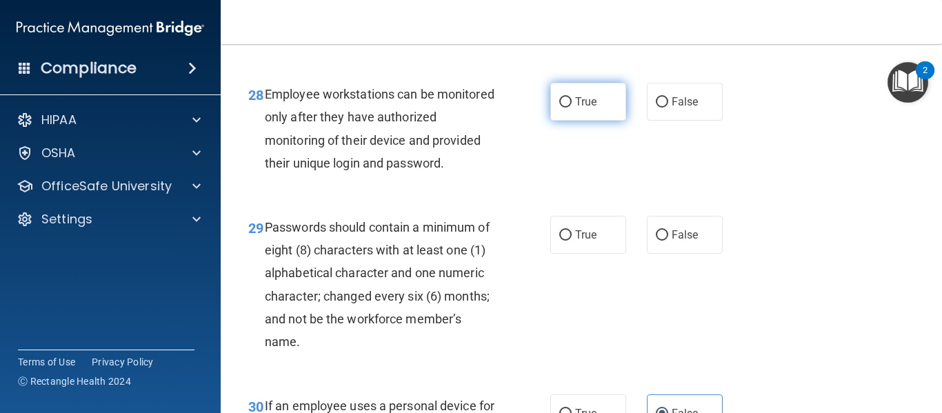
click at [574, 121] on label "True" at bounding box center [588, 102] width 76 height 38
click at [571, 108] on input "True" at bounding box center [565, 102] width 12 height 10
radio input "true"
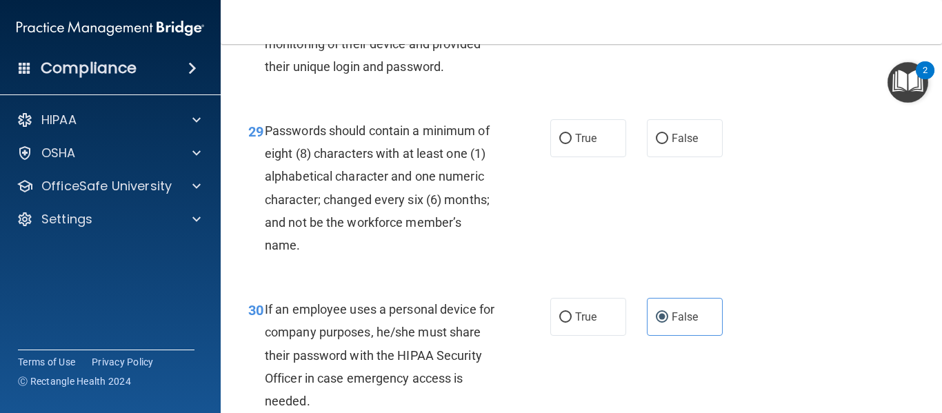
scroll to position [4034, 0]
click at [583, 156] on label "True" at bounding box center [588, 138] width 76 height 38
click at [571, 143] on input "True" at bounding box center [565, 138] width 12 height 10
radio input "true"
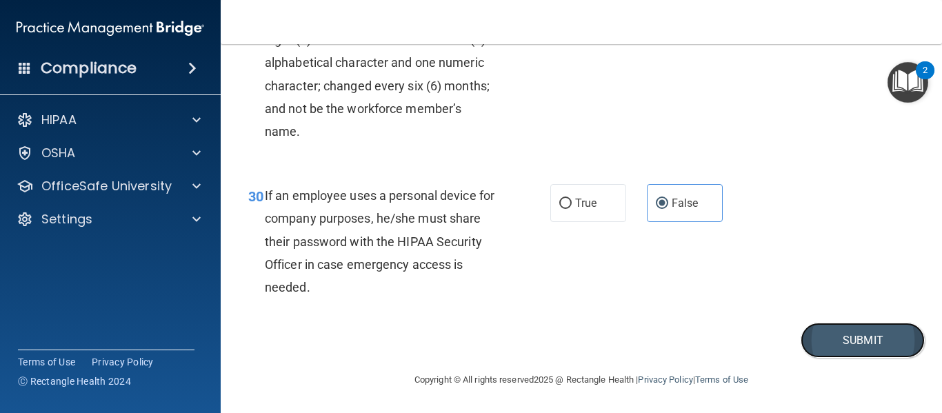
click at [844, 336] on button "Submit" at bounding box center [862, 340] width 124 height 35
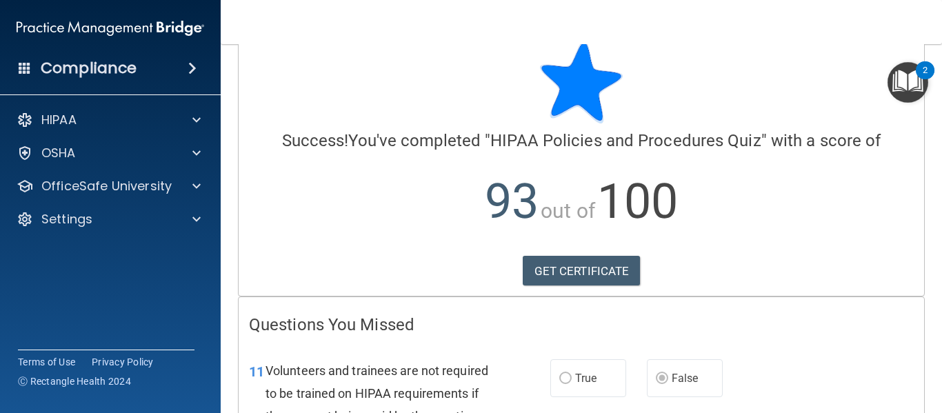
scroll to position [6, 0]
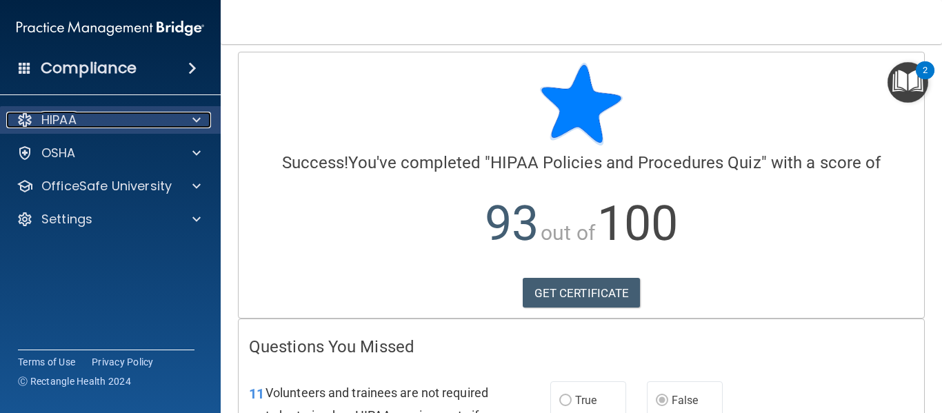
click at [196, 119] on span at bounding box center [196, 120] width 8 height 17
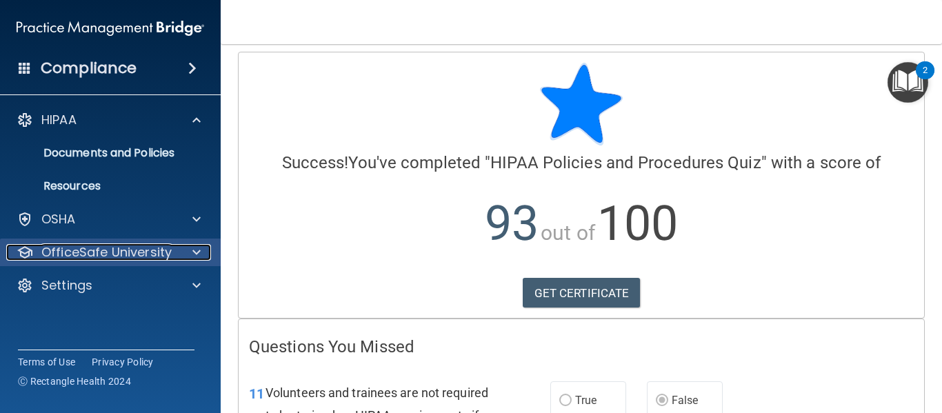
click at [145, 250] on p "OfficeSafe University" at bounding box center [106, 252] width 130 height 17
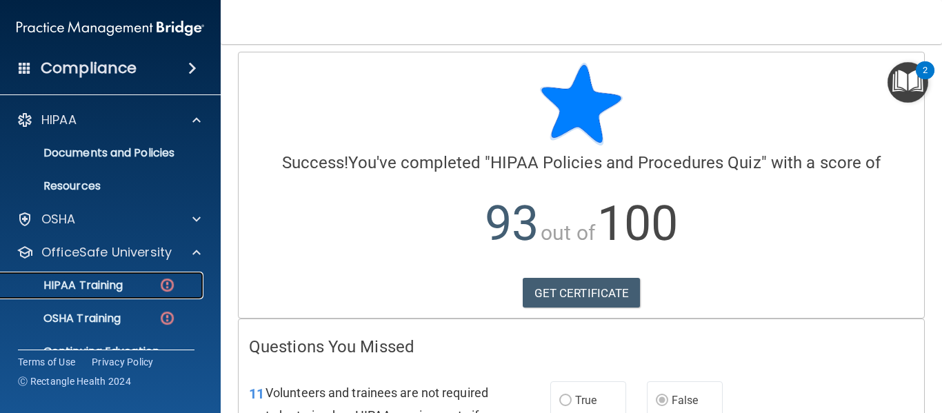
click at [174, 281] on img at bounding box center [167, 284] width 17 height 17
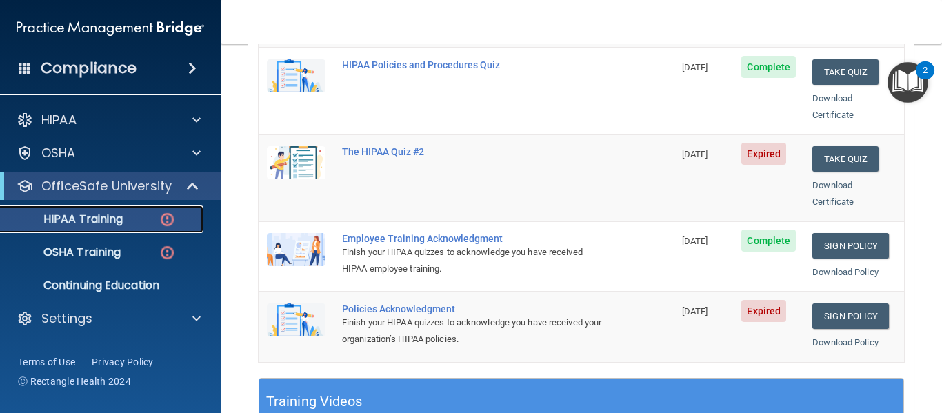
scroll to position [299, 0]
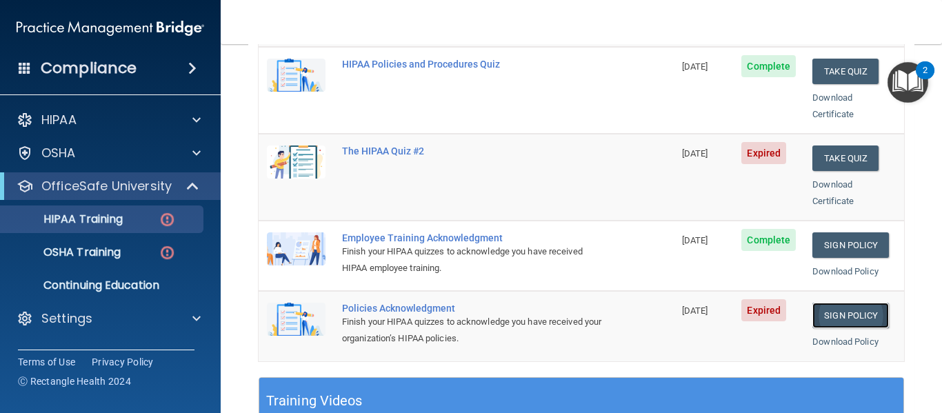
click at [845, 303] on link "Sign Policy" at bounding box center [850, 316] width 77 height 26
click at [826, 145] on button "Take Quiz" at bounding box center [845, 158] width 66 height 26
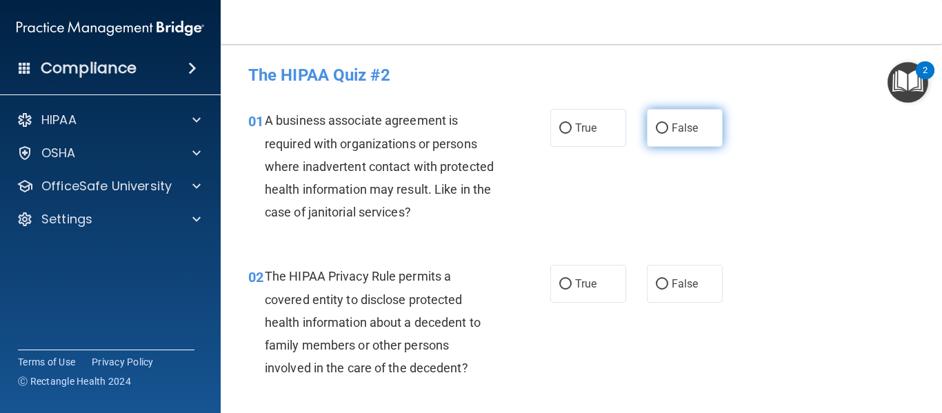
click at [671, 127] on span "False" at bounding box center [684, 127] width 27 height 13
click at [666, 127] on input "False" at bounding box center [661, 128] width 12 height 10
radio input "true"
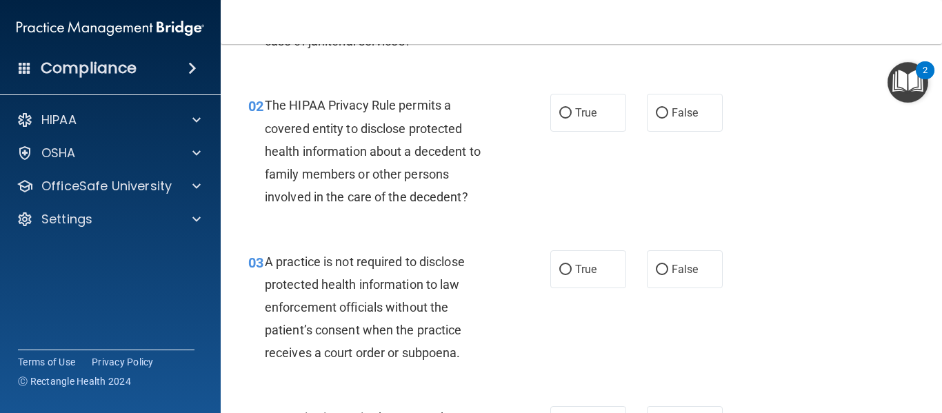
scroll to position [172, 0]
click at [584, 104] on label "True" at bounding box center [588, 111] width 76 height 38
click at [571, 107] on input "True" at bounding box center [565, 112] width 12 height 10
radio input "true"
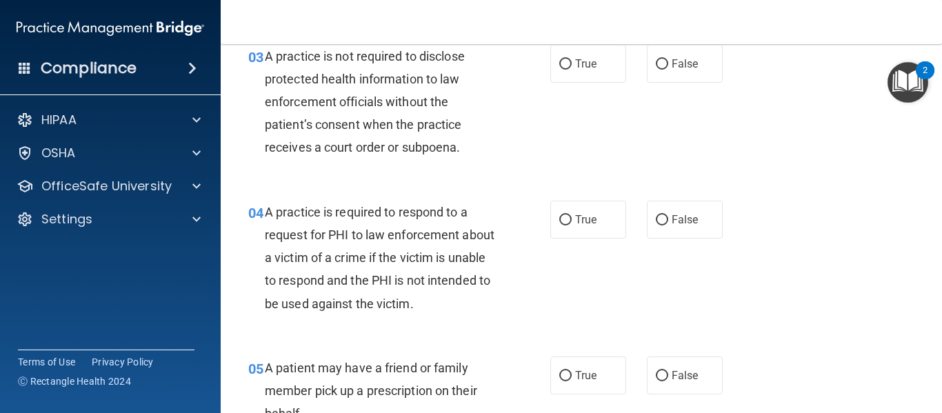
scroll to position [376, 0]
click at [587, 63] on span "True" at bounding box center [585, 64] width 21 height 13
click at [571, 63] on input "True" at bounding box center [565, 65] width 12 height 10
radio input "true"
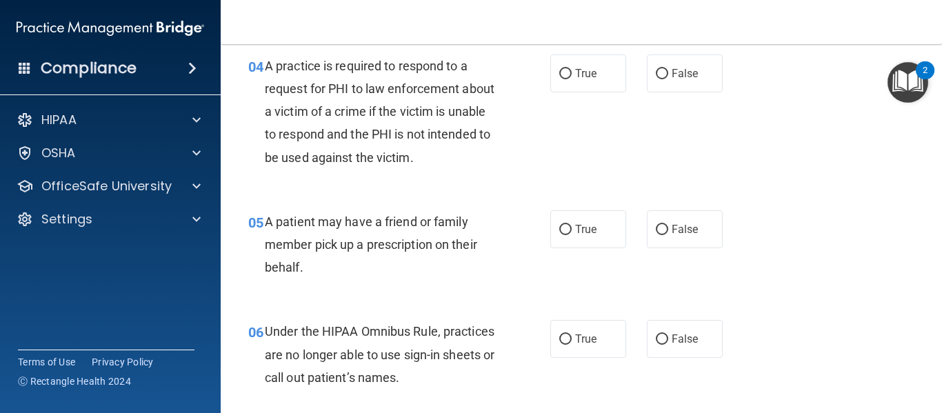
scroll to position [525, 0]
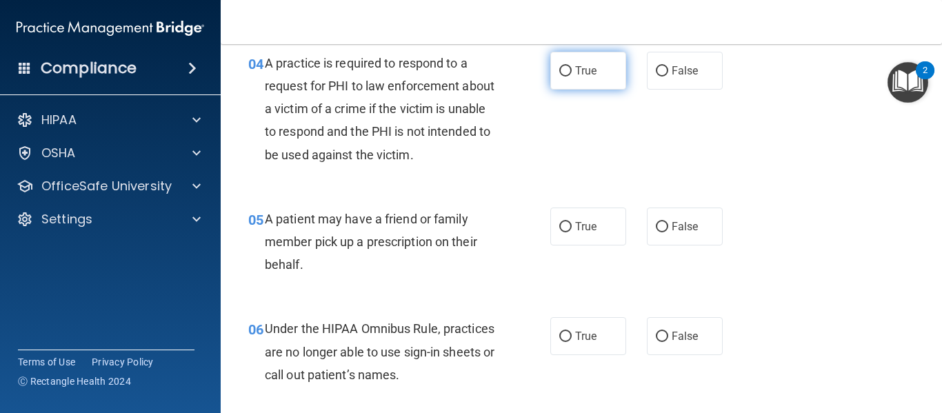
click at [580, 69] on span "True" at bounding box center [585, 70] width 21 height 13
click at [571, 69] on input "True" at bounding box center [565, 71] width 12 height 10
radio input "true"
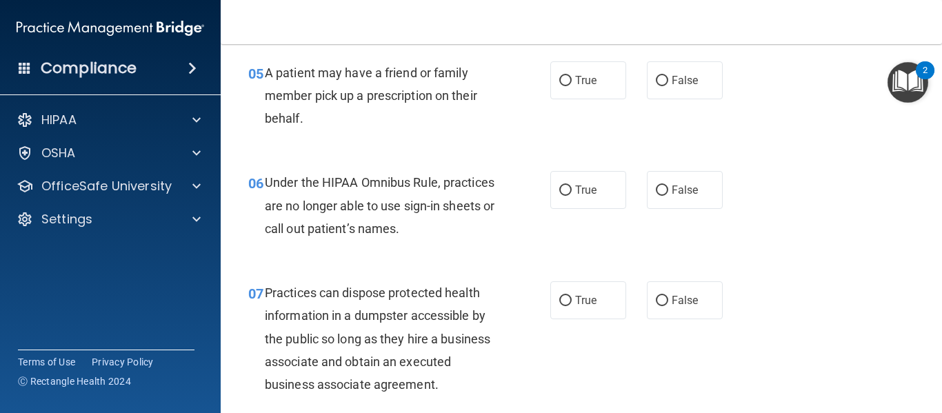
scroll to position [672, 0]
click at [575, 84] on span "True" at bounding box center [585, 79] width 21 height 13
click at [571, 84] on input "True" at bounding box center [565, 80] width 12 height 10
radio input "true"
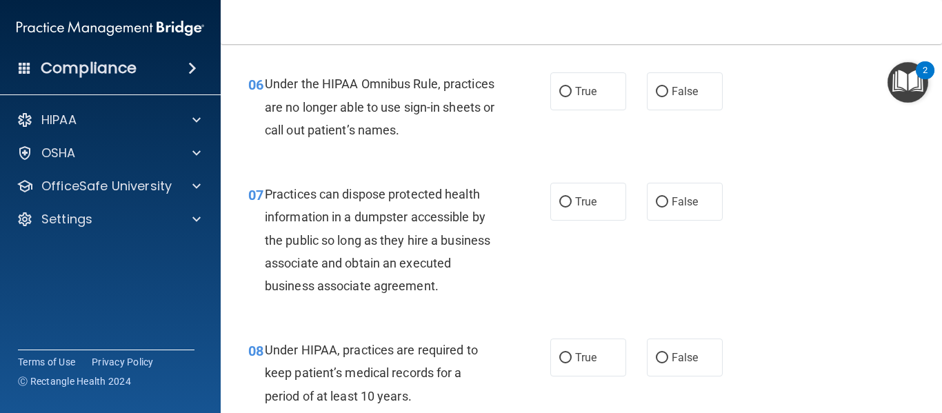
scroll to position [772, 0]
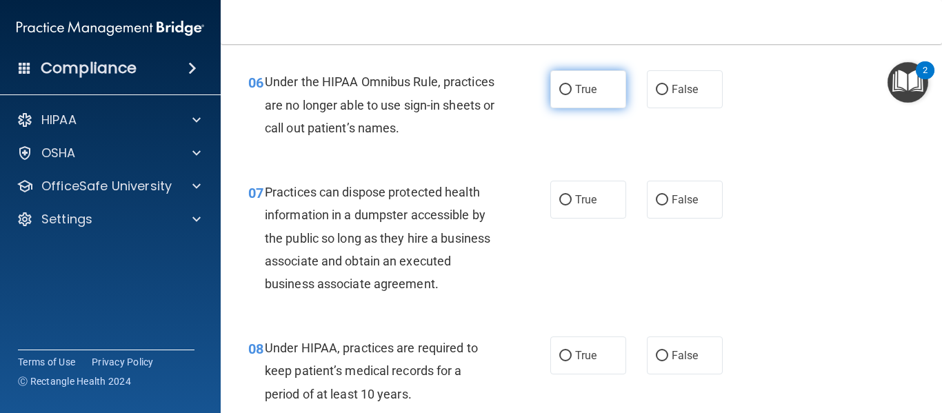
click at [575, 88] on span "True" at bounding box center [585, 89] width 21 height 13
click at [571, 88] on input "True" at bounding box center [565, 90] width 12 height 10
radio input "true"
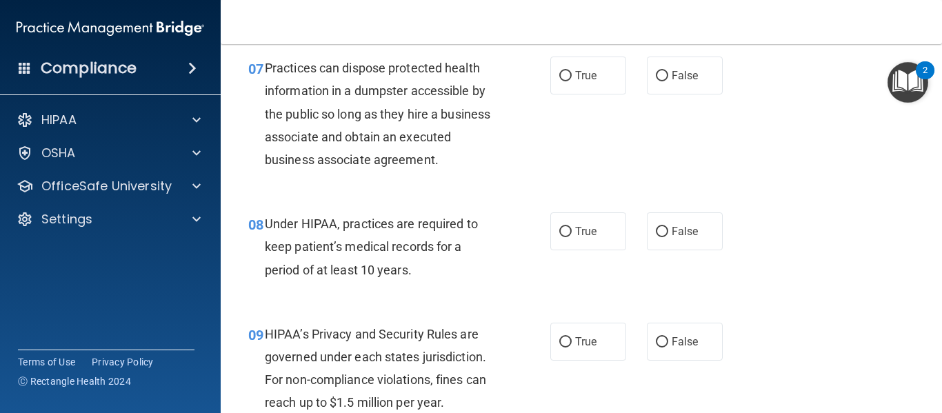
scroll to position [897, 0]
click at [663, 80] on label "False" at bounding box center [685, 75] width 76 height 38
click at [663, 80] on input "False" at bounding box center [661, 75] width 12 height 10
radio input "true"
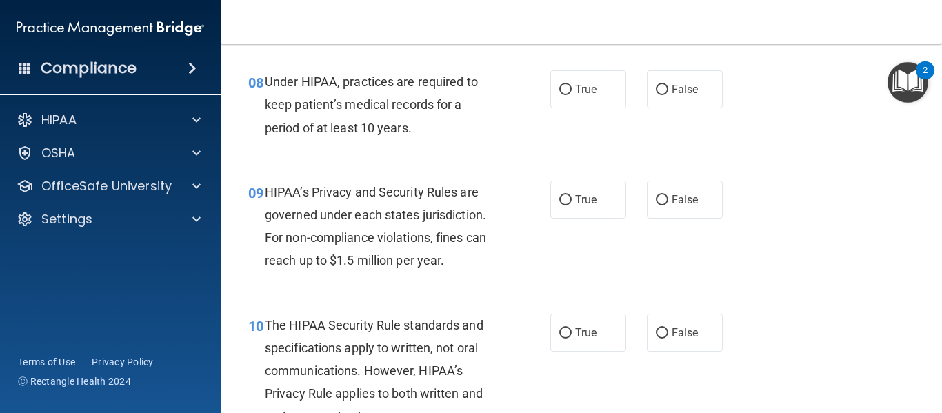
scroll to position [1039, 0]
click at [565, 101] on label "True" at bounding box center [588, 89] width 76 height 38
click at [565, 94] on input "True" at bounding box center [565, 89] width 12 height 10
radio input "true"
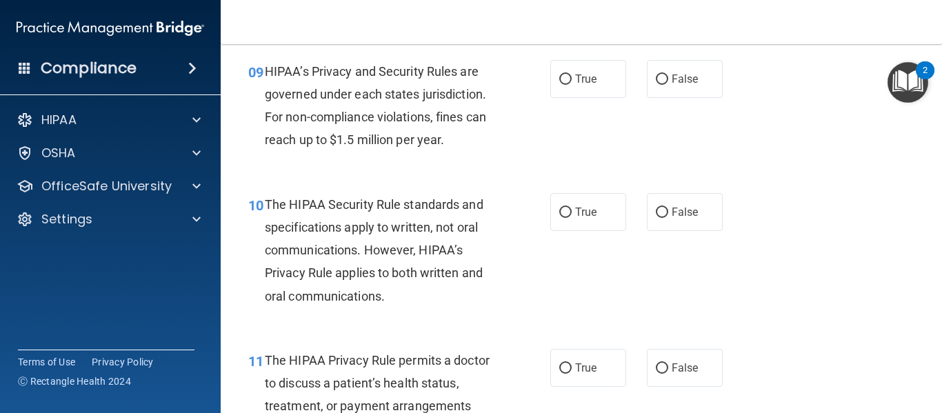
scroll to position [1159, 0]
click at [576, 73] on span "True" at bounding box center [585, 78] width 21 height 13
click at [571, 74] on input "True" at bounding box center [565, 79] width 12 height 10
radio input "true"
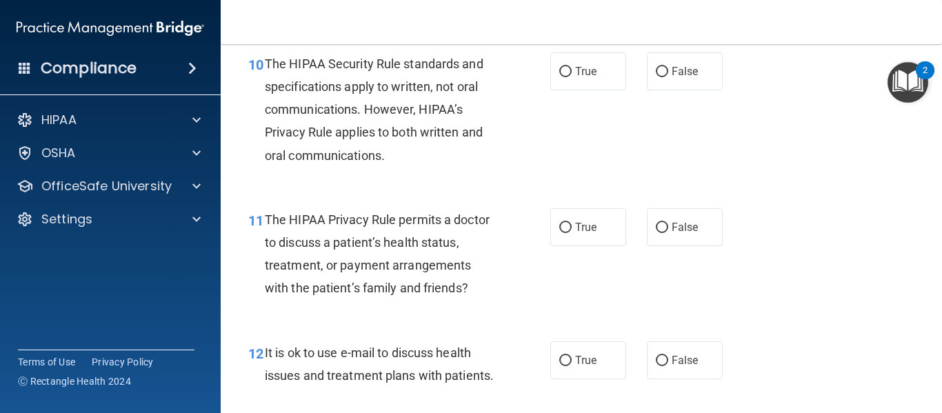
scroll to position [1300, 0]
click at [678, 68] on span "False" at bounding box center [684, 70] width 27 height 13
click at [668, 68] on input "False" at bounding box center [661, 71] width 12 height 10
radio input "true"
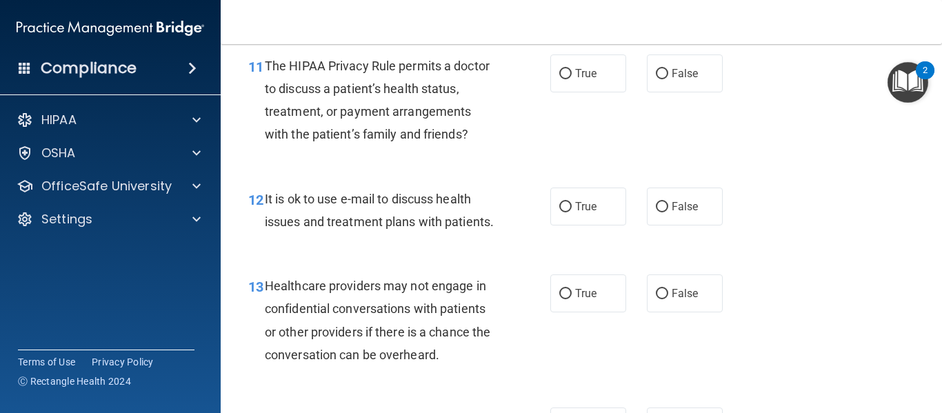
scroll to position [1453, 0]
click at [658, 81] on label "False" at bounding box center [685, 73] width 76 height 38
click at [658, 79] on input "False" at bounding box center [661, 74] width 12 height 10
radio input "true"
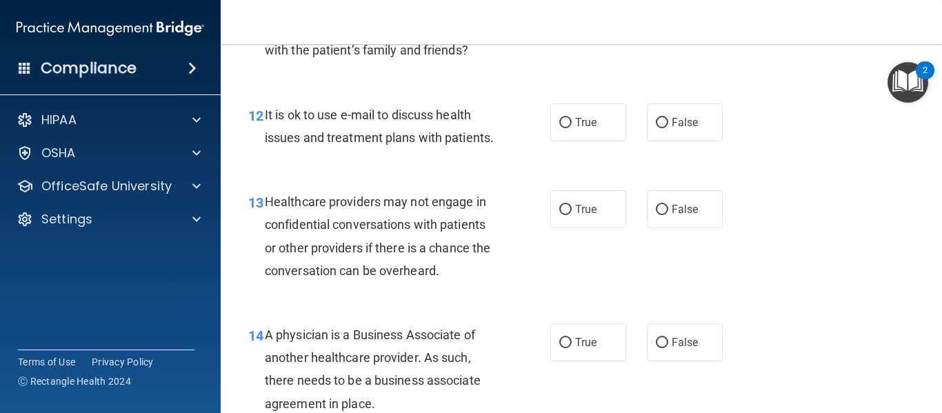
scroll to position [1539, 0]
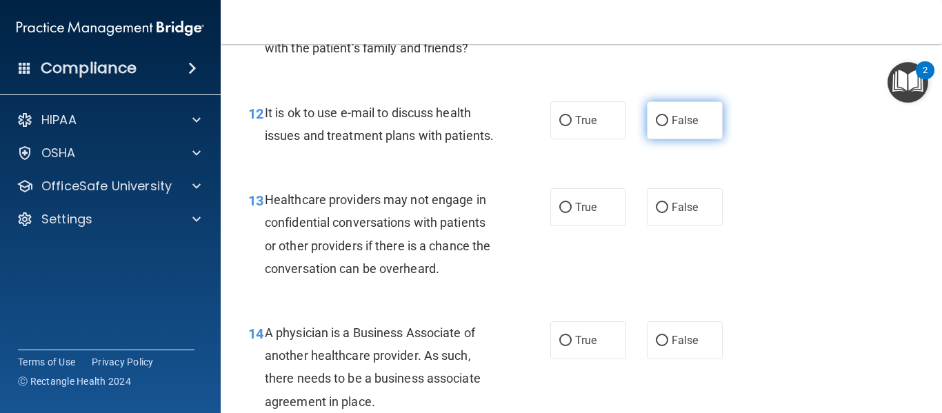
click at [686, 114] on span "False" at bounding box center [684, 120] width 27 height 13
click at [668, 116] on input "False" at bounding box center [661, 121] width 12 height 10
radio input "true"
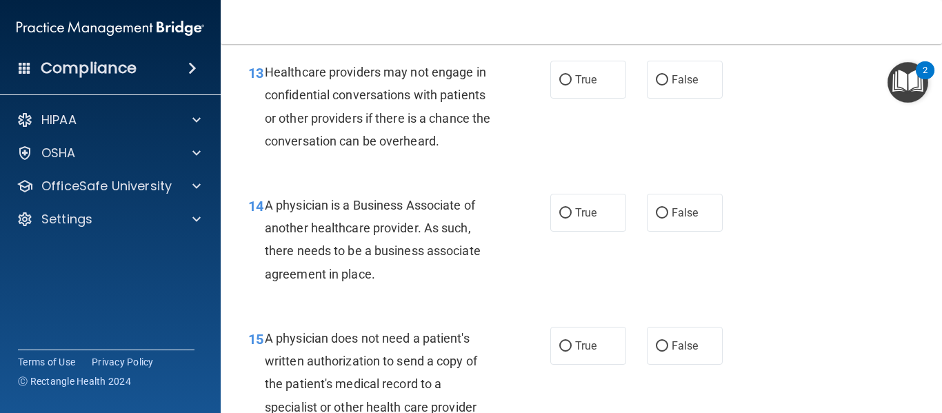
scroll to position [1673, 0]
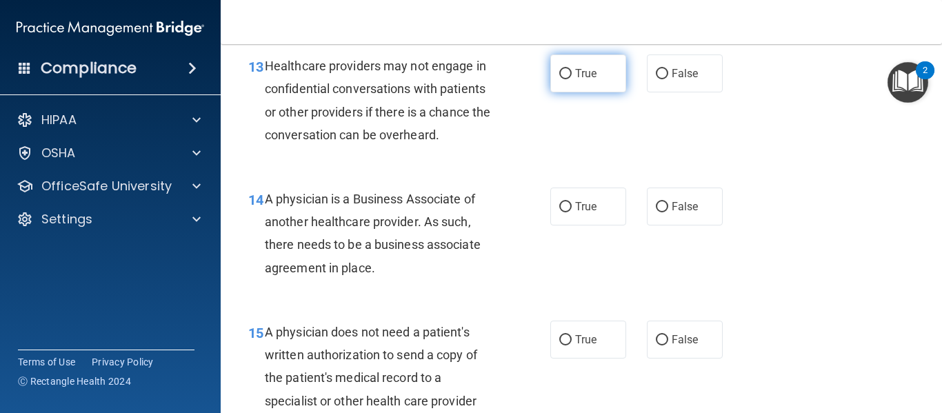
click at [593, 85] on label "True" at bounding box center [588, 73] width 76 height 38
click at [571, 79] on input "True" at bounding box center [565, 74] width 12 height 10
radio input "true"
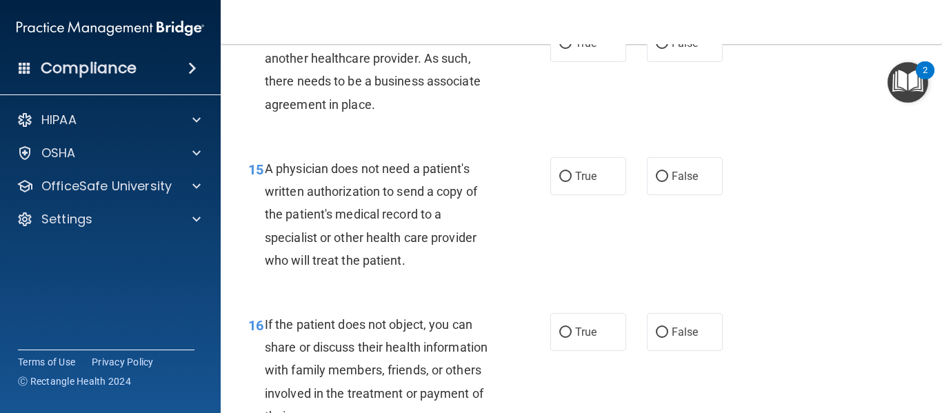
scroll to position [1837, 0]
click at [578, 49] on span "True" at bounding box center [585, 42] width 21 height 13
click at [571, 48] on input "True" at bounding box center [565, 43] width 12 height 10
radio input "true"
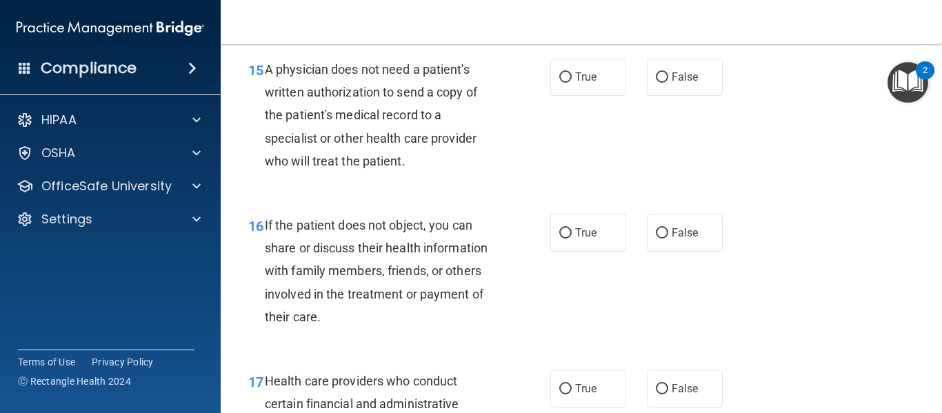
scroll to position [1942, 0]
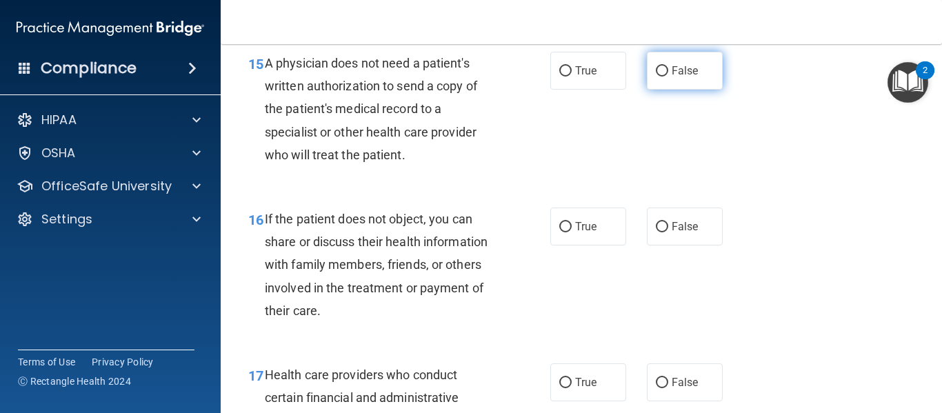
click at [684, 77] on span "False" at bounding box center [684, 70] width 27 height 13
click at [668, 77] on input "False" at bounding box center [661, 71] width 12 height 10
radio input "true"
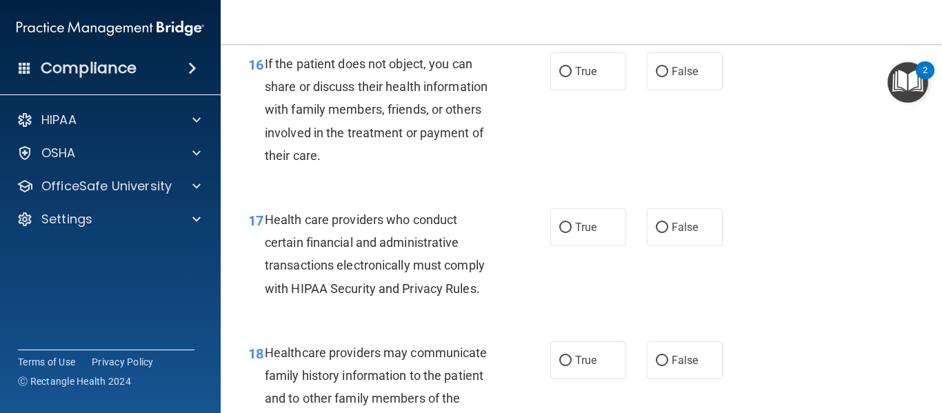
scroll to position [2097, 0]
click at [604, 90] on label "True" at bounding box center [588, 71] width 76 height 38
click at [571, 77] on input "True" at bounding box center [565, 71] width 12 height 10
radio input "true"
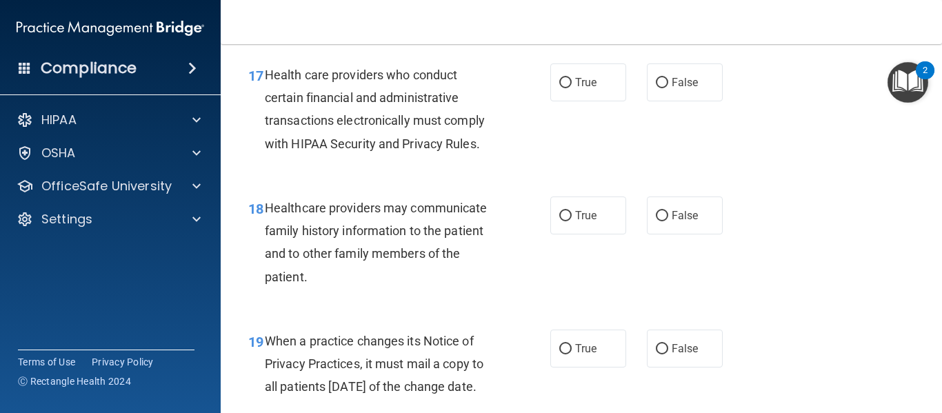
scroll to position [2243, 0]
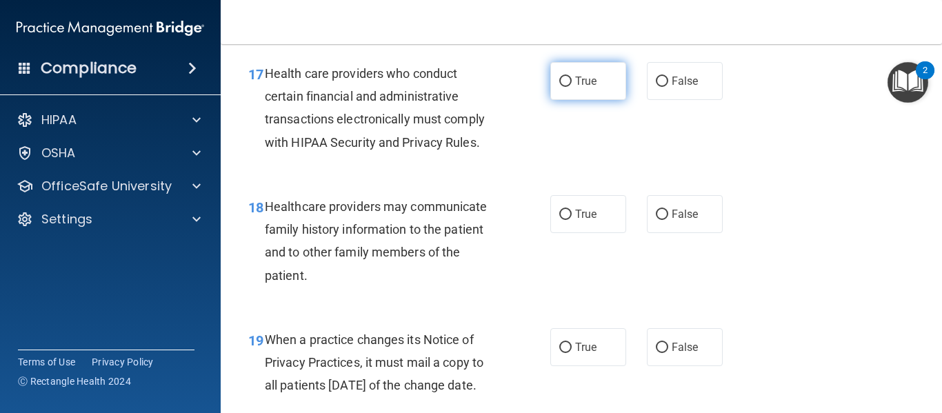
click at [561, 100] on label "True" at bounding box center [588, 81] width 76 height 38
click at [561, 87] on input "True" at bounding box center [565, 82] width 12 height 10
radio input "true"
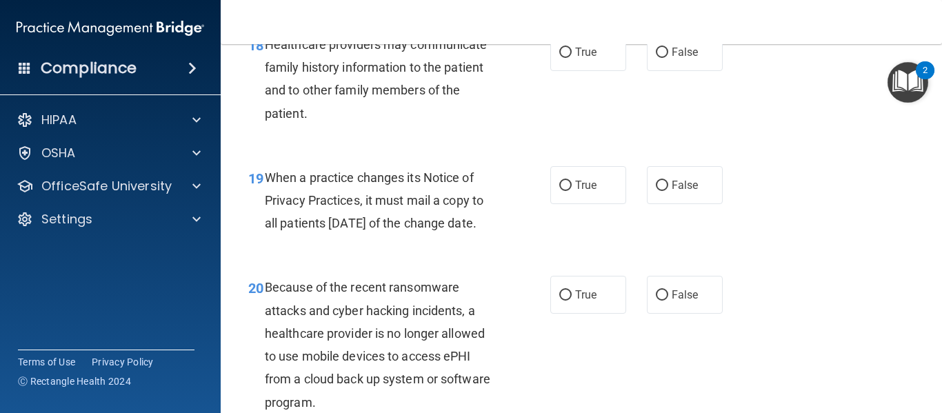
scroll to position [2406, 0]
click at [678, 58] on span "False" at bounding box center [684, 51] width 27 height 13
click at [668, 57] on input "False" at bounding box center [661, 52] width 12 height 10
radio input "true"
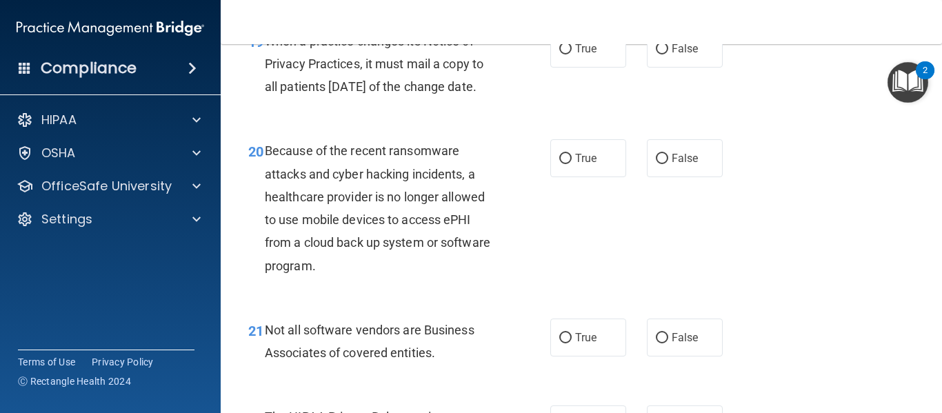
scroll to position [2542, 0]
click at [600, 59] on label "True" at bounding box center [588, 48] width 76 height 38
click at [571, 54] on input "True" at bounding box center [565, 48] width 12 height 10
radio input "true"
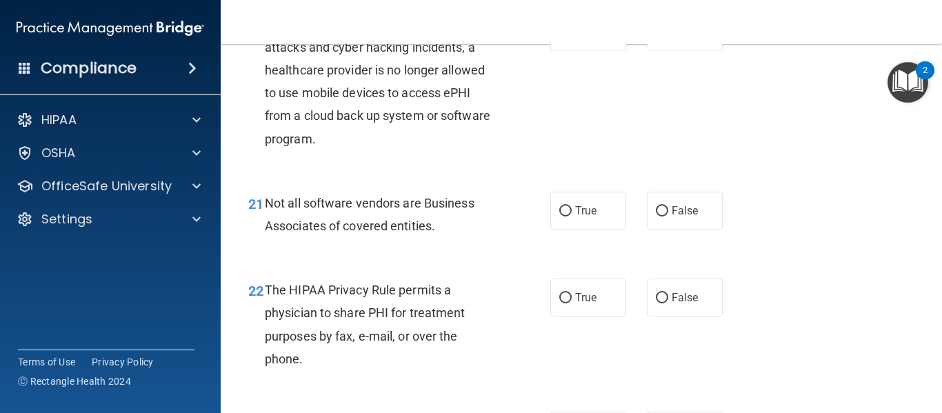
scroll to position [2668, 0]
click at [573, 50] on label "True" at bounding box center [588, 31] width 76 height 38
click at [571, 37] on input "True" at bounding box center [565, 32] width 12 height 10
radio input "true"
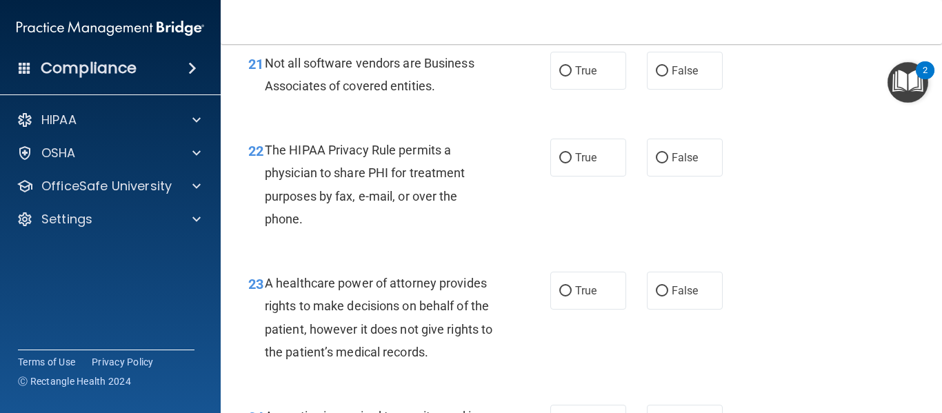
scroll to position [2809, 0]
click at [577, 77] on span "True" at bounding box center [585, 69] width 21 height 13
click at [571, 76] on input "True" at bounding box center [565, 70] width 12 height 10
radio input "true"
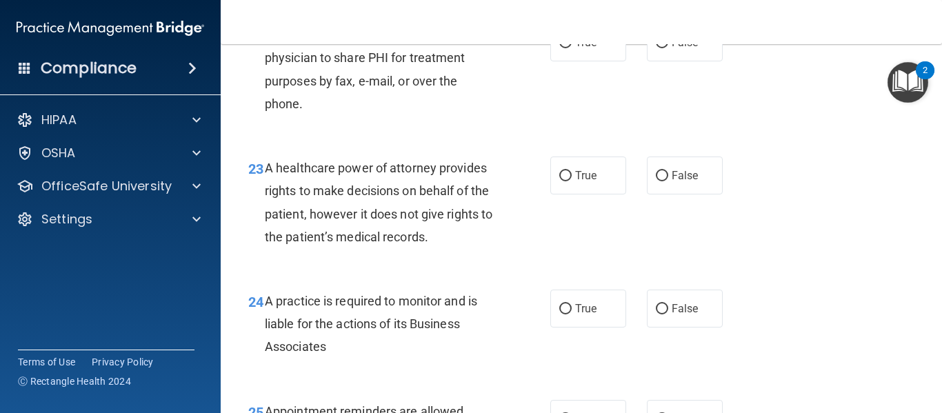
scroll to position [2924, 0]
click at [565, 48] on input "True" at bounding box center [565, 42] width 12 height 10
radio input "true"
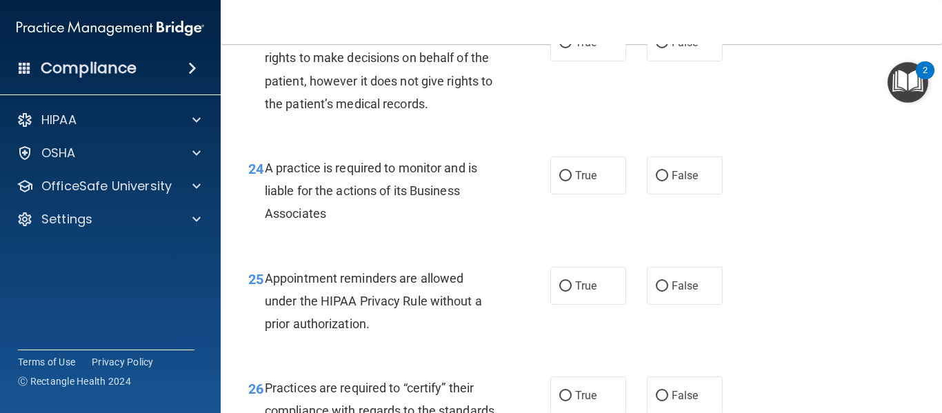
scroll to position [3058, 0]
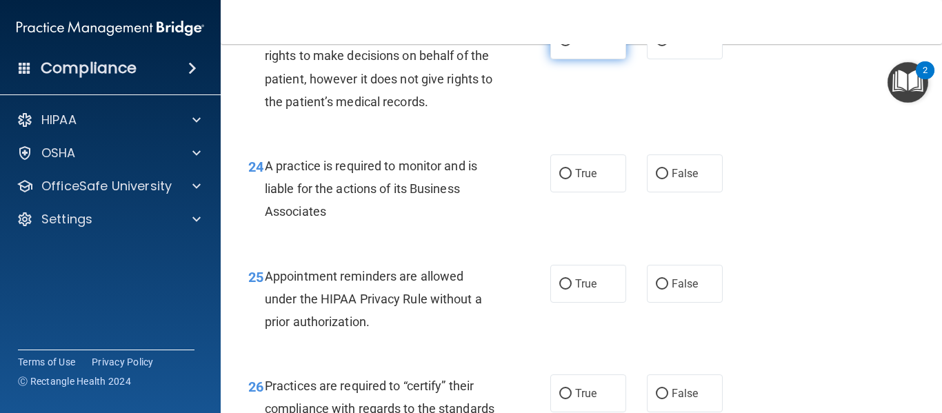
click at [581, 47] on span "True" at bounding box center [585, 40] width 21 height 13
click at [571, 46] on input "True" at bounding box center [565, 41] width 12 height 10
radio input "true"
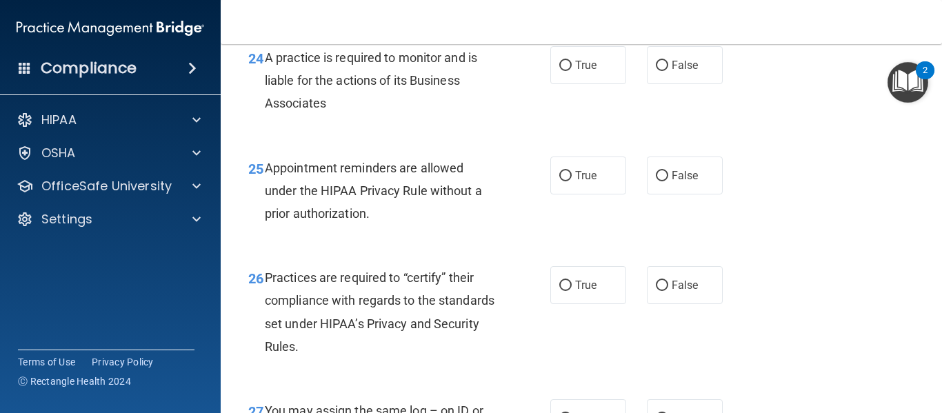
scroll to position [3167, 0]
click at [587, 83] on label "True" at bounding box center [588, 64] width 76 height 38
click at [571, 70] on input "True" at bounding box center [565, 65] width 12 height 10
radio input "true"
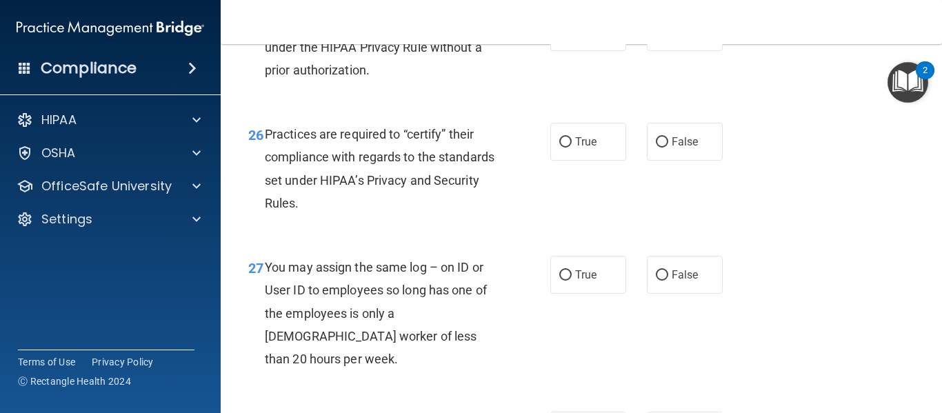
scroll to position [3310, 0]
click at [575, 38] on span "True" at bounding box center [585, 31] width 21 height 13
click at [571, 37] on input "True" at bounding box center [565, 32] width 12 height 10
radio input "true"
click at [647, 50] on label "False" at bounding box center [685, 31] width 76 height 38
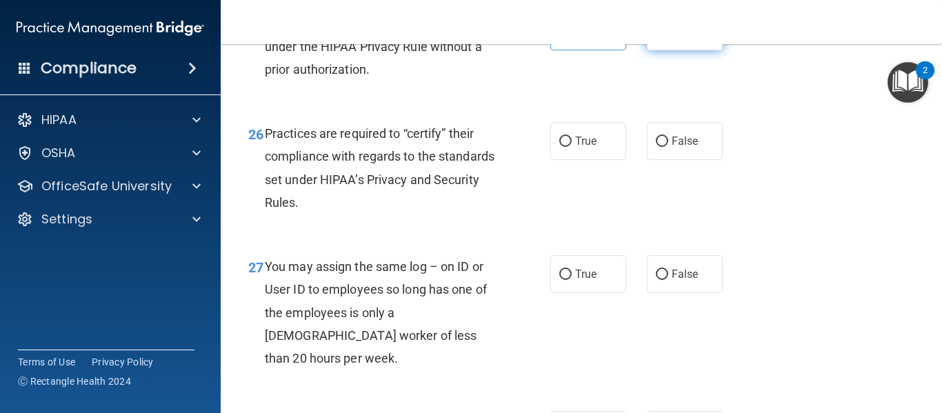
click at [655, 37] on input "False" at bounding box center [661, 32] width 12 height 10
radio input "true"
radio input "false"
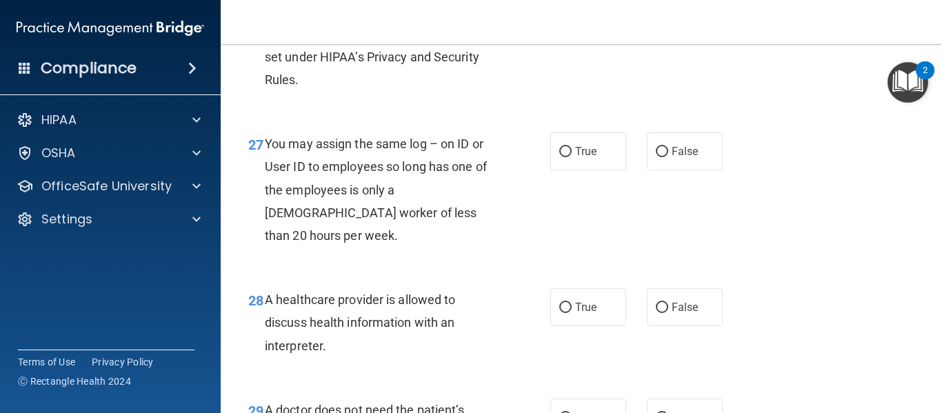
scroll to position [3434, 0]
click at [580, 37] on label "True" at bounding box center [588, 18] width 76 height 38
click at [571, 23] on input "True" at bounding box center [565, 18] width 12 height 10
radio input "true"
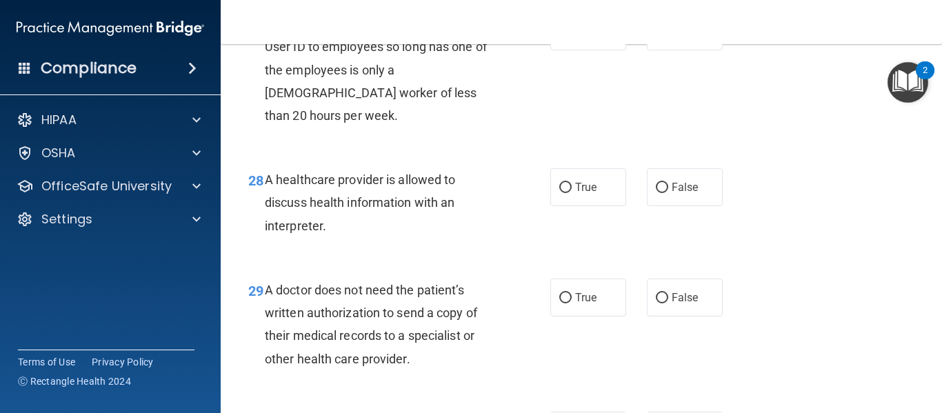
scroll to position [3554, 0]
click at [671, 37] on span "False" at bounding box center [684, 30] width 27 height 13
click at [668, 37] on input "False" at bounding box center [661, 31] width 12 height 10
radio input "true"
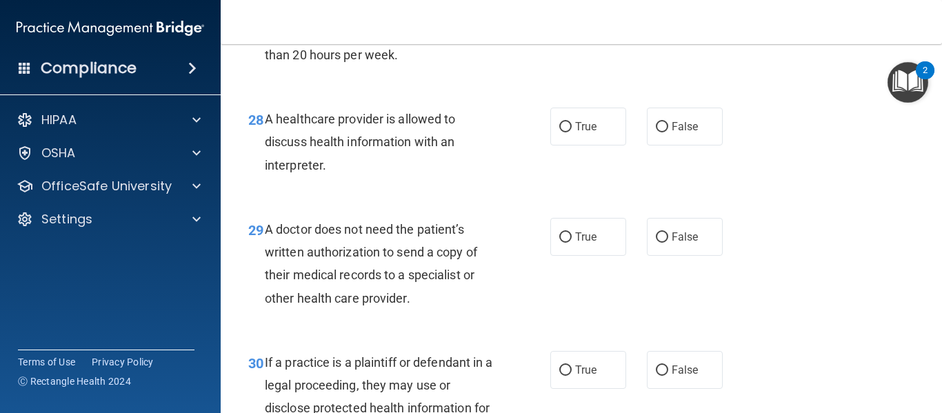
scroll to position [3671, 0]
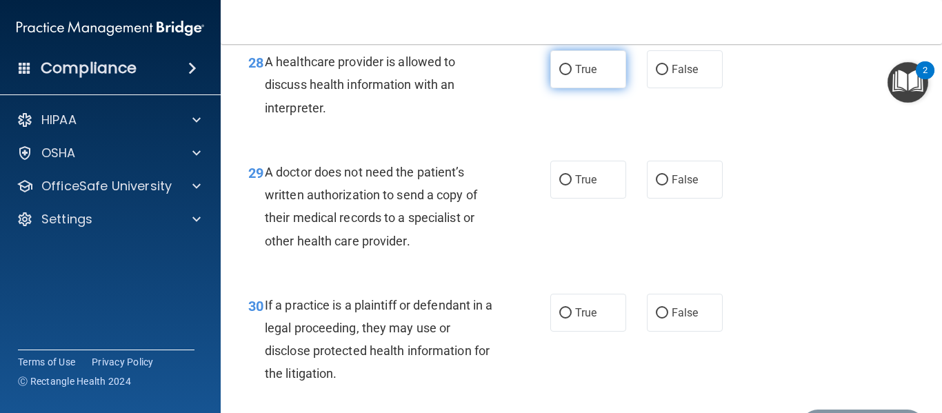
click at [580, 76] on span "True" at bounding box center [585, 69] width 21 height 13
click at [571, 75] on input "True" at bounding box center [565, 70] width 12 height 10
radio input "true"
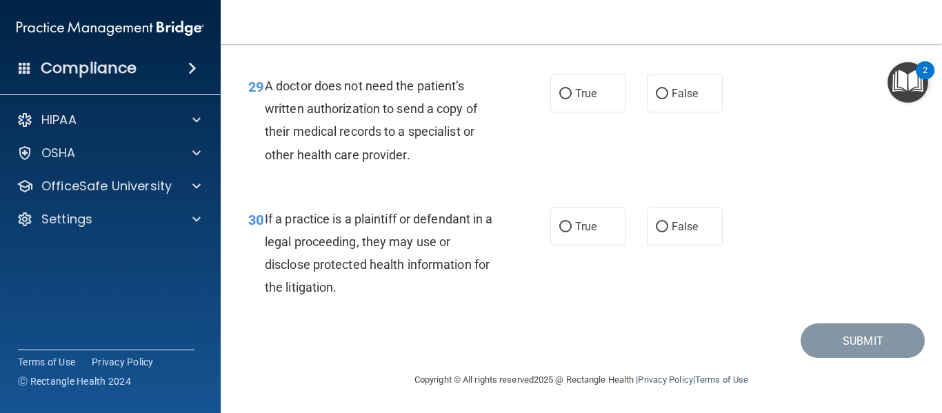
scroll to position [3776, 0]
click at [671, 96] on span "False" at bounding box center [684, 93] width 27 height 13
click at [668, 96] on input "False" at bounding box center [661, 94] width 12 height 10
radio input "true"
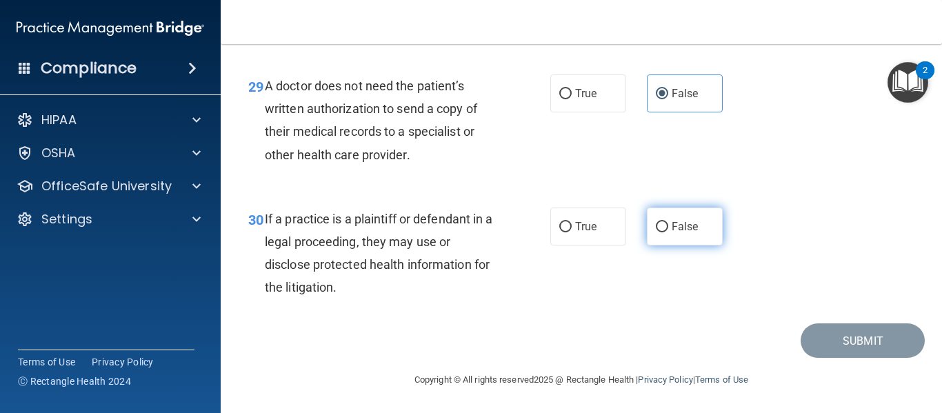
click at [647, 243] on label "False" at bounding box center [685, 226] width 76 height 38
click at [655, 232] on input "False" at bounding box center [661, 227] width 12 height 10
radio input "true"
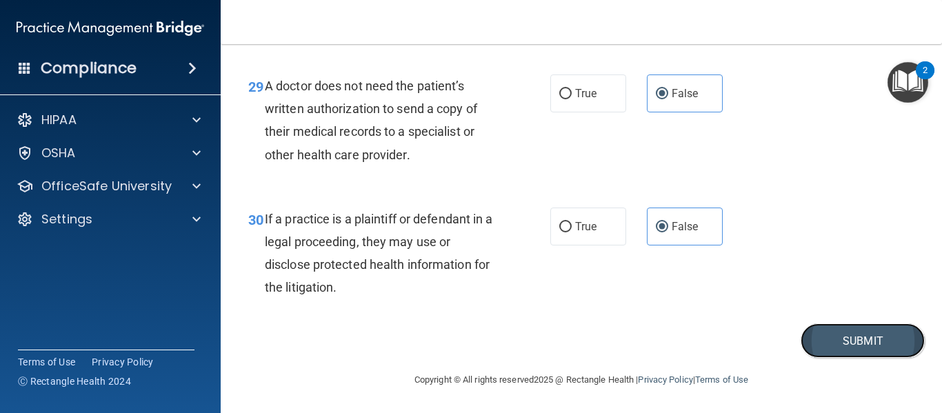
click at [814, 356] on button "Submit" at bounding box center [862, 340] width 124 height 35
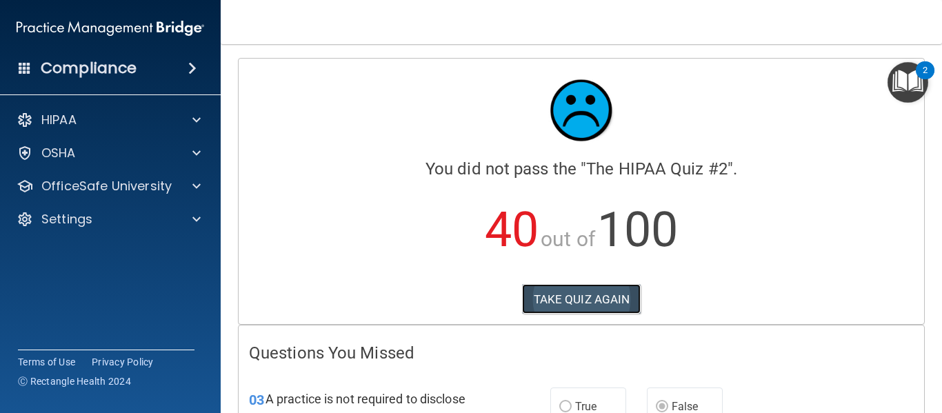
click at [591, 295] on button "TAKE QUIZ AGAIN" at bounding box center [581, 299] width 119 height 30
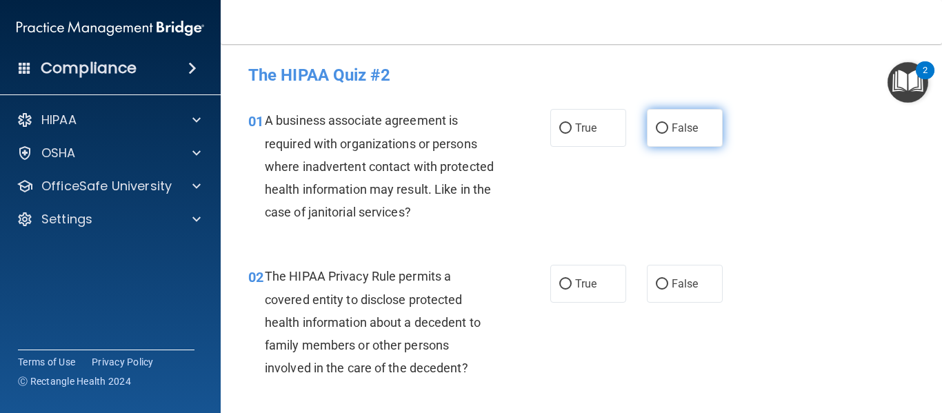
click at [660, 125] on input "False" at bounding box center [661, 128] width 12 height 10
radio input "true"
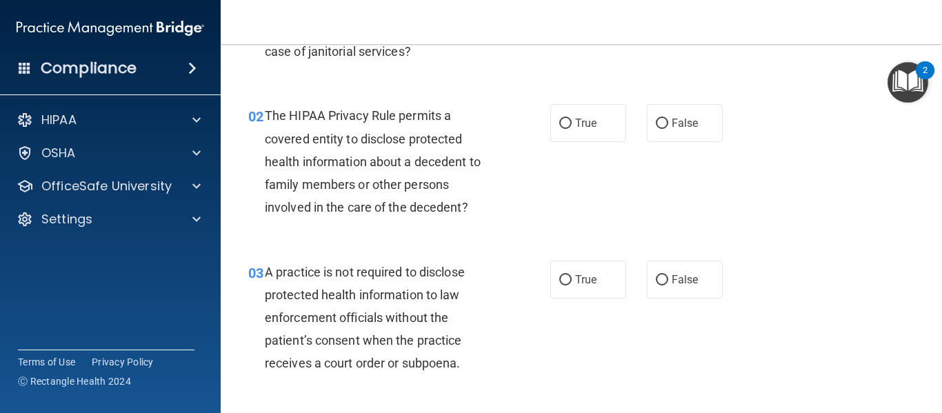
scroll to position [163, 0]
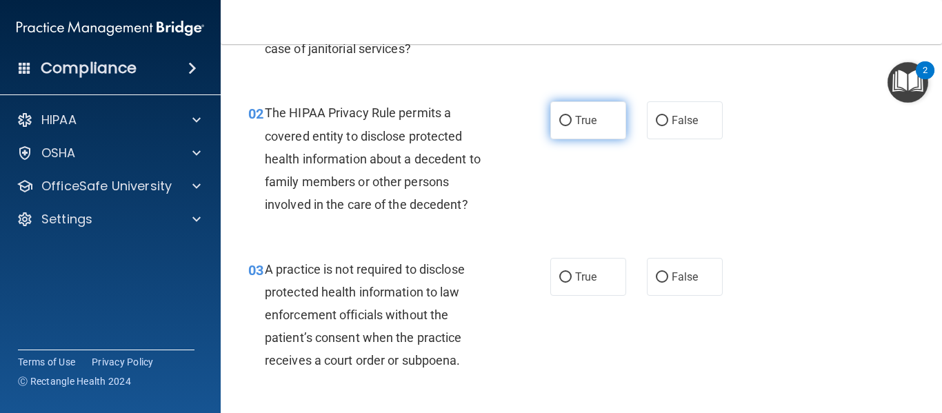
click at [578, 116] on span "True" at bounding box center [585, 120] width 21 height 13
click at [571, 116] on input "True" at bounding box center [565, 121] width 12 height 10
radio input "true"
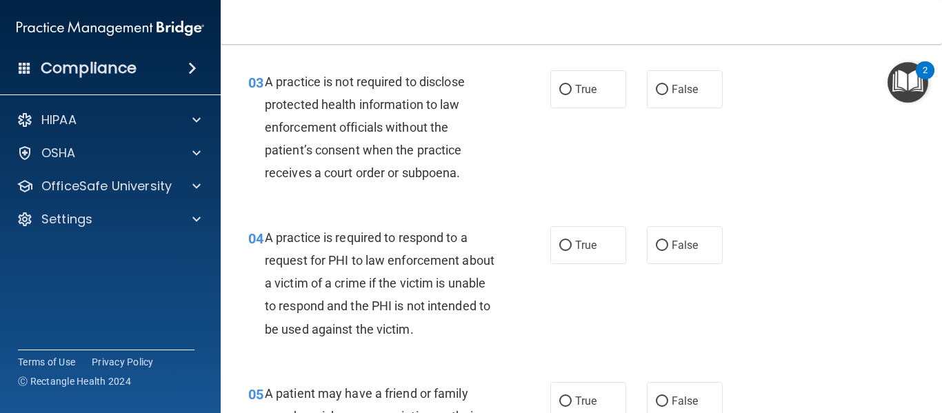
scroll to position [358, 0]
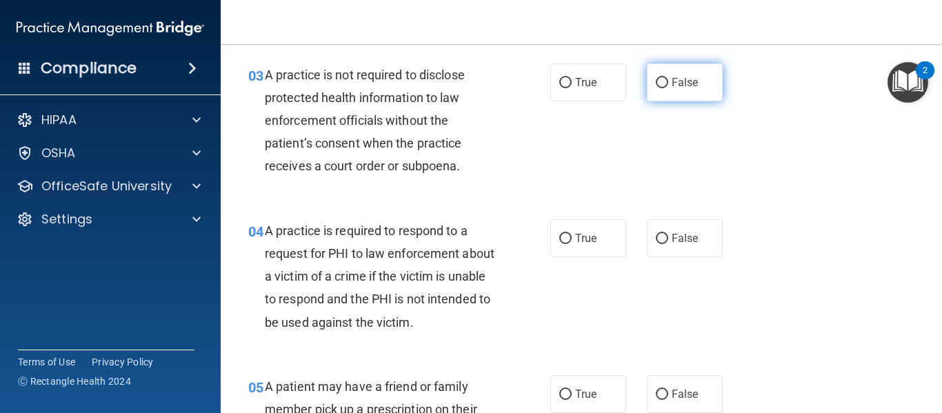
click at [661, 72] on label "False" at bounding box center [685, 82] width 76 height 38
click at [661, 78] on input "False" at bounding box center [661, 83] width 12 height 10
radio input "true"
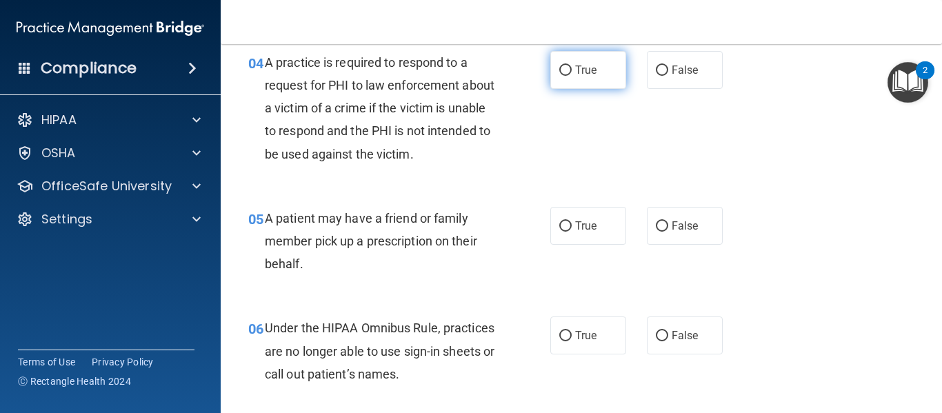
scroll to position [525, 0]
click at [560, 66] on input "True" at bounding box center [565, 71] width 12 height 10
radio input "true"
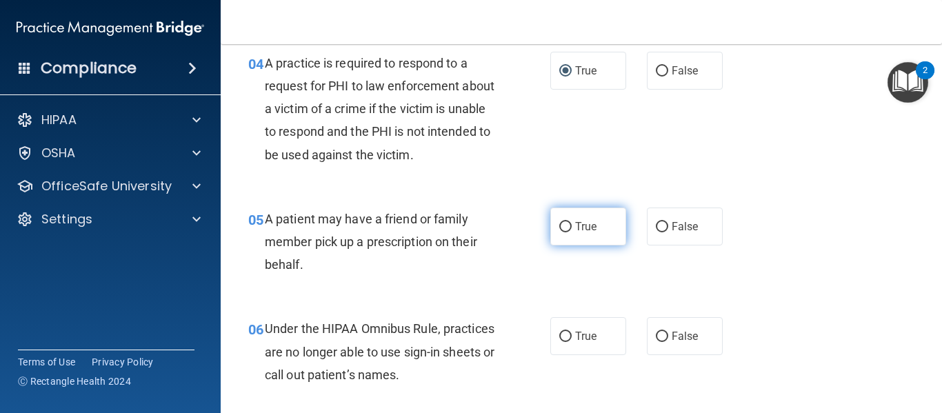
click at [575, 227] on span "True" at bounding box center [585, 226] width 21 height 13
click at [571, 227] on input "True" at bounding box center [565, 227] width 12 height 10
radio input "true"
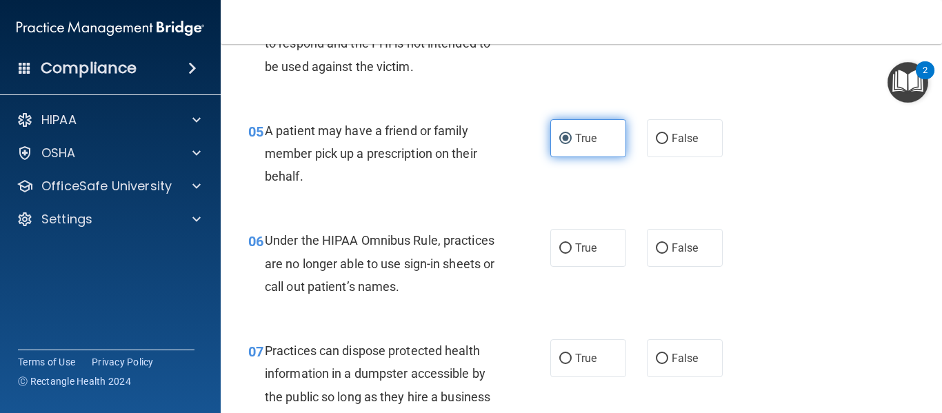
scroll to position [614, 0]
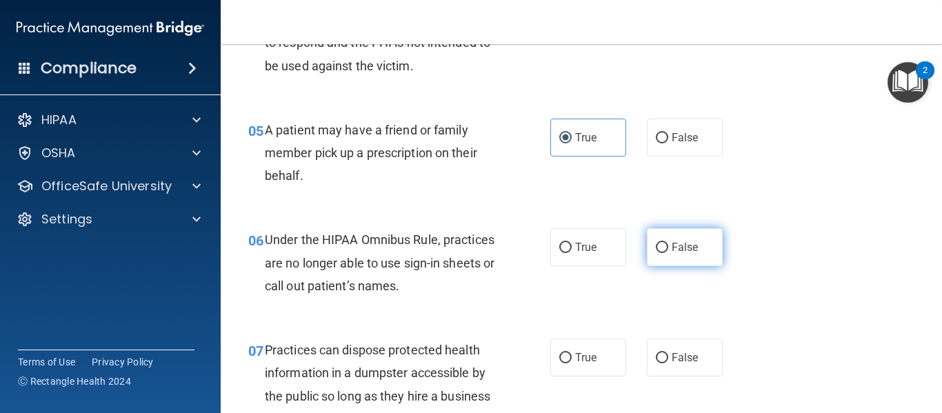
click at [690, 244] on span "False" at bounding box center [684, 247] width 27 height 13
click at [668, 244] on input "False" at bounding box center [661, 248] width 12 height 10
radio input "true"
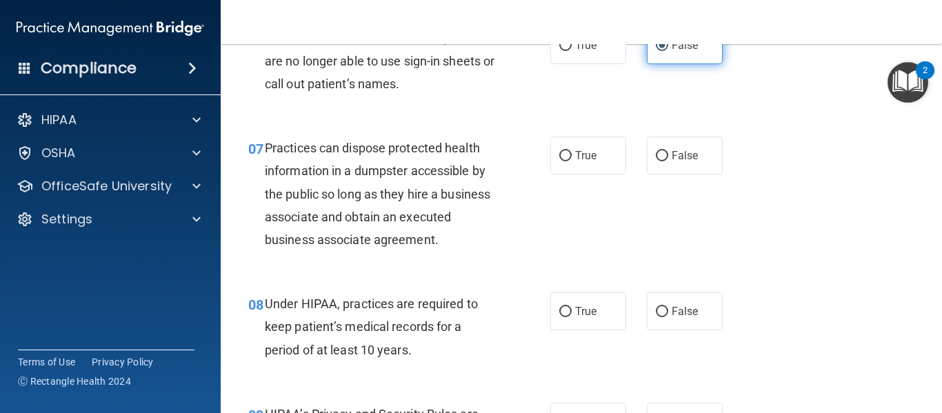
scroll to position [817, 0]
click at [674, 152] on span "False" at bounding box center [684, 154] width 27 height 13
click at [668, 152] on input "False" at bounding box center [661, 155] width 12 height 10
radio input "true"
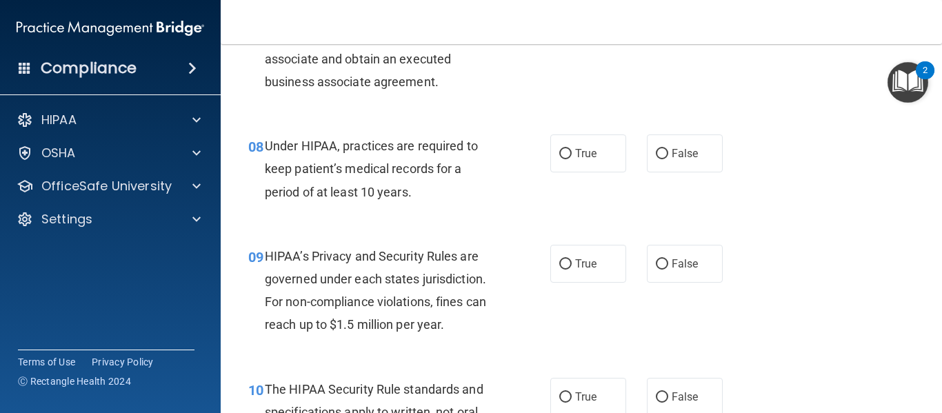
scroll to position [975, 0]
click at [671, 154] on span "False" at bounding box center [684, 151] width 27 height 13
click at [668, 154] on input "False" at bounding box center [661, 153] width 12 height 10
radio input "true"
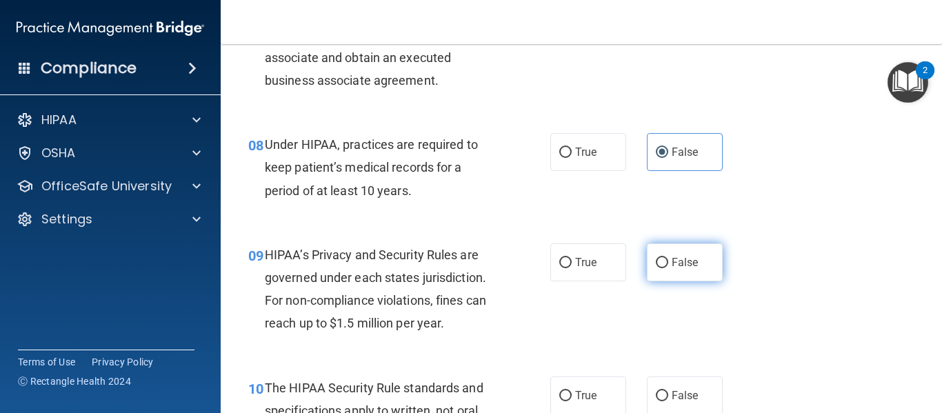
click at [683, 258] on span "False" at bounding box center [684, 262] width 27 height 13
click at [668, 258] on input "False" at bounding box center [661, 263] width 12 height 10
radio input "true"
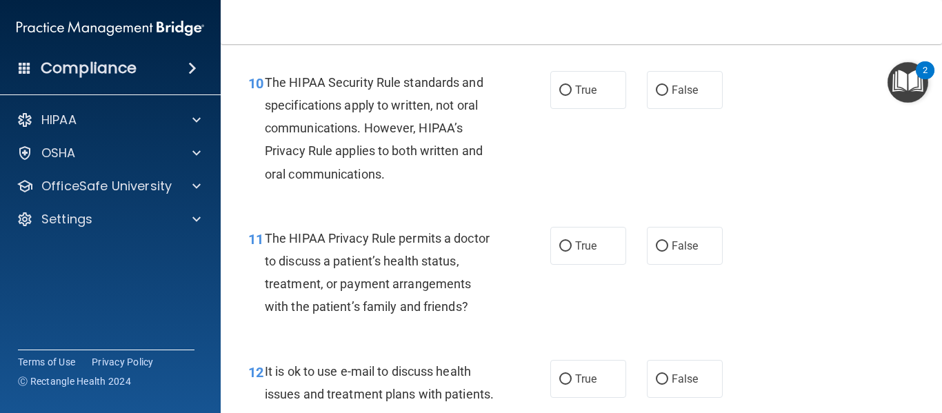
scroll to position [1283, 0]
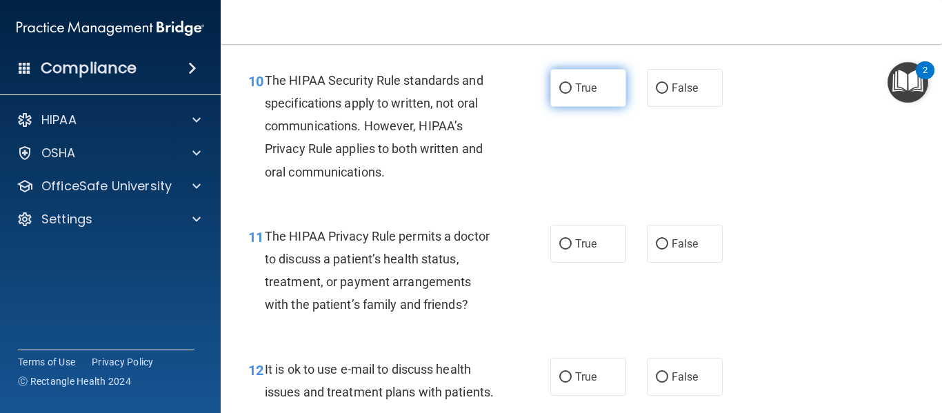
click at [588, 88] on span "True" at bounding box center [585, 87] width 21 height 13
click at [571, 88] on input "True" at bounding box center [565, 88] width 12 height 10
radio input "true"
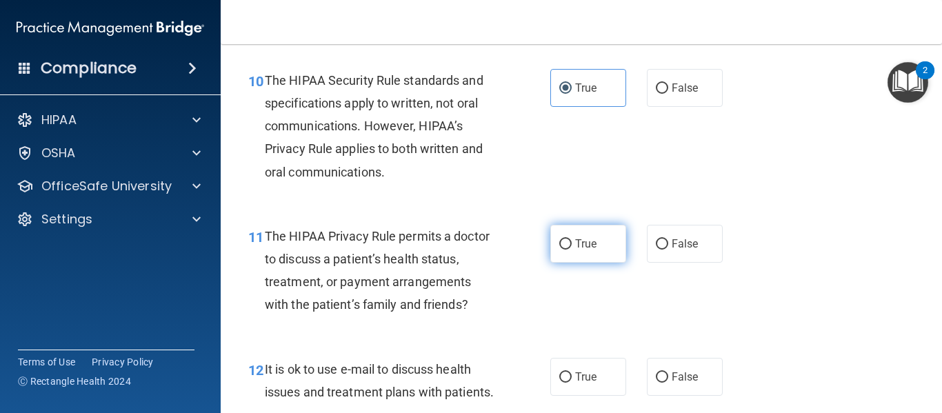
click at [607, 234] on label "True" at bounding box center [588, 244] width 76 height 38
click at [571, 239] on input "True" at bounding box center [565, 244] width 12 height 10
radio input "true"
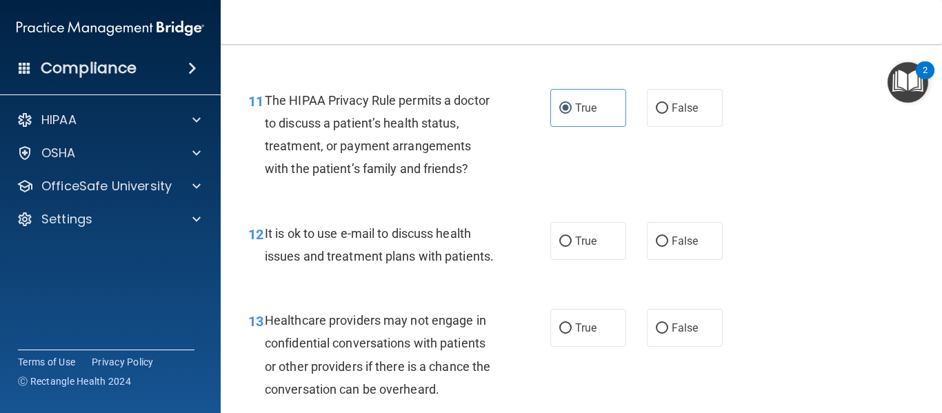
scroll to position [1418, 0]
click at [580, 256] on label "True" at bounding box center [588, 242] width 76 height 38
click at [571, 247] on input "True" at bounding box center [565, 242] width 12 height 10
radio input "true"
click at [673, 335] on span "False" at bounding box center [684, 328] width 27 height 13
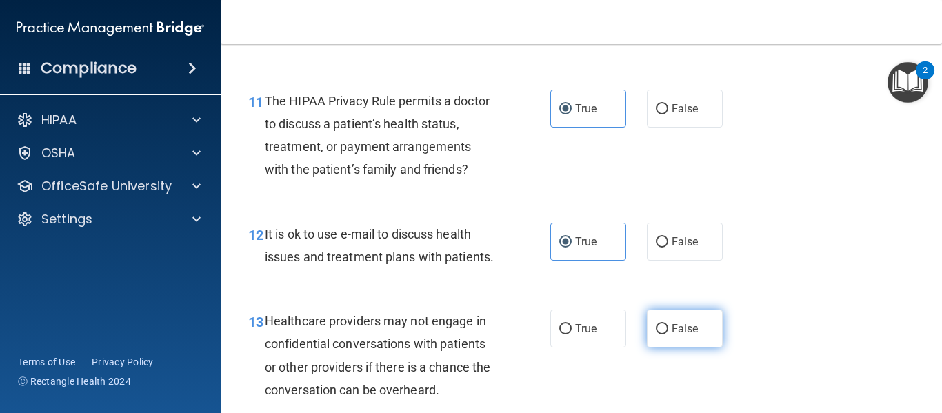
click at [668, 334] on input "False" at bounding box center [661, 329] width 12 height 10
radio input "true"
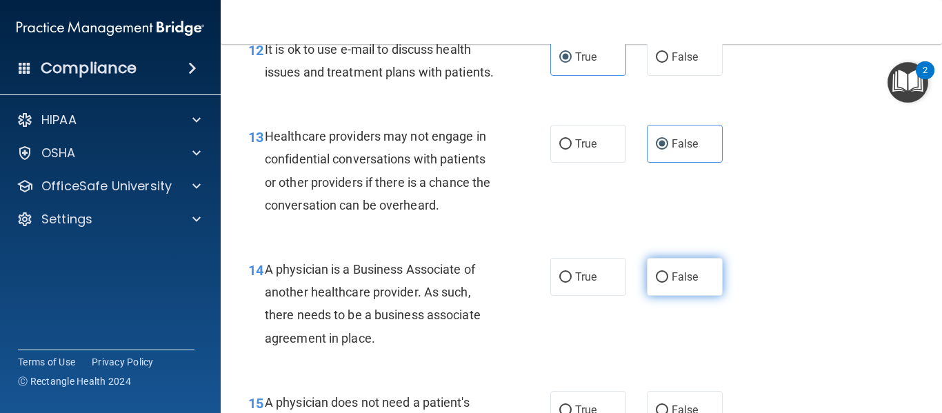
click at [671, 283] on span "False" at bounding box center [684, 276] width 27 height 13
click at [668, 283] on input "False" at bounding box center [661, 277] width 12 height 10
radio input "true"
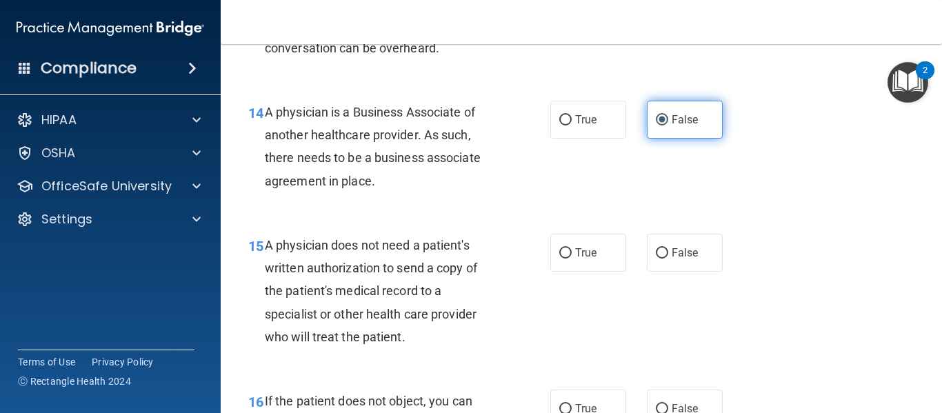
scroll to position [1761, 0]
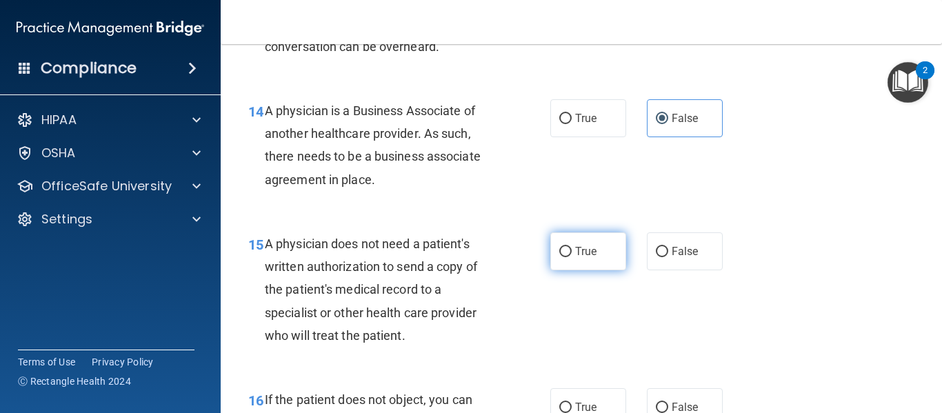
click at [603, 270] on label "True" at bounding box center [588, 251] width 76 height 38
click at [571, 257] on input "True" at bounding box center [565, 252] width 12 height 10
radio input "true"
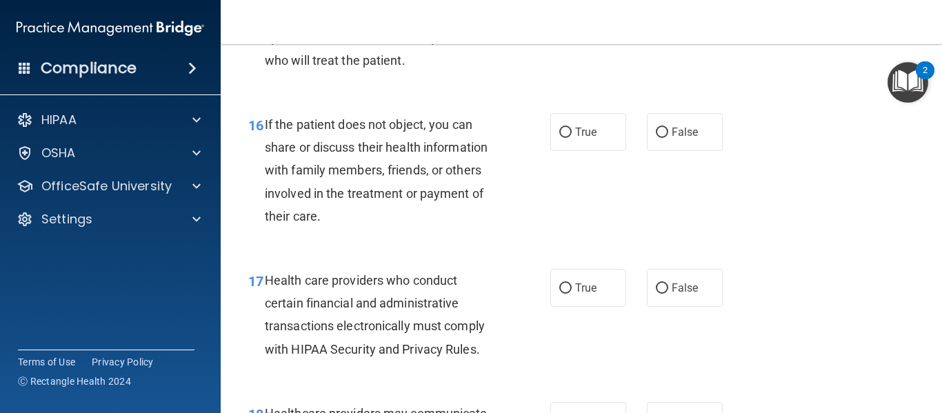
scroll to position [2039, 0]
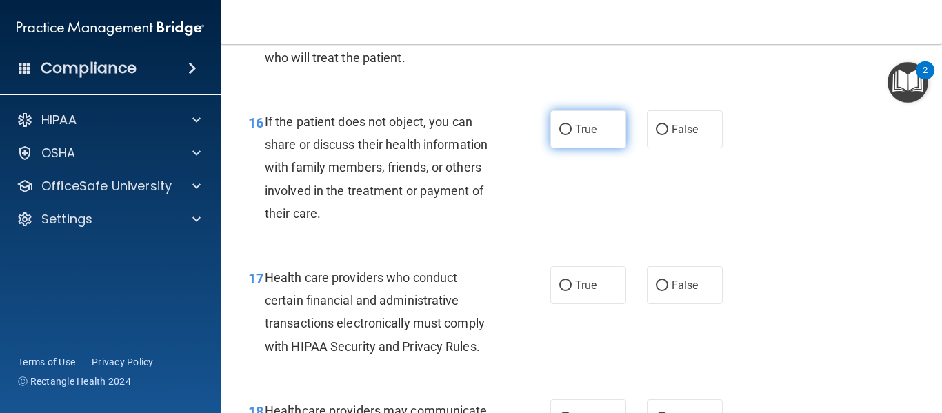
click at [564, 135] on input "True" at bounding box center [565, 130] width 12 height 10
radio input "true"
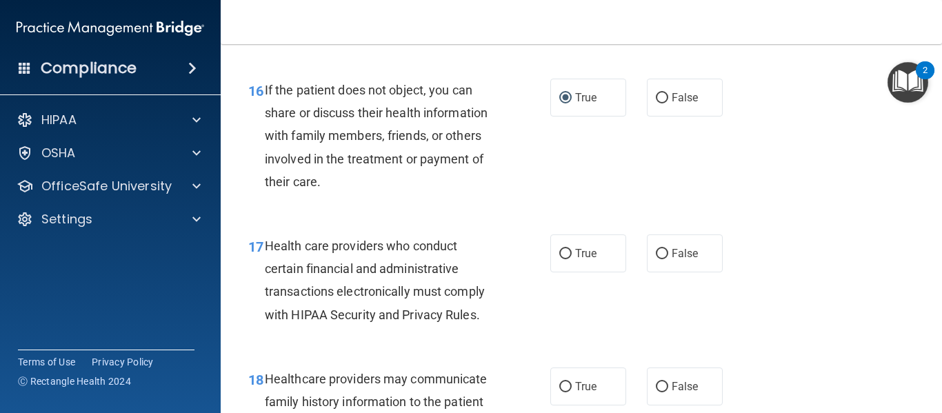
scroll to position [2071, 0]
click at [572, 264] on label "True" at bounding box center [588, 253] width 76 height 38
click at [571, 258] on input "True" at bounding box center [565, 253] width 12 height 10
radio input "true"
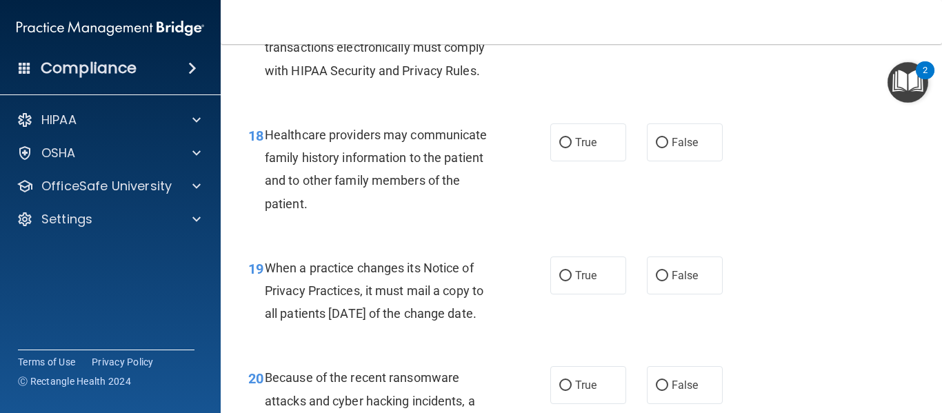
scroll to position [2326, 0]
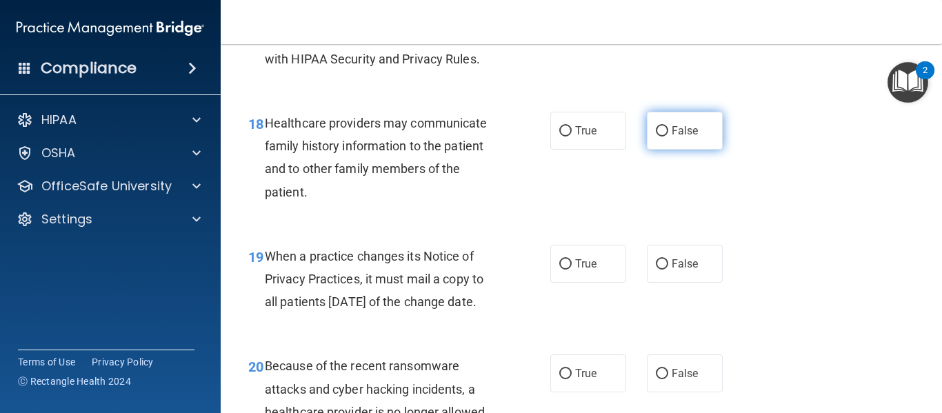
click at [660, 136] on input "False" at bounding box center [661, 131] width 12 height 10
radio input "true"
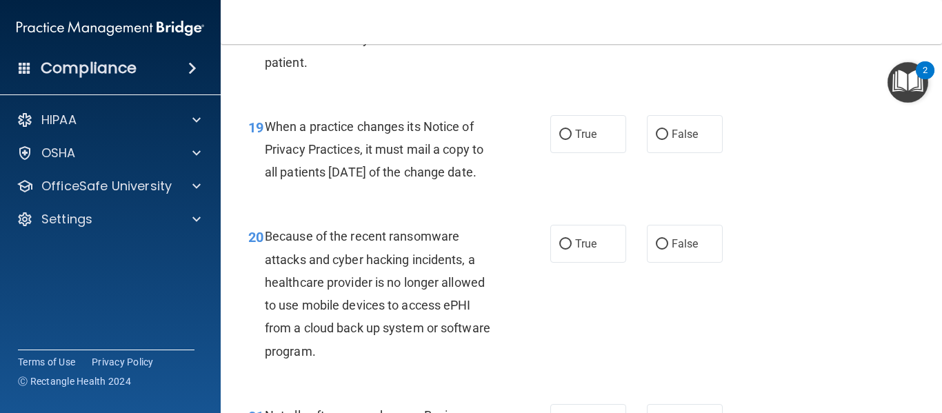
scroll to position [2462, 0]
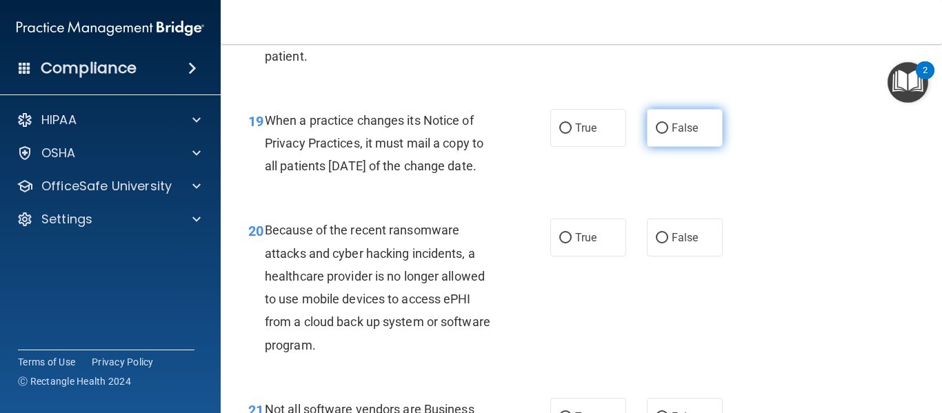
click at [687, 134] on label "False" at bounding box center [685, 128] width 76 height 38
click at [668, 134] on input "False" at bounding box center [661, 128] width 12 height 10
radio input "true"
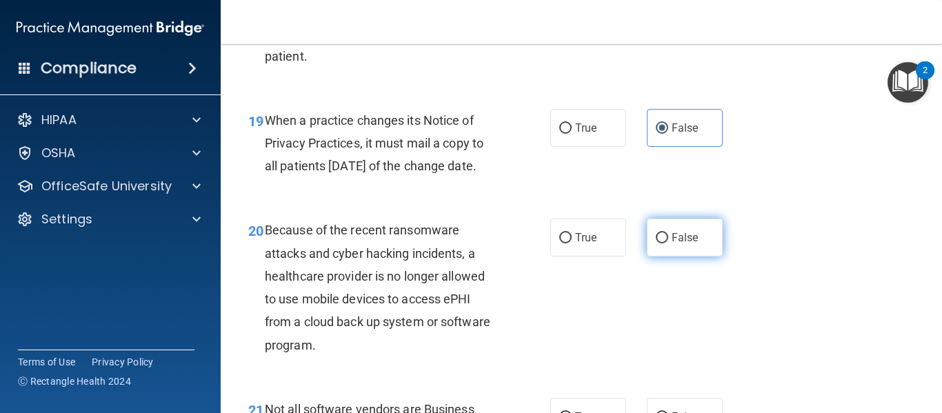
click at [684, 244] on span "False" at bounding box center [684, 237] width 27 height 13
click at [668, 243] on input "False" at bounding box center [661, 238] width 12 height 10
radio input "true"
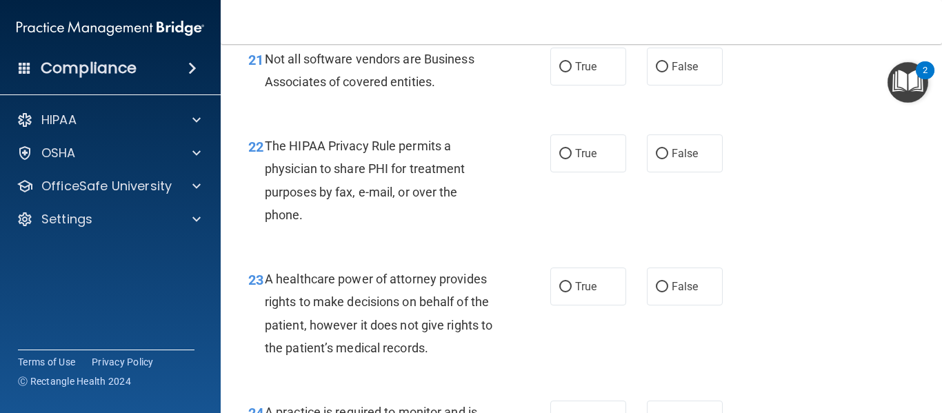
scroll to position [2813, 0]
click at [578, 72] on span "True" at bounding box center [585, 65] width 21 height 13
click at [571, 72] on input "True" at bounding box center [565, 66] width 12 height 10
radio input "true"
click at [593, 172] on label "True" at bounding box center [588, 153] width 76 height 38
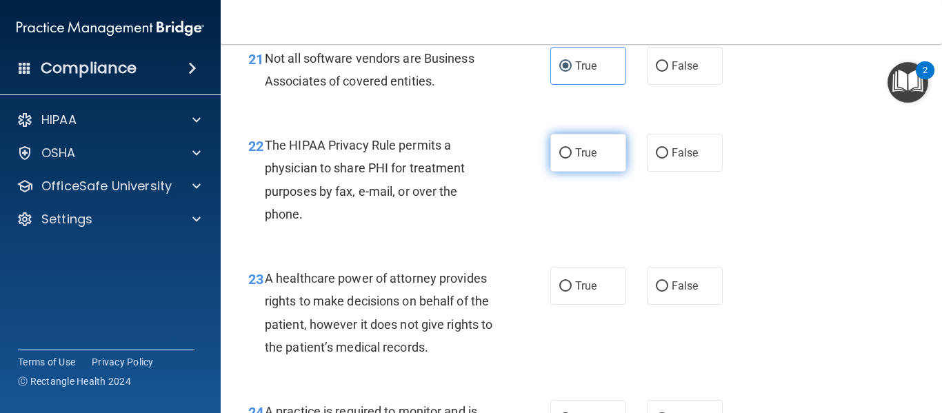
click at [571, 159] on input "True" at bounding box center [565, 153] width 12 height 10
radio input "true"
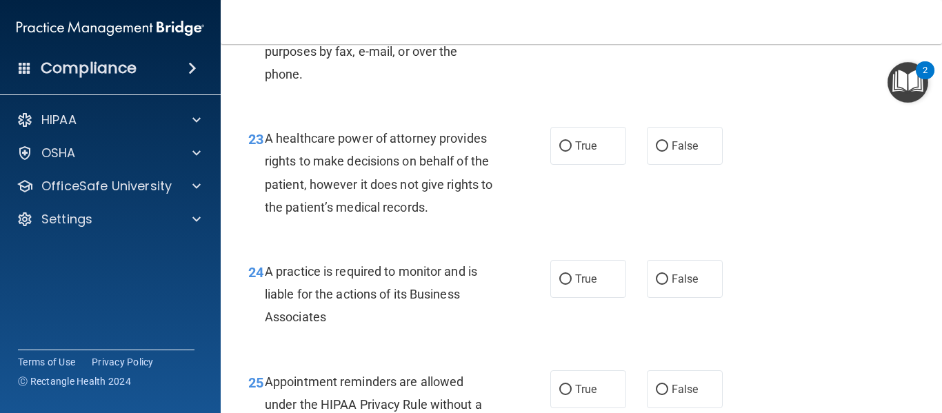
scroll to position [2958, 0]
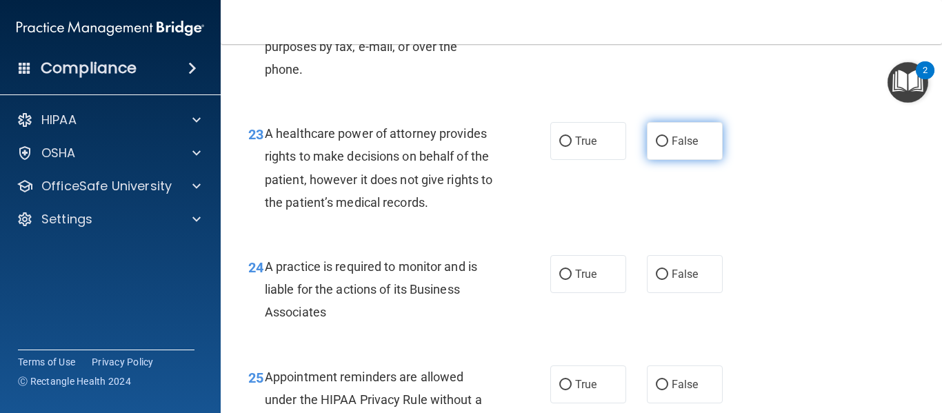
click at [658, 147] on input "False" at bounding box center [661, 141] width 12 height 10
radio input "true"
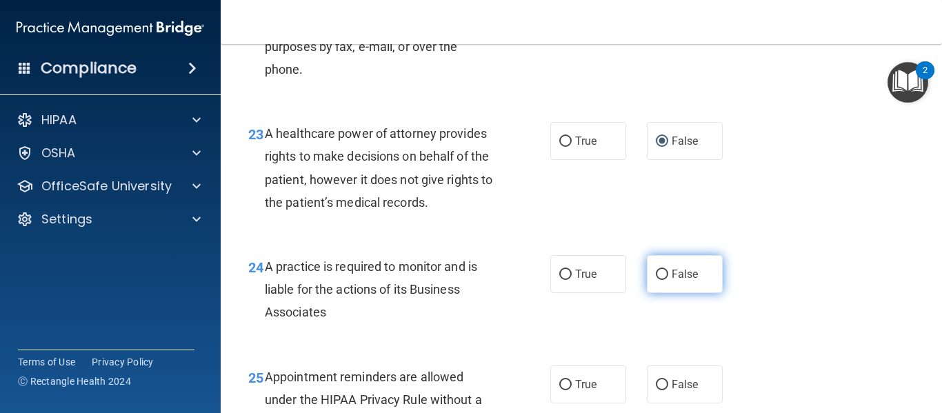
click at [671, 281] on span "False" at bounding box center [684, 273] width 27 height 13
click at [668, 280] on input "False" at bounding box center [661, 274] width 12 height 10
radio input "true"
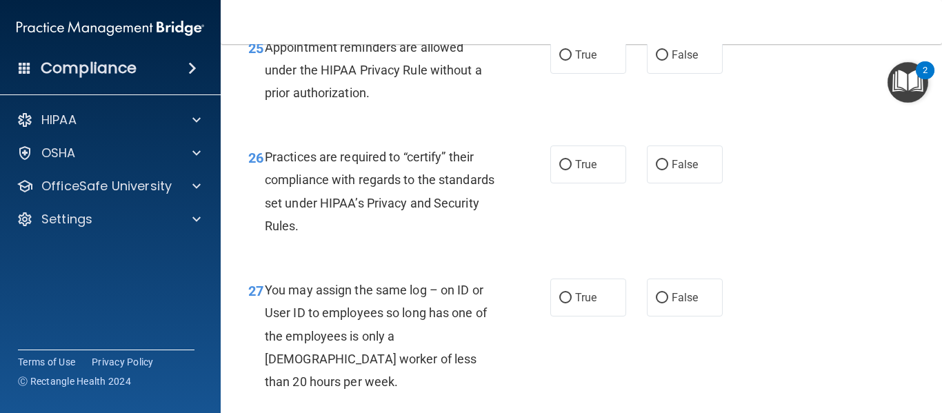
scroll to position [3288, 0]
click at [581, 61] on span "True" at bounding box center [585, 54] width 21 height 13
click at [571, 60] on input "True" at bounding box center [565, 55] width 12 height 10
radio input "true"
click at [673, 170] on span "False" at bounding box center [684, 163] width 27 height 13
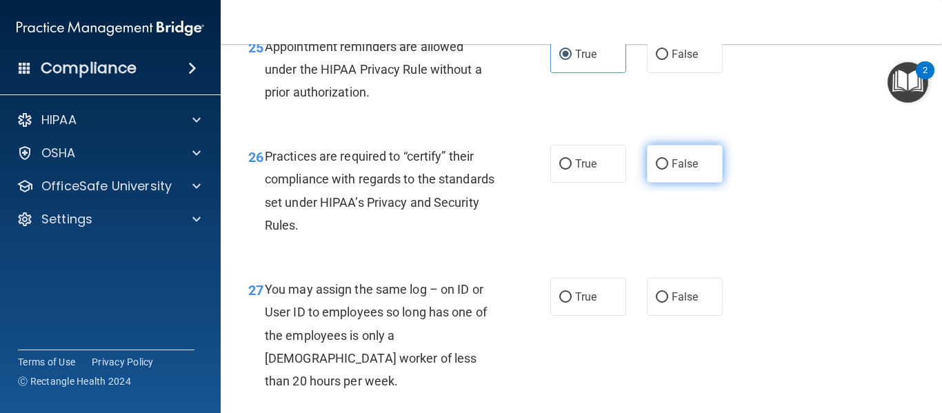
click at [668, 170] on input "False" at bounding box center [661, 164] width 12 height 10
radio input "true"
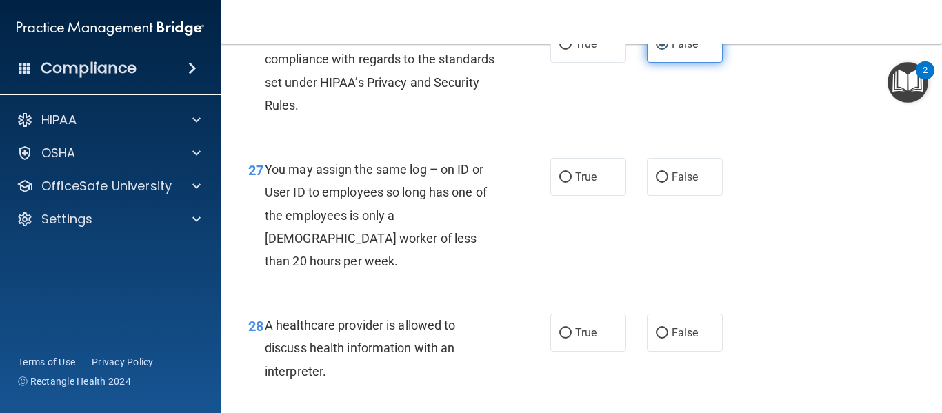
scroll to position [3512, 0]
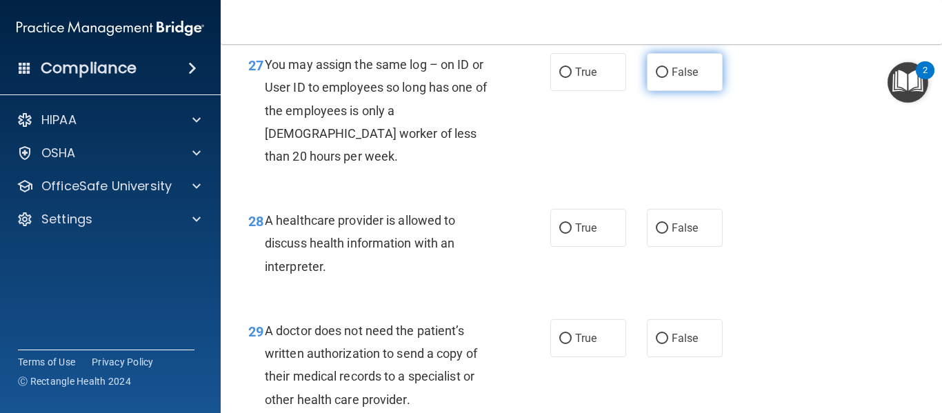
click at [683, 79] on span "False" at bounding box center [684, 71] width 27 height 13
click at [668, 78] on input "False" at bounding box center [661, 73] width 12 height 10
radio input "true"
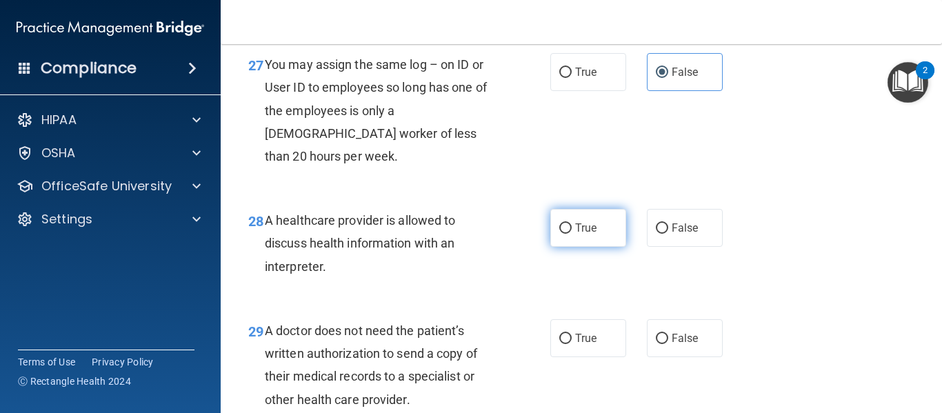
click at [583, 238] on label "True" at bounding box center [588, 228] width 76 height 38
click at [571, 234] on input "True" at bounding box center [565, 228] width 12 height 10
radio input "true"
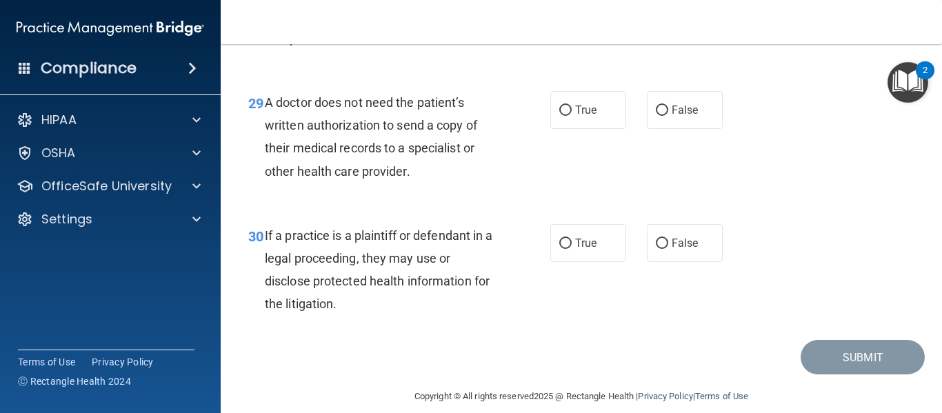
scroll to position [3743, 0]
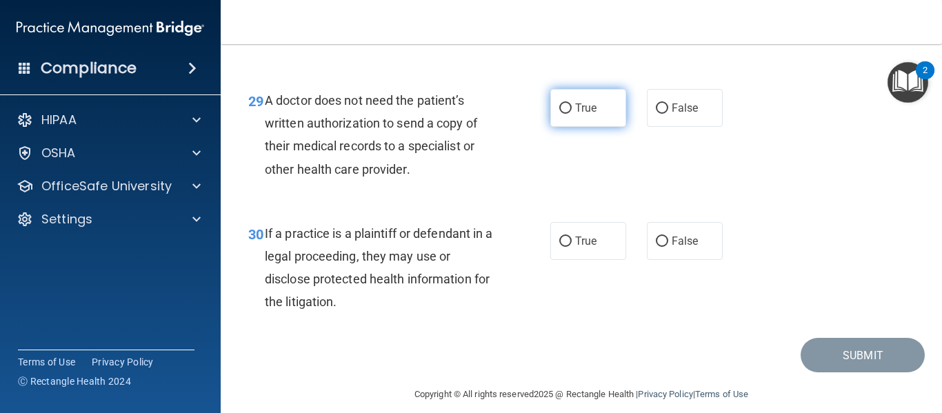
click at [591, 127] on label "True" at bounding box center [588, 108] width 76 height 38
click at [571, 114] on input "True" at bounding box center [565, 108] width 12 height 10
radio input "true"
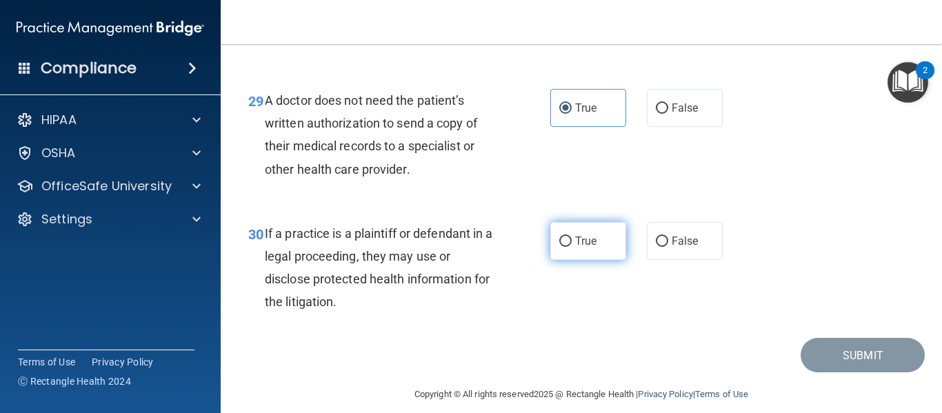
click at [578, 247] on span "True" at bounding box center [585, 240] width 21 height 13
click at [571, 247] on input "True" at bounding box center [565, 241] width 12 height 10
radio input "true"
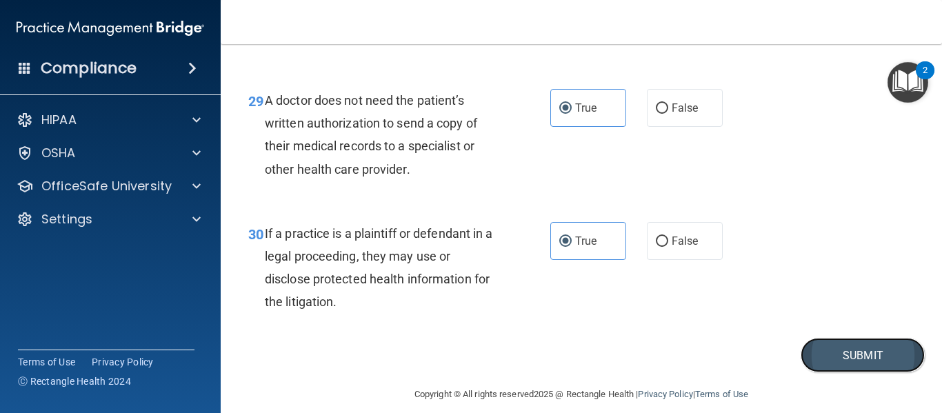
click at [826, 373] on button "Submit" at bounding box center [862, 355] width 124 height 35
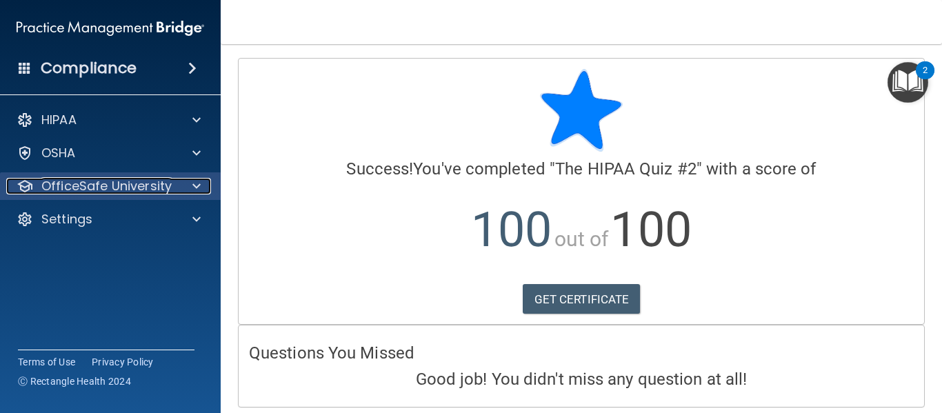
click at [130, 189] on p "OfficeSafe University" at bounding box center [106, 186] width 130 height 17
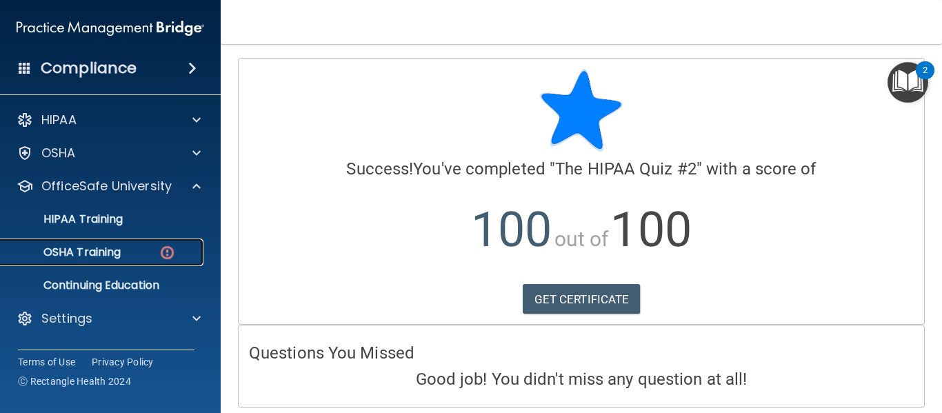
click at [113, 247] on p "OSHA Training" at bounding box center [65, 252] width 112 height 14
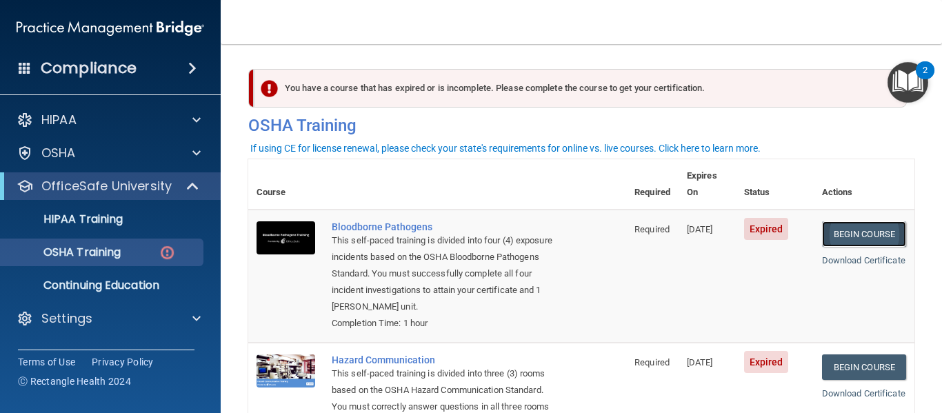
click at [858, 221] on link "Begin Course" at bounding box center [864, 234] width 84 height 26
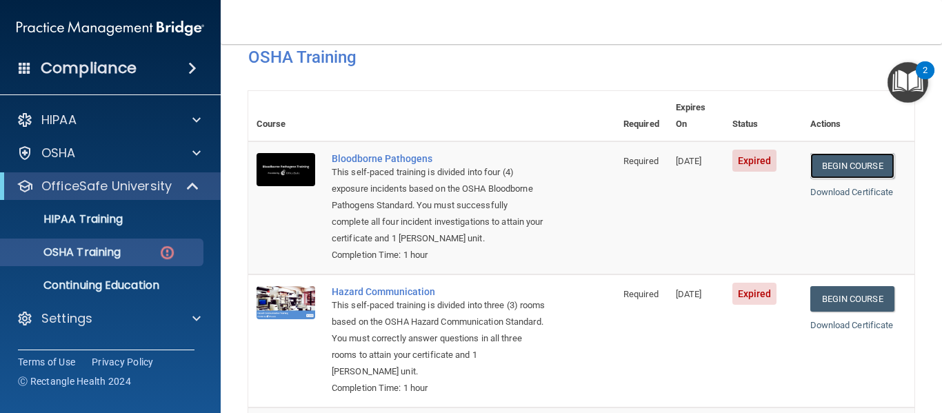
scroll to position [67, 0]
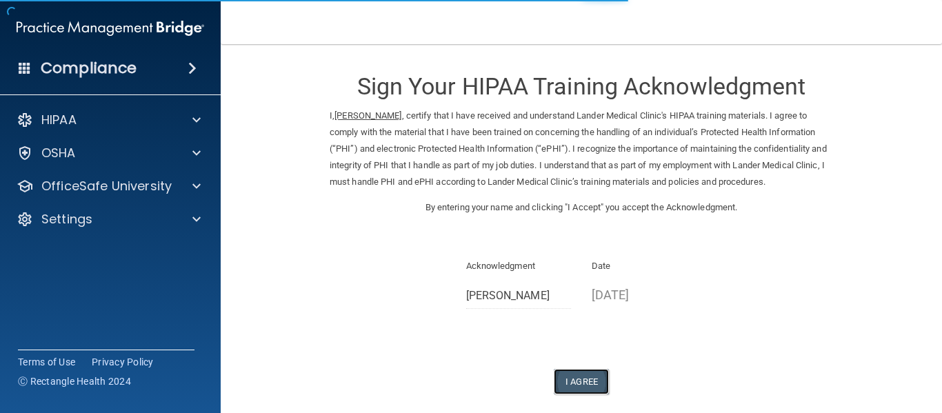
click at [573, 378] on button "I Agree" at bounding box center [580, 382] width 55 height 26
click at [575, 371] on button "I Agree" at bounding box center [580, 382] width 55 height 26
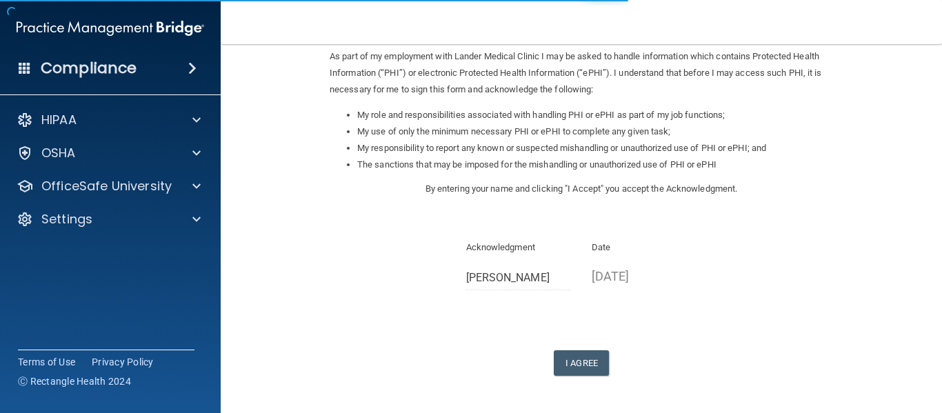
scroll to position [218, 0]
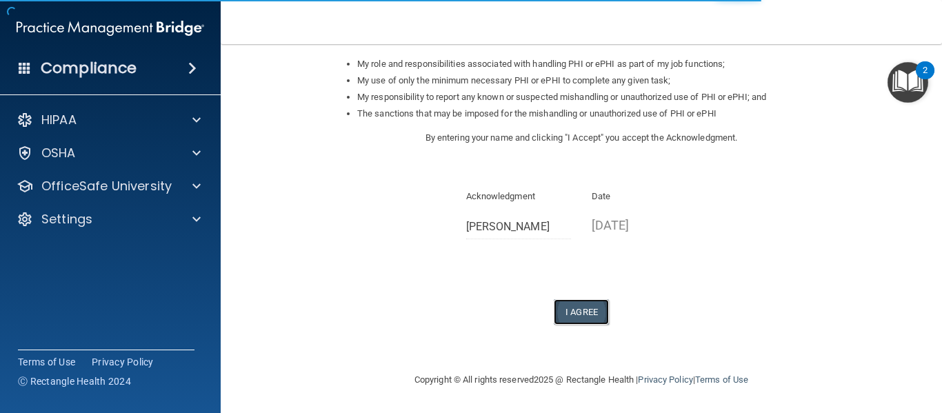
click at [576, 314] on button "I Agree" at bounding box center [580, 312] width 55 height 26
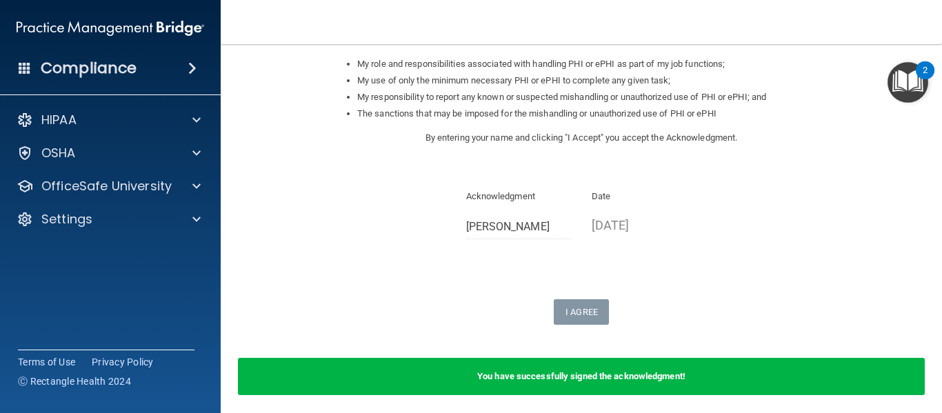
scroll to position [272, 0]
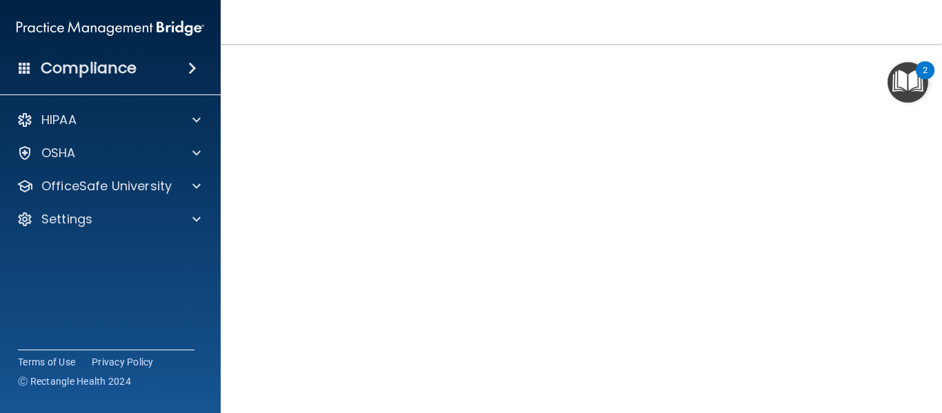
scroll to position [79, 0]
click at [860, 26] on nav "Toggle navigation Kaylee Lepine kaylee@landermed.com Manage My Enterprise Lande…" at bounding box center [581, 22] width 721 height 44
click at [707, 41] on nav "Toggle navigation Kaylee Lepine kaylee@landermed.com Manage My Enterprise Lande…" at bounding box center [581, 22] width 721 height 44
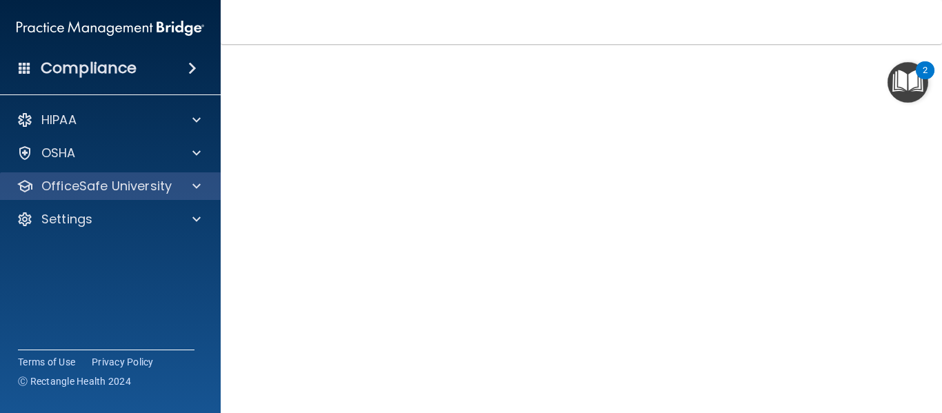
click at [196, 177] on div "OfficeSafe University" at bounding box center [110, 186] width 221 height 28
click at [196, 190] on span at bounding box center [196, 186] width 8 height 17
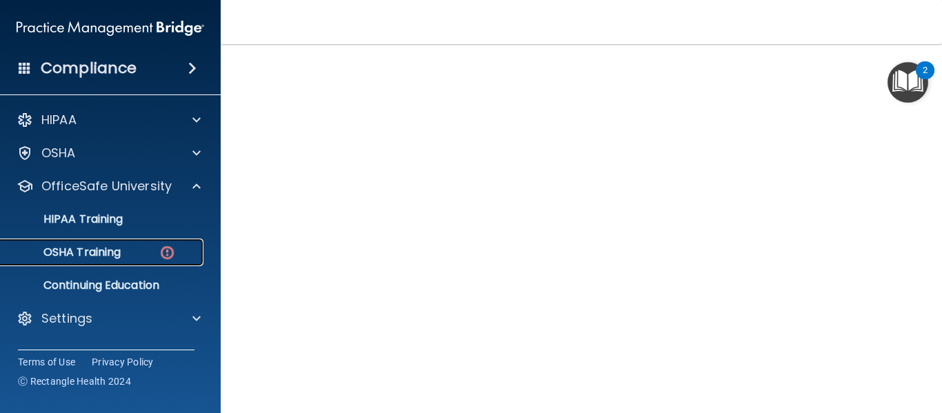
click at [137, 254] on div "OSHA Training" at bounding box center [103, 252] width 188 height 14
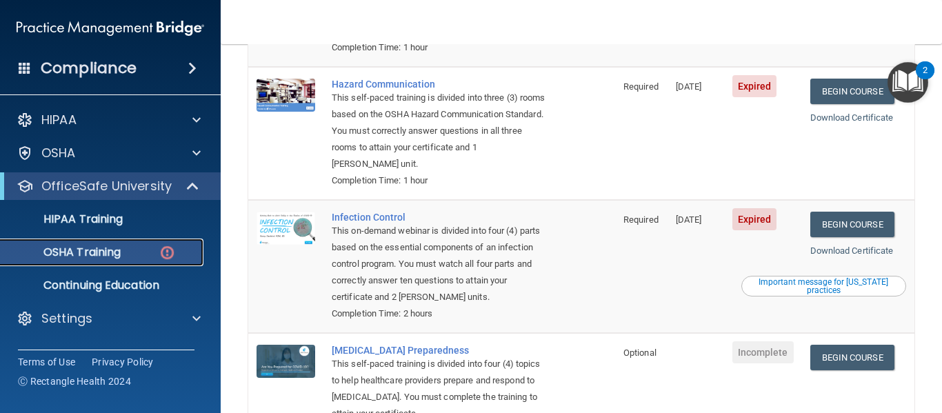
scroll to position [276, 0]
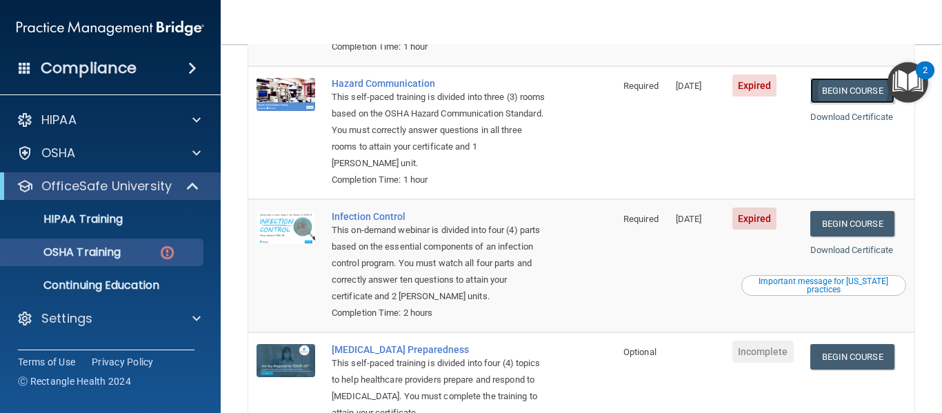
click at [824, 88] on link "Begin Course" at bounding box center [852, 91] width 84 height 26
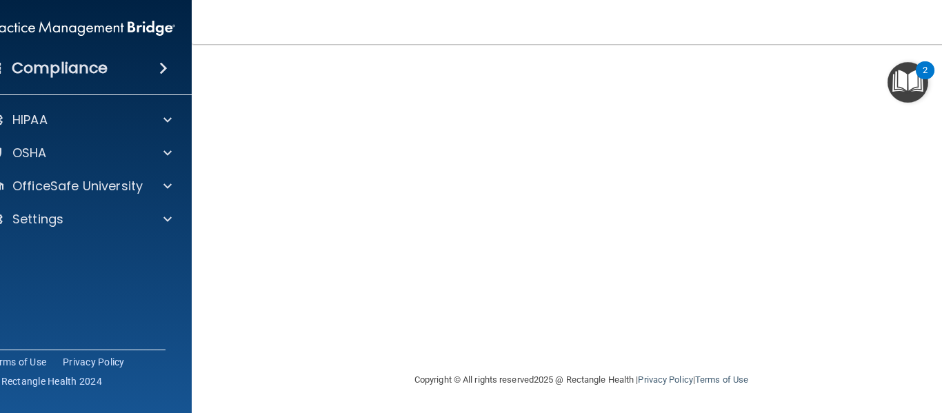
scroll to position [87, 0]
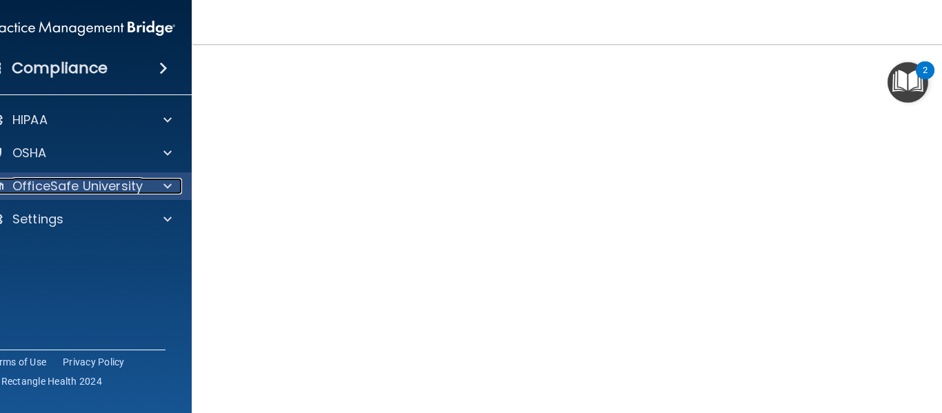
click at [163, 184] on span at bounding box center [167, 186] width 8 height 17
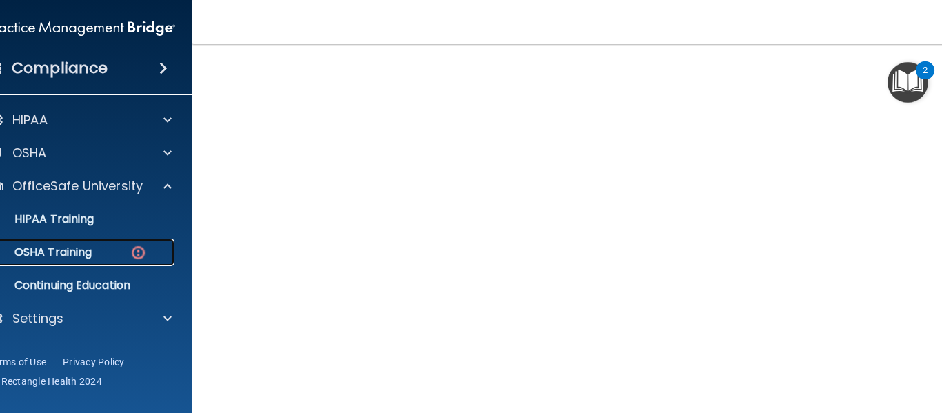
click at [98, 250] on div "OSHA Training" at bounding box center [74, 252] width 188 height 14
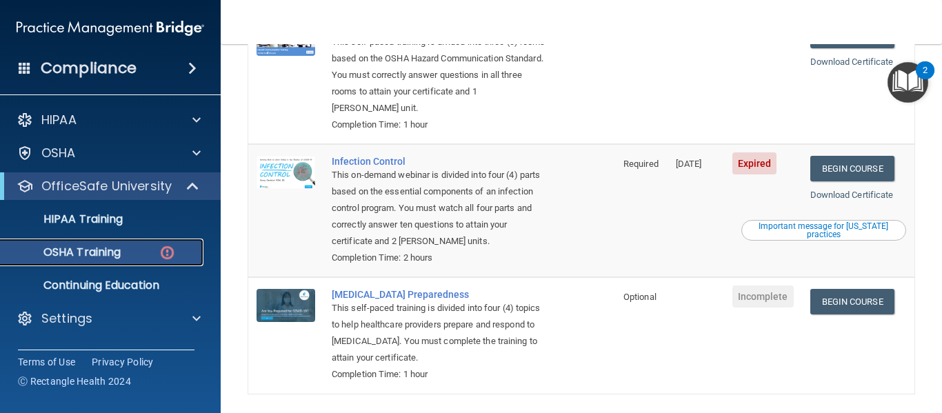
scroll to position [387, 0]
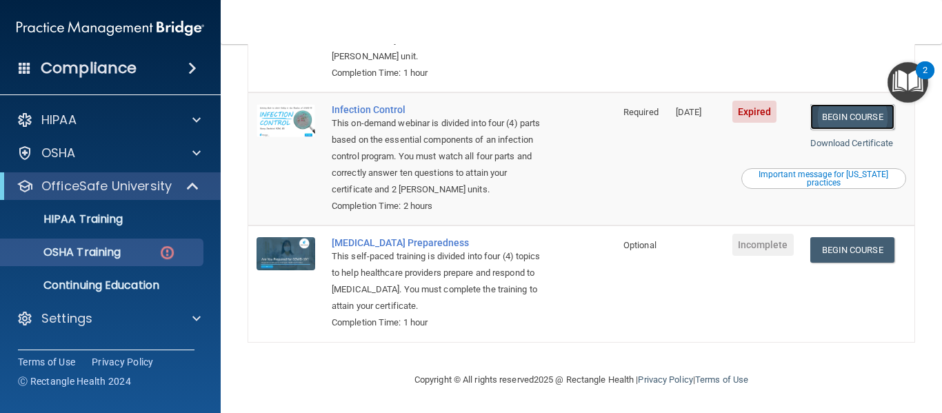
click at [860, 110] on link "Begin Course" at bounding box center [852, 117] width 84 height 26
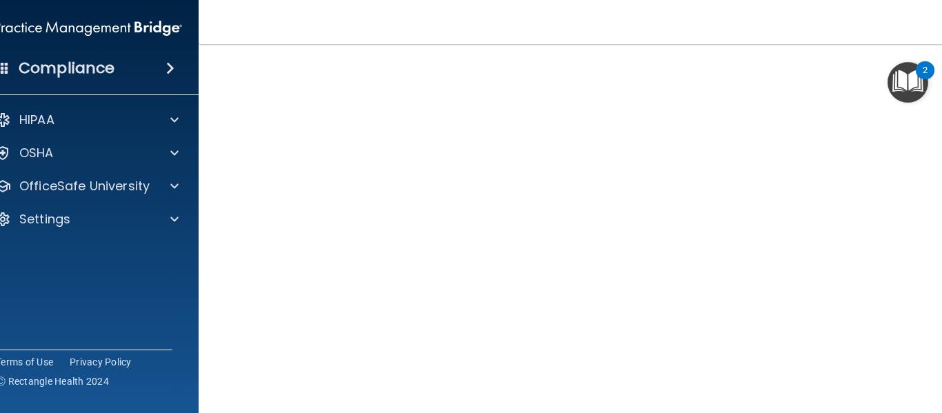
scroll to position [119, 0]
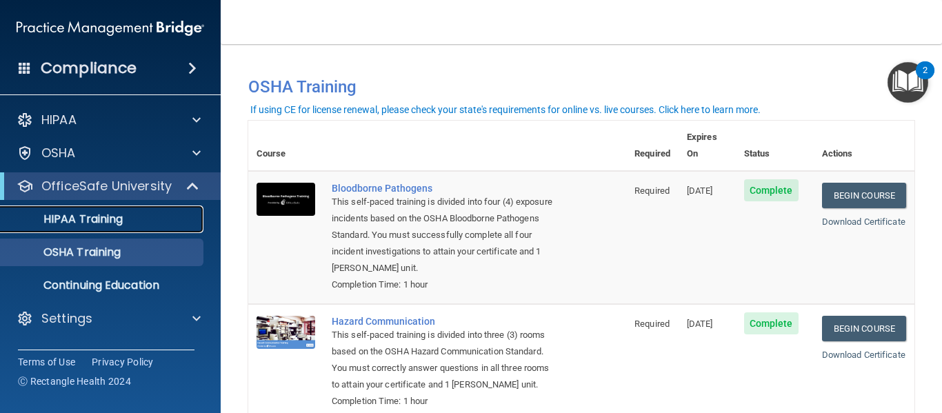
click at [103, 214] on p "HIPAA Training" at bounding box center [66, 219] width 114 height 14
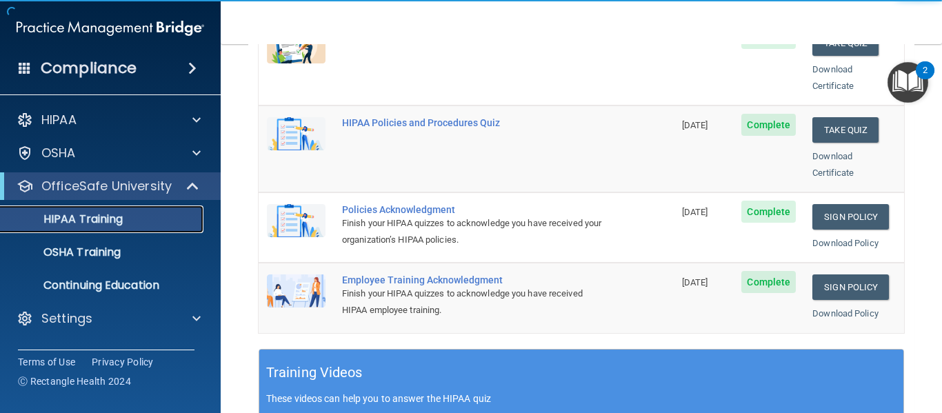
scroll to position [328, 0]
